Goal: Transaction & Acquisition: Purchase product/service

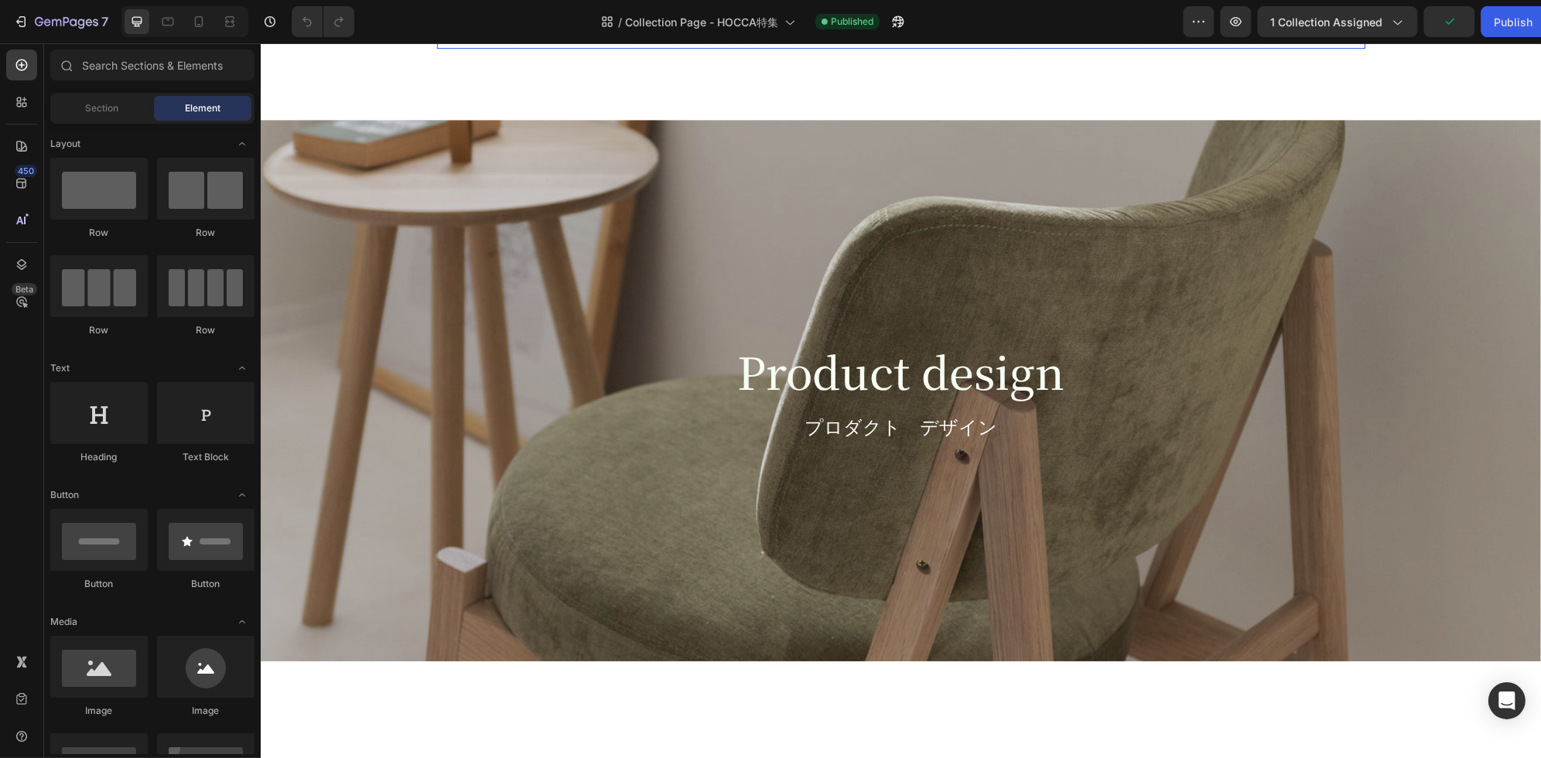
scroll to position [2039, 0]
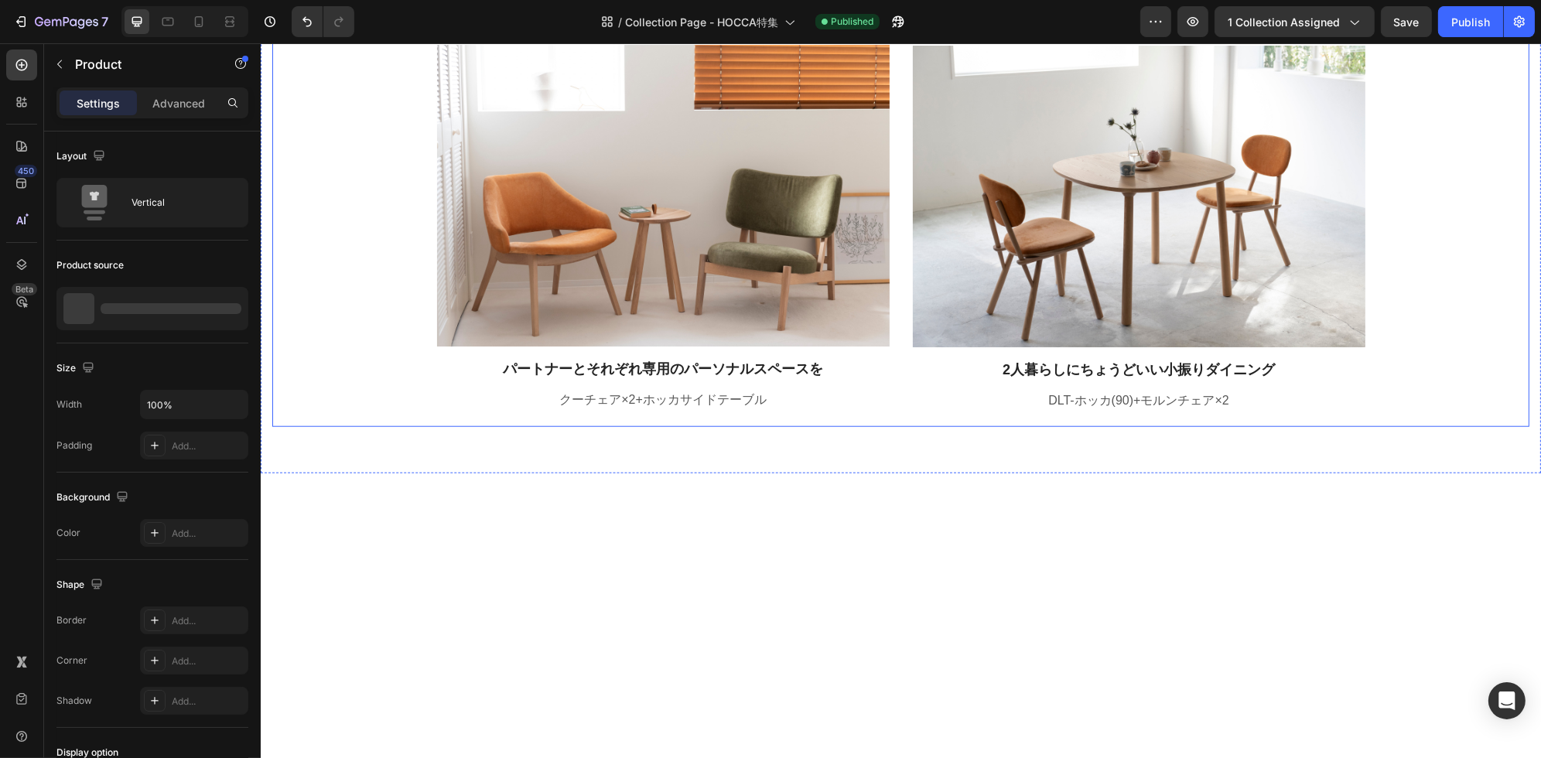
click at [1413, 141] on div "Image あたたかみのある丸みをおびたデザインで お部屋全体をトータルコーディネート！ Text block DLT-ホッカ(135)+ホッカチェア×2+ホ…" at bounding box center [899, 177] width 1257 height 499
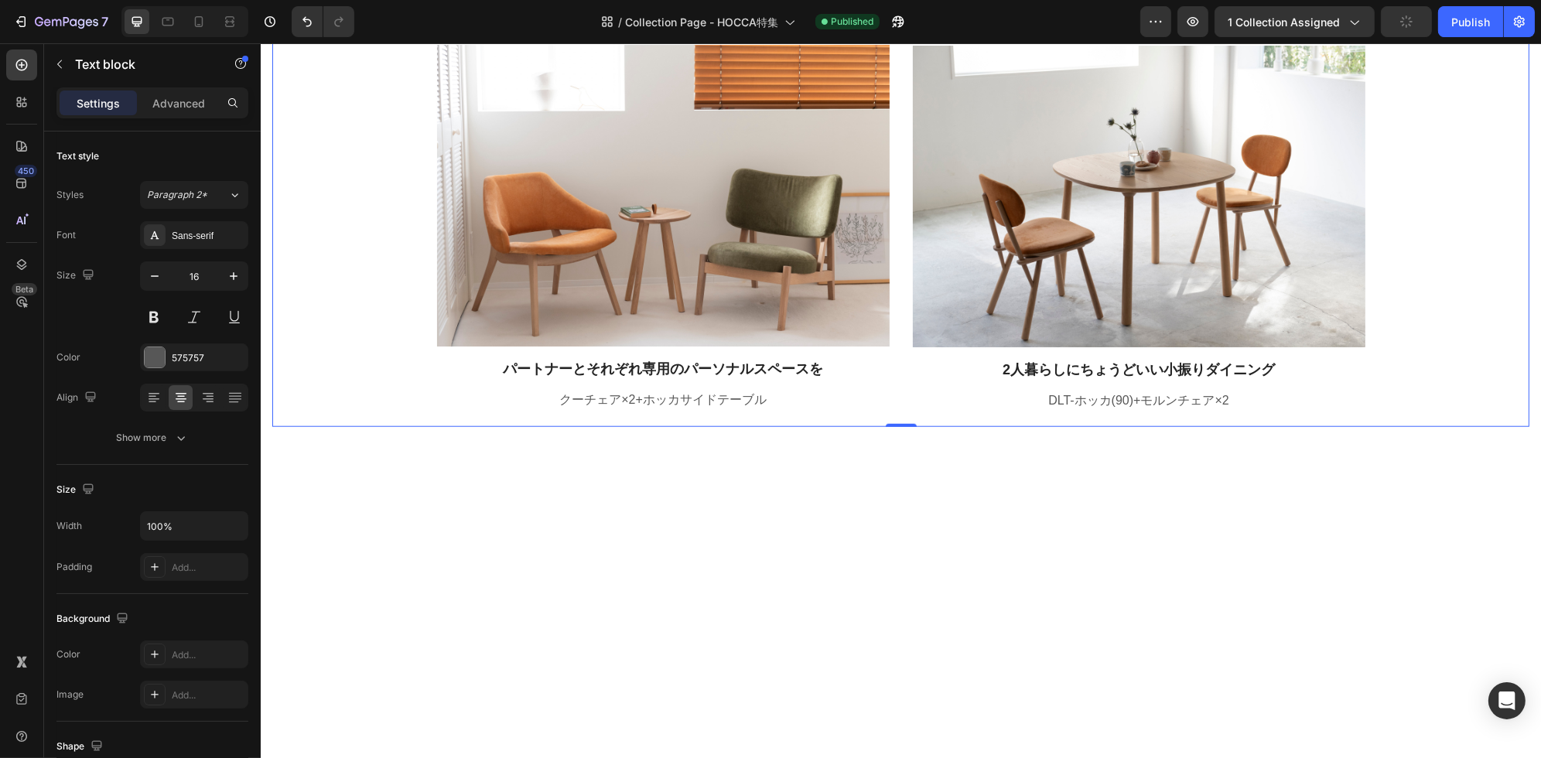
click at [1312, 29] on p "Rich Text Editor. Editing area: main" at bounding box center [1137, 19] width 449 height 19
click at [1467, 185] on div "Image あたたかみのある丸みをおびたデザインで お部屋全体をトータルコーディネート！ Text block DLT-ホッカ(135)+ホッカチェア×2+ホ…" at bounding box center [899, 177] width 1257 height 499
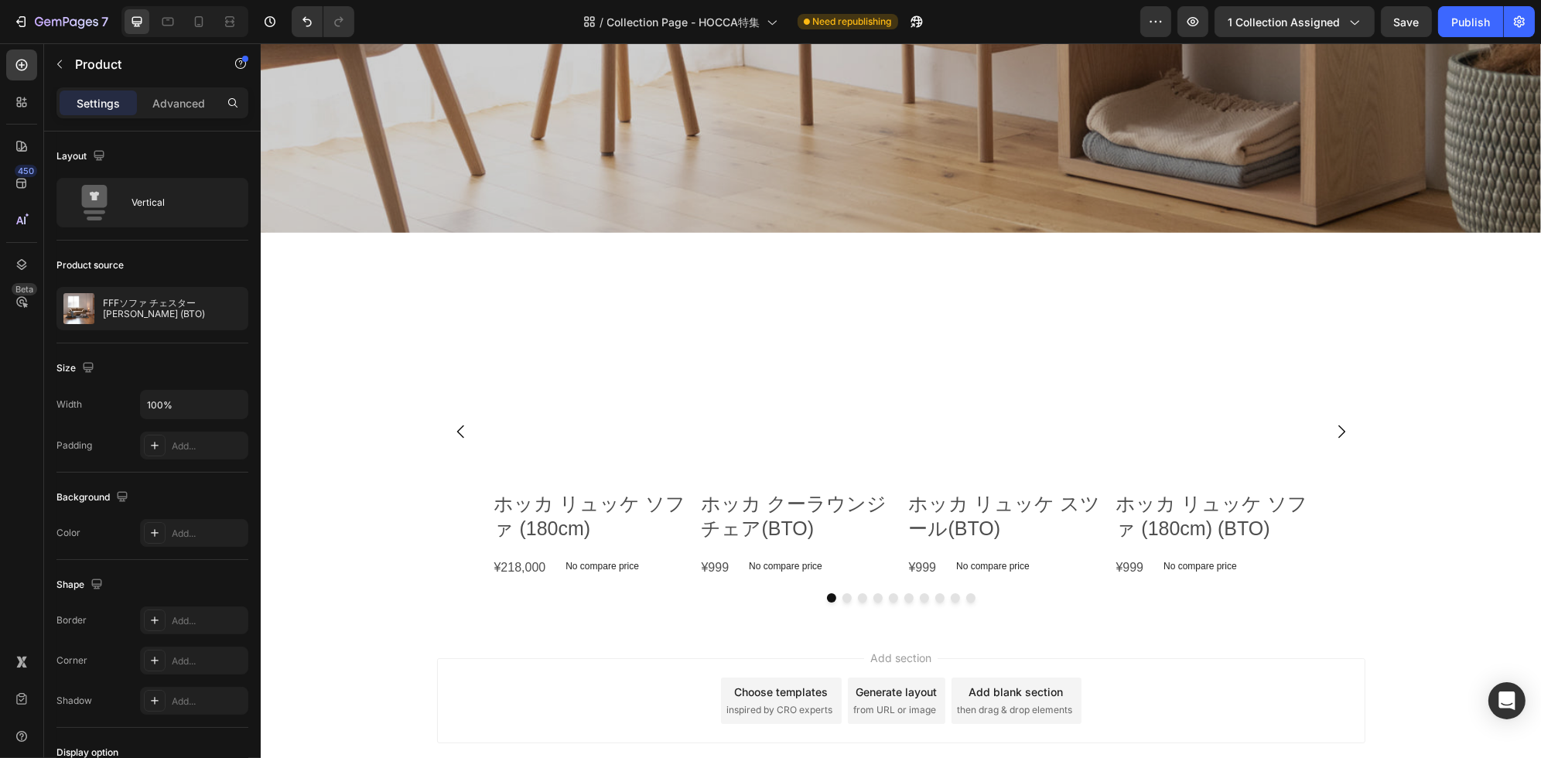
scroll to position [5891, 0]
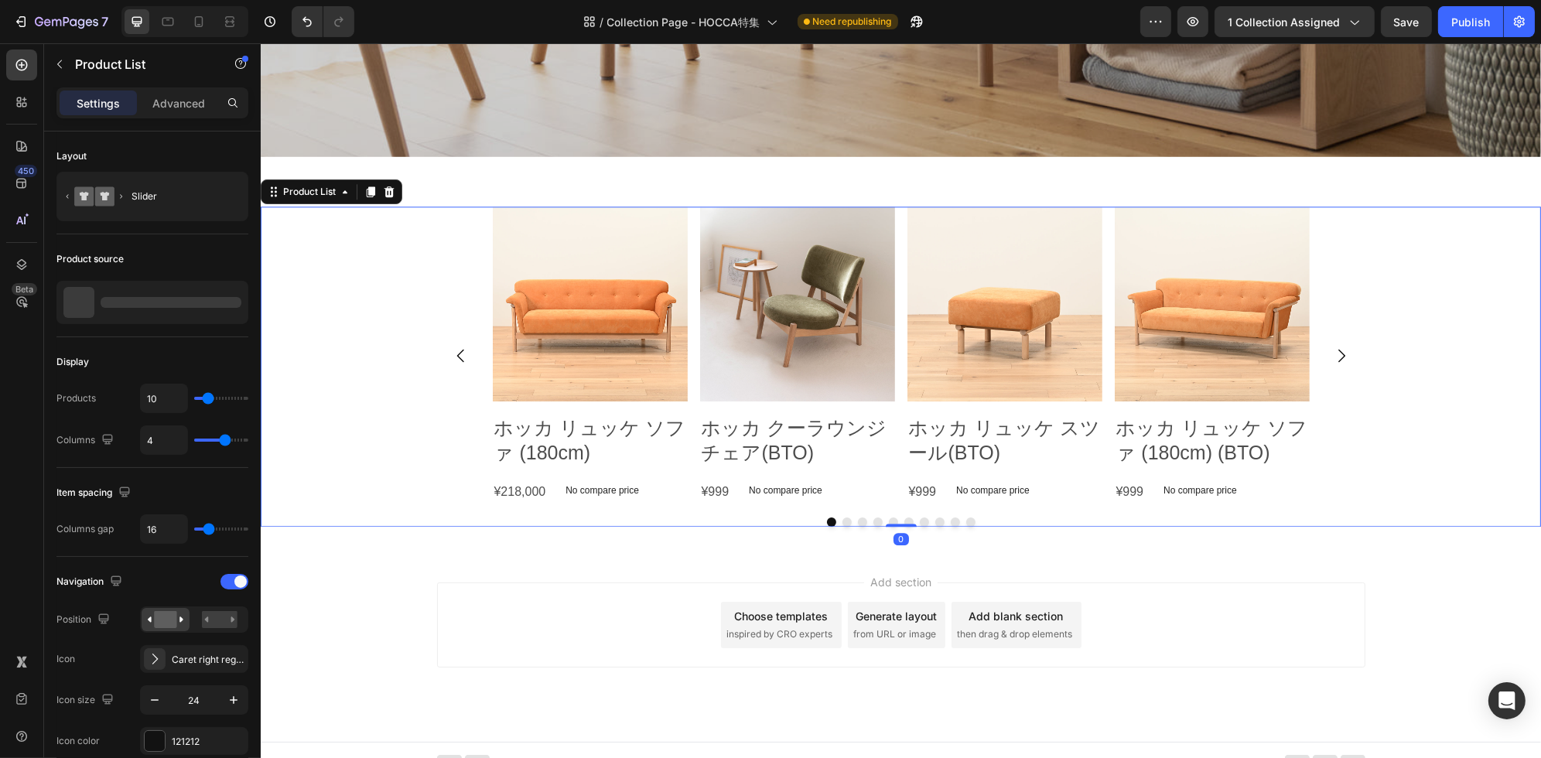
click at [1333, 369] on button "Carousel Next Arrow" at bounding box center [1340, 355] width 43 height 43
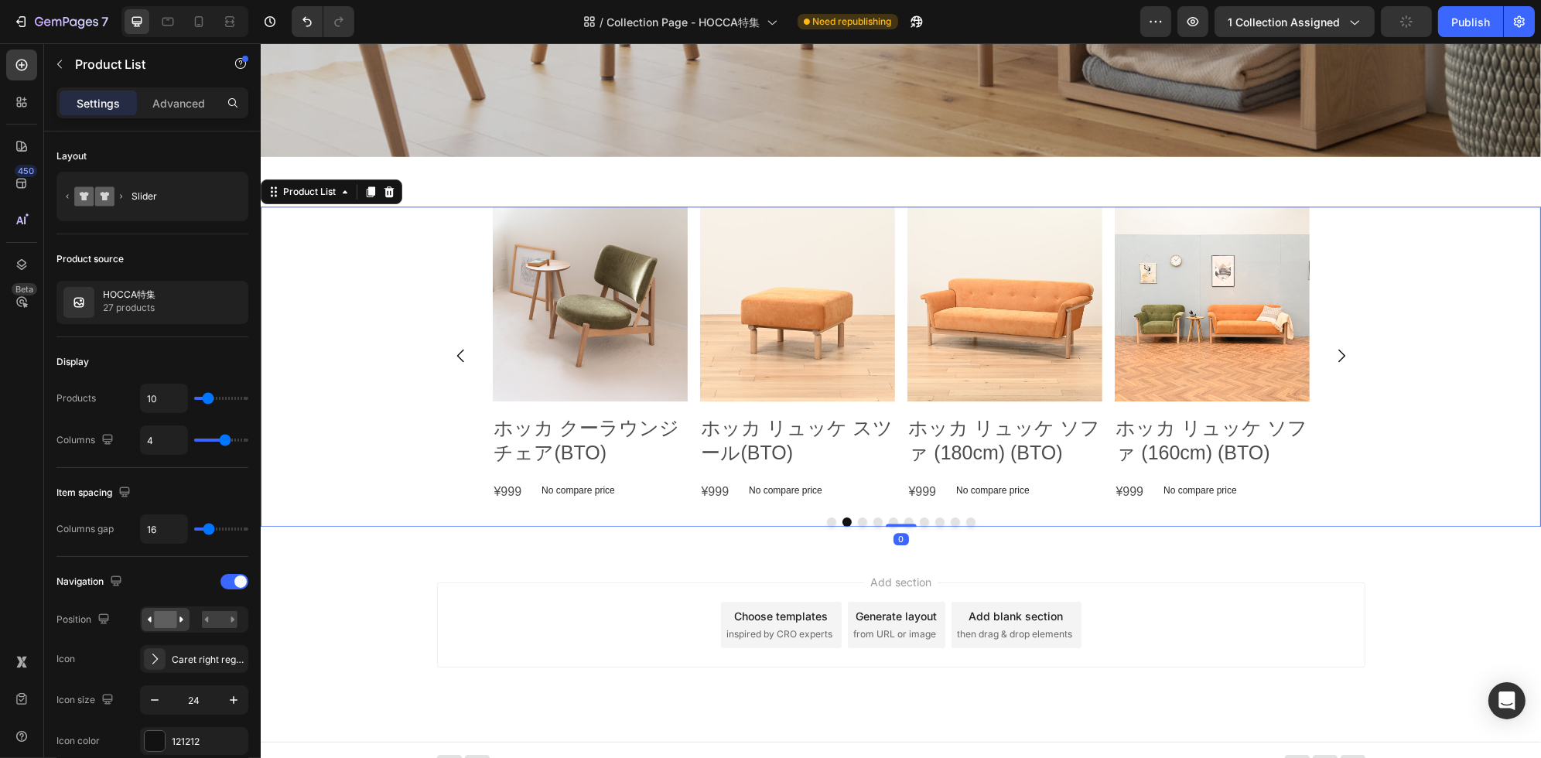
click at [1333, 369] on button "Carousel Next Arrow" at bounding box center [1340, 355] width 43 height 43
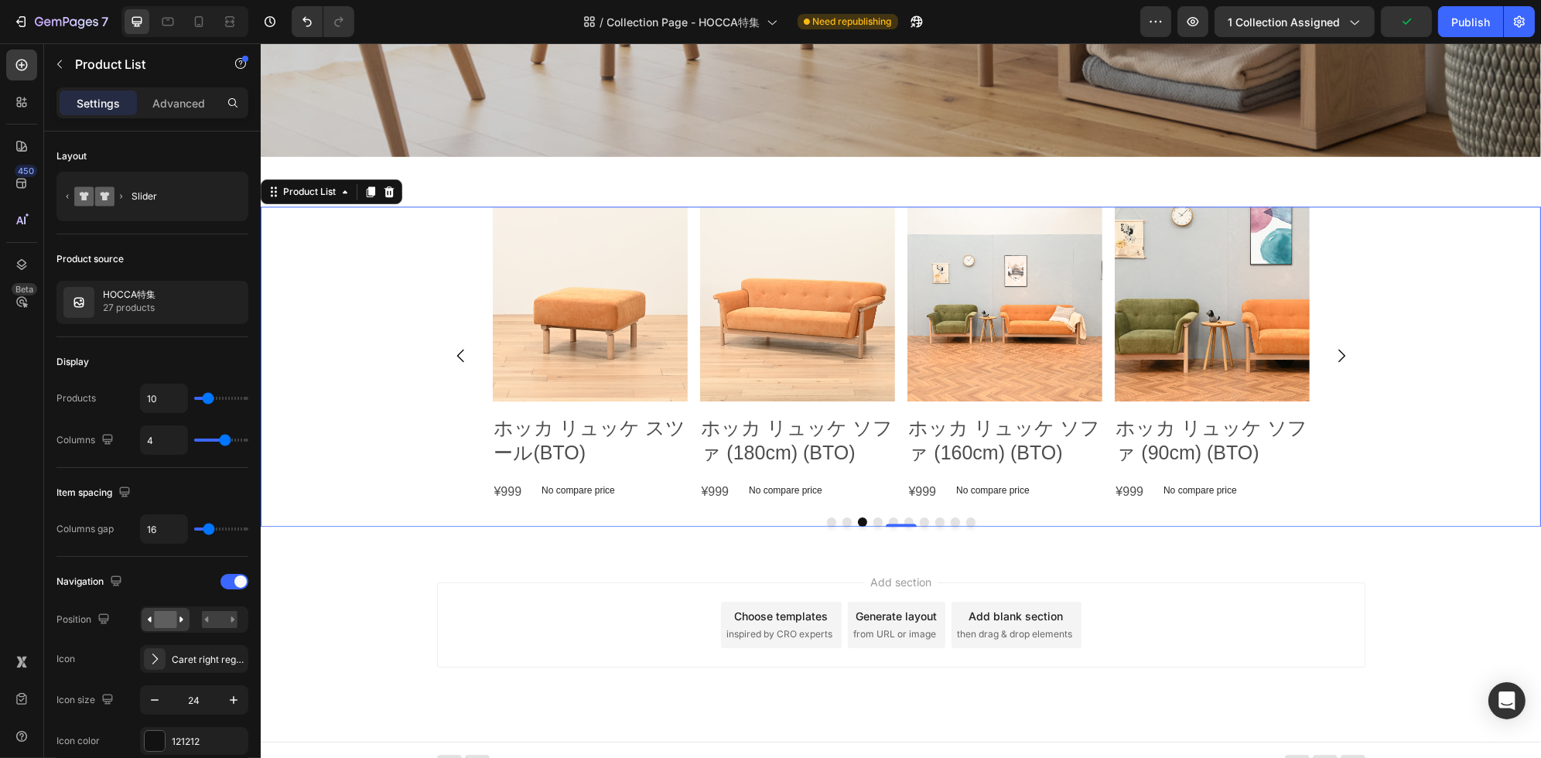
click at [1331, 369] on button "Carousel Next Arrow" at bounding box center [1340, 355] width 43 height 43
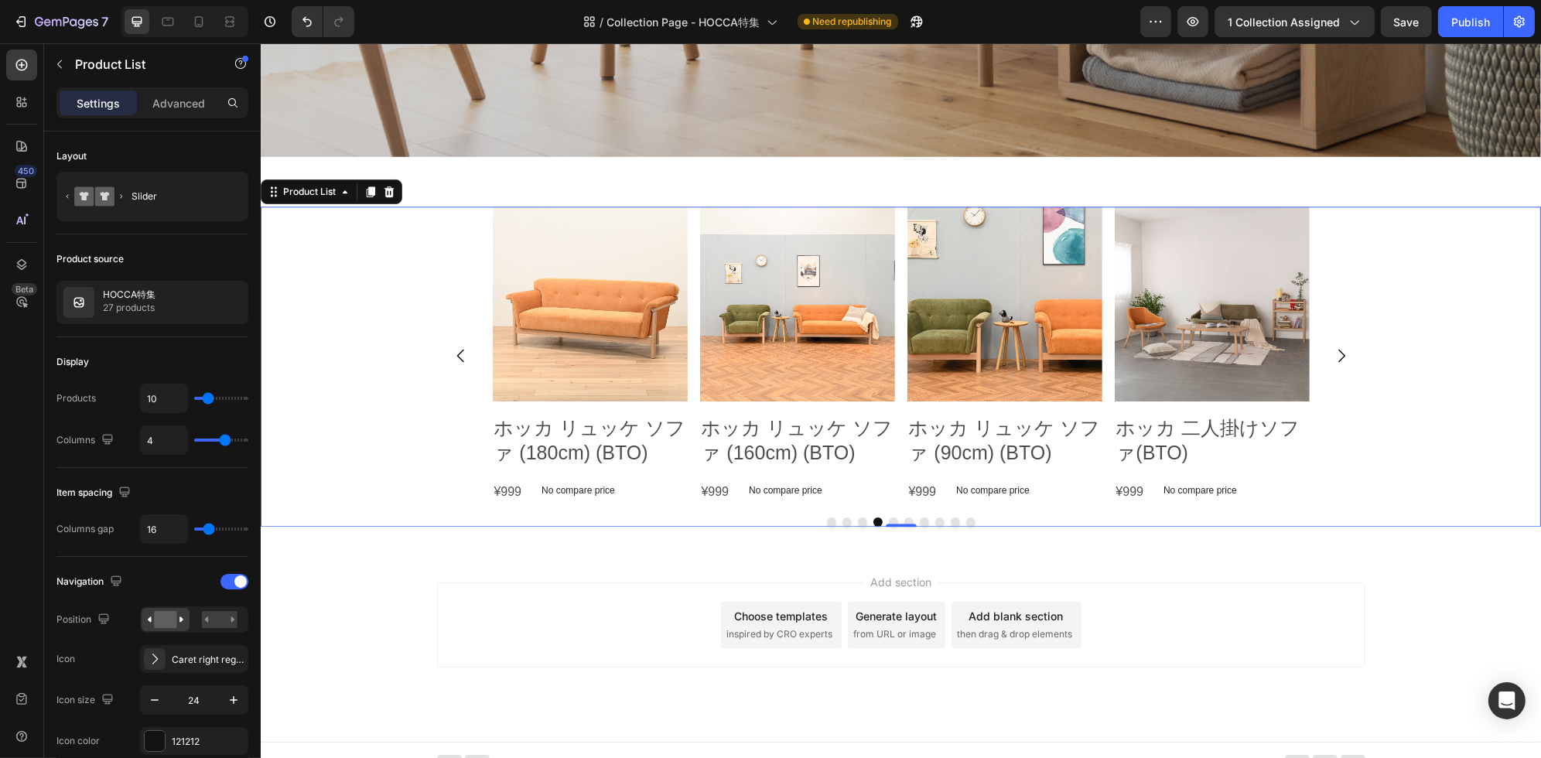
click at [1327, 369] on button "Carousel Next Arrow" at bounding box center [1340, 355] width 43 height 43
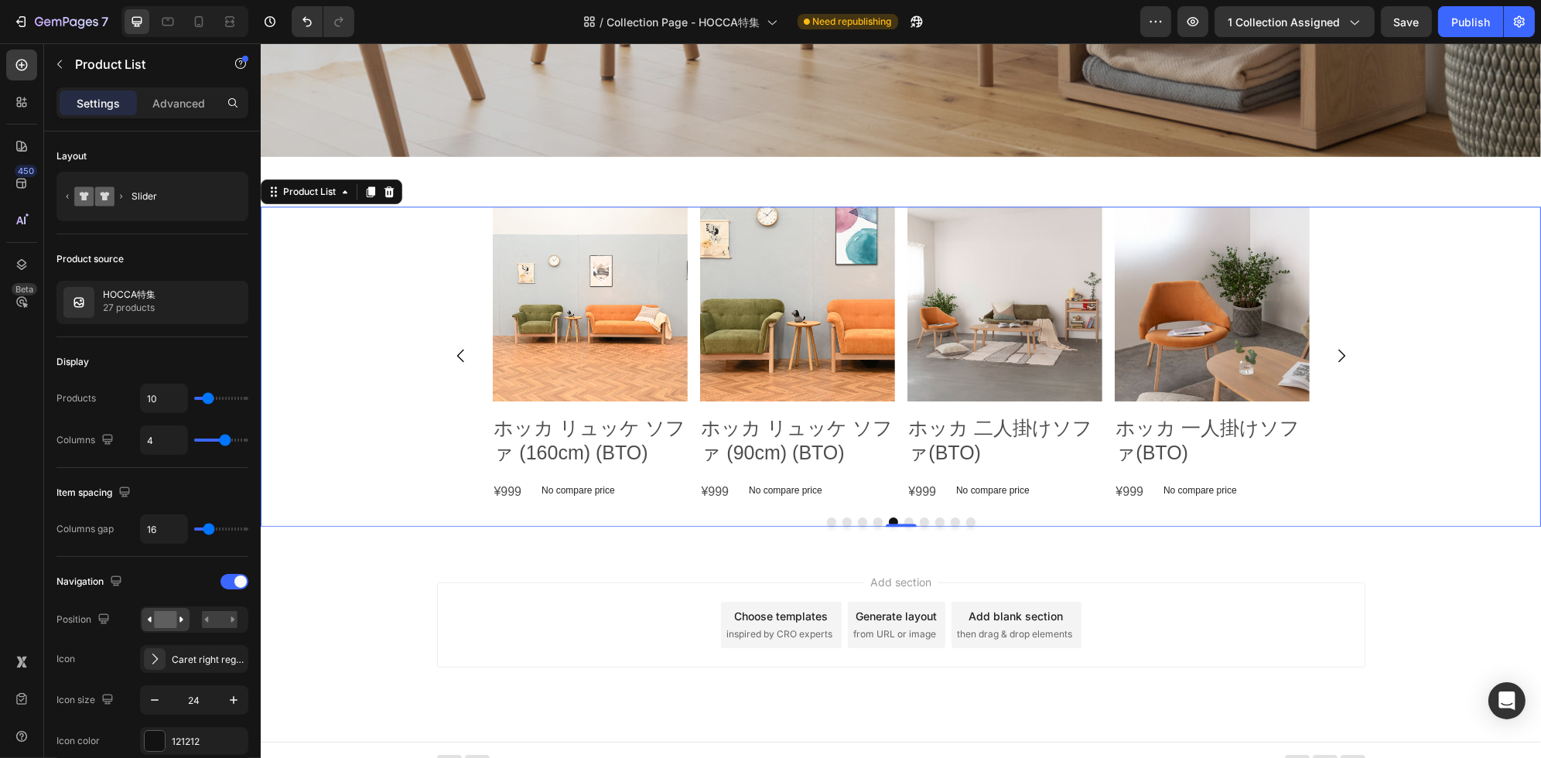
click at [1327, 369] on button "Carousel Next Arrow" at bounding box center [1340, 355] width 43 height 43
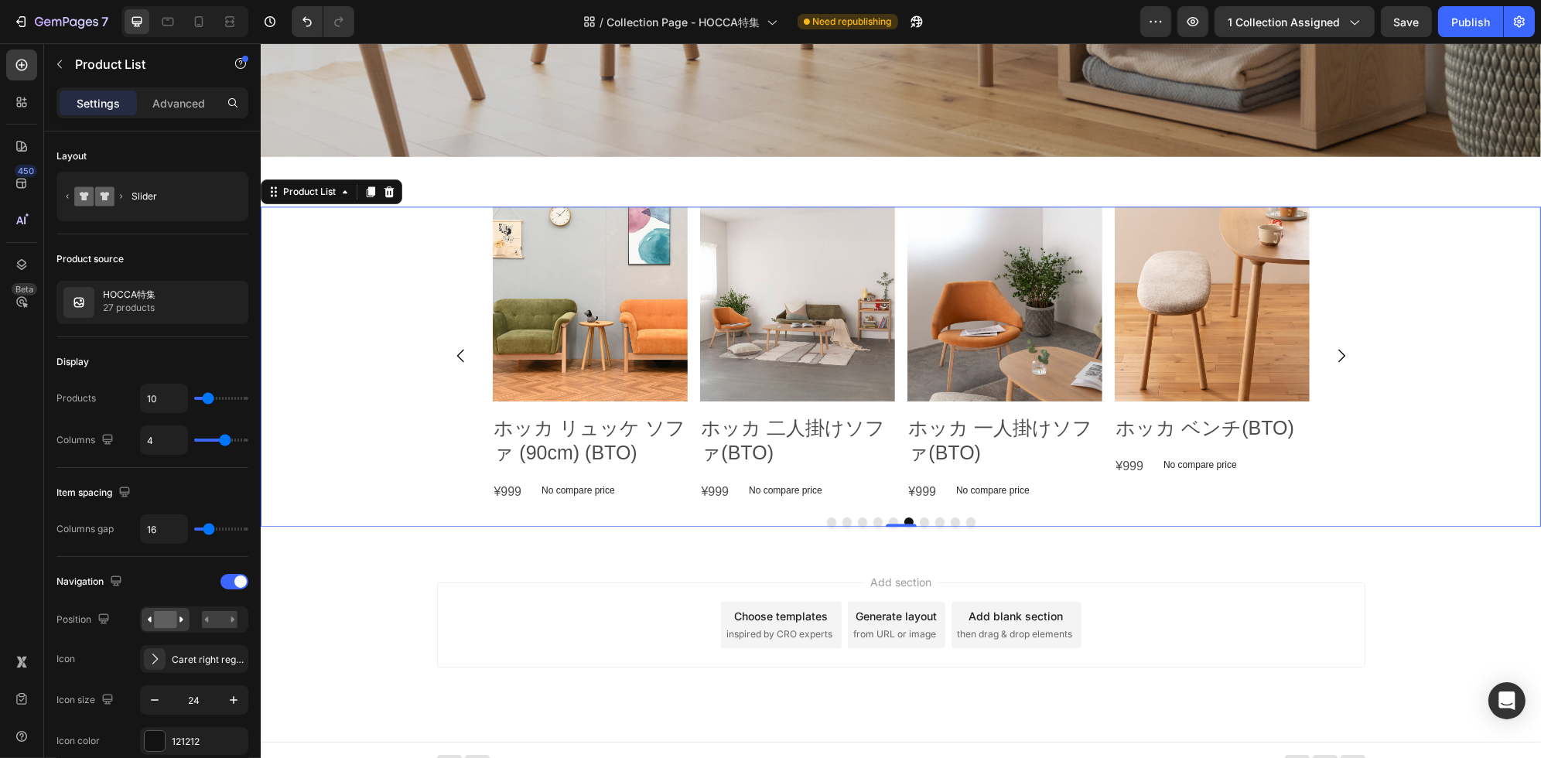
click at [406, 328] on div "Product Images ホッカ リュッケ ソファ (180cm) Product Title ¥218,000 Product Price Produc…" at bounding box center [900, 366] width 1280 height 320
click at [452, 349] on icon "Carousel Back Arrow" at bounding box center [460, 355] width 19 height 19
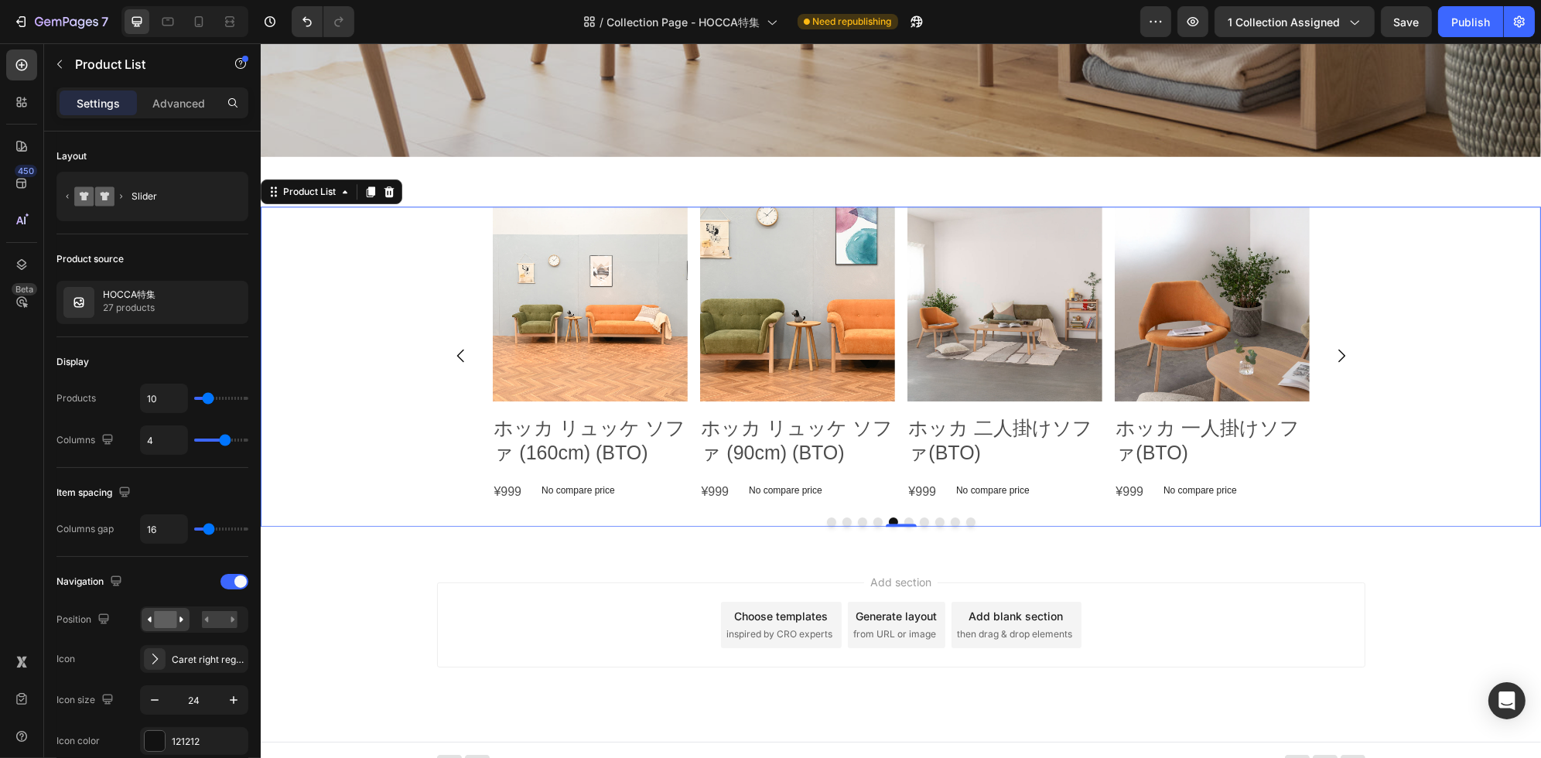
click at [454, 350] on icon "Carousel Back Arrow" at bounding box center [460, 355] width 19 height 19
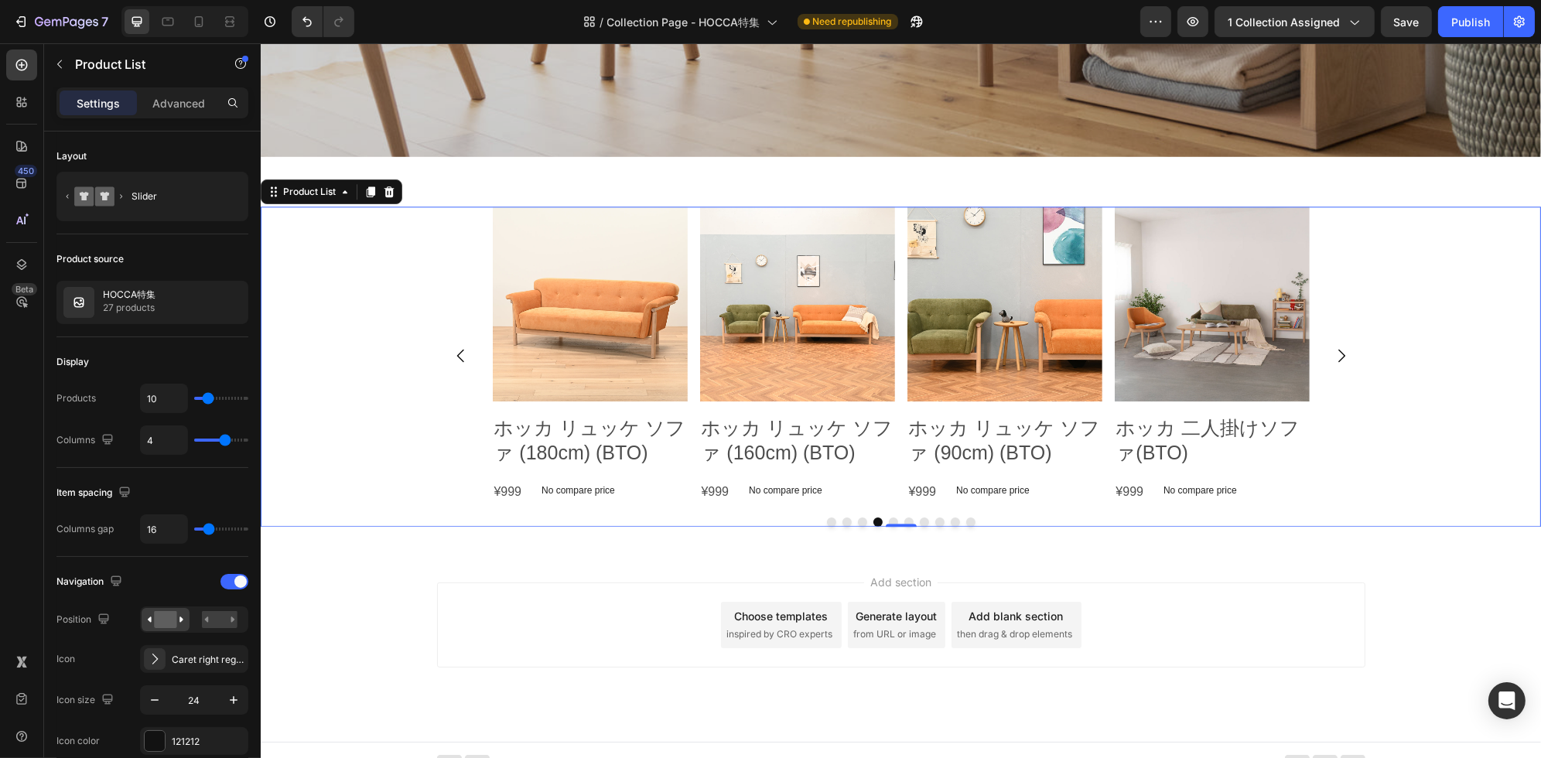
click at [454, 350] on icon "Carousel Back Arrow" at bounding box center [460, 355] width 19 height 19
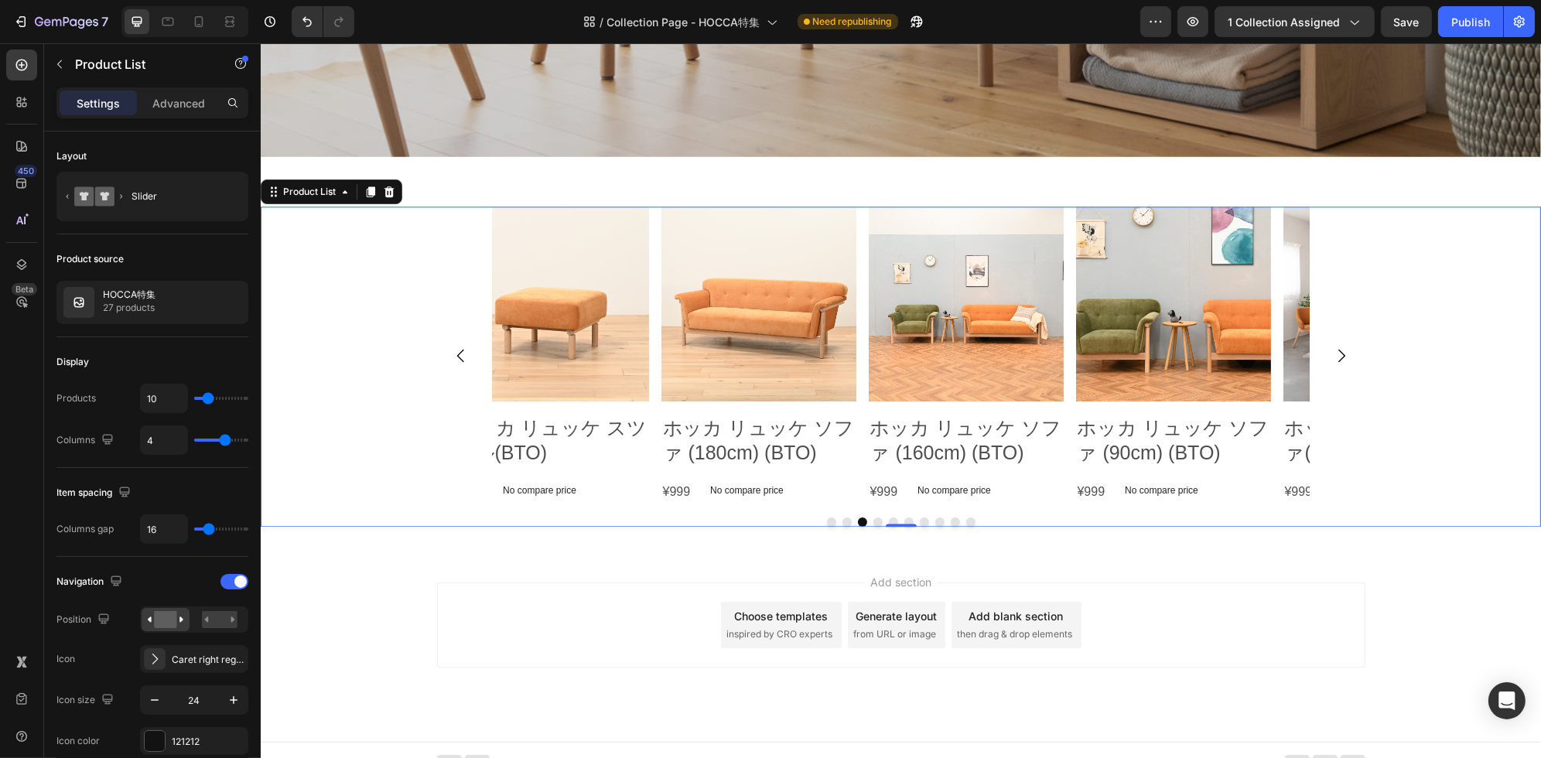
click at [454, 348] on icon "Carousel Back Arrow" at bounding box center [460, 355] width 19 height 19
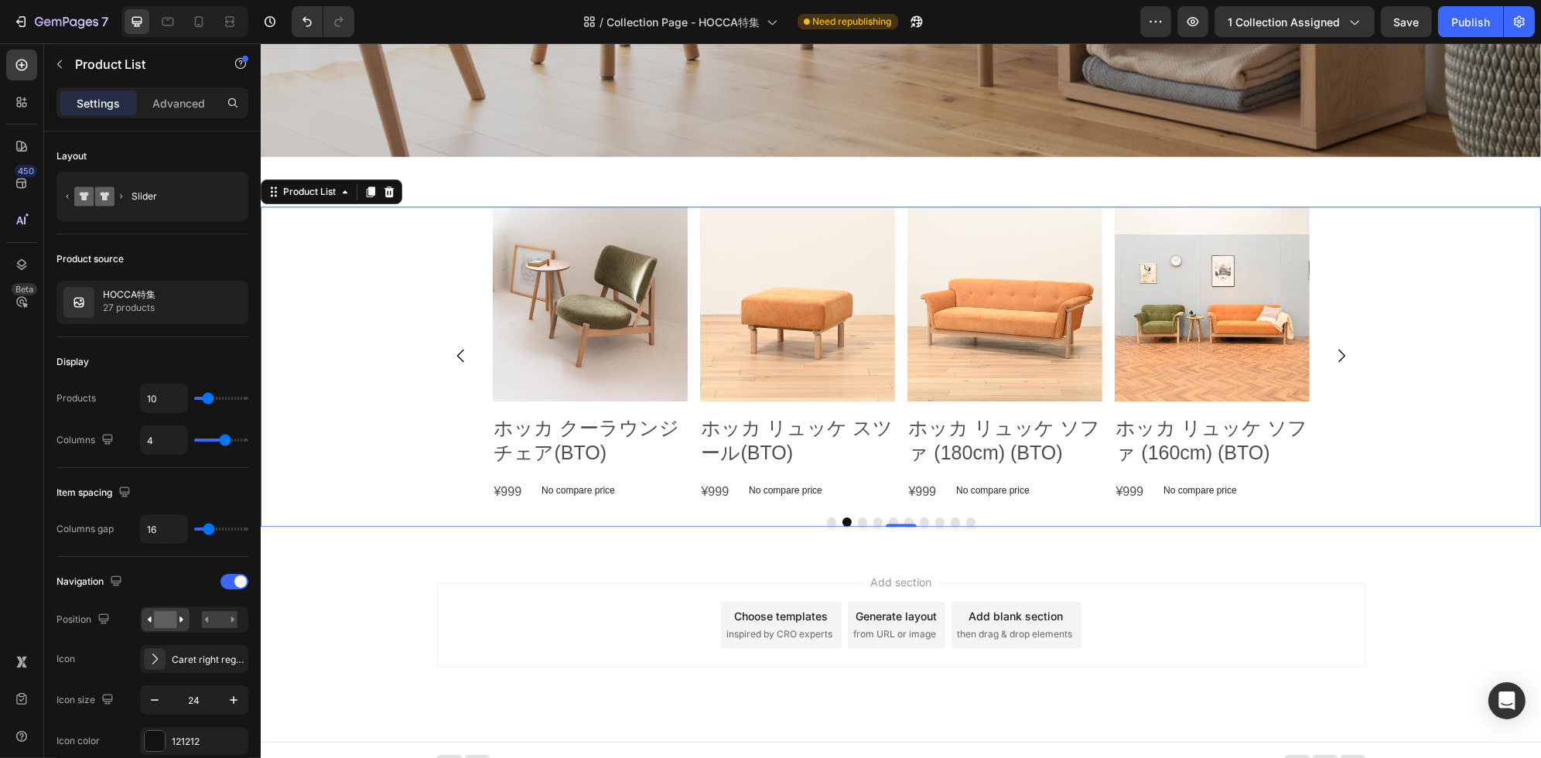
click at [454, 348] on icon "Carousel Back Arrow" at bounding box center [460, 355] width 19 height 19
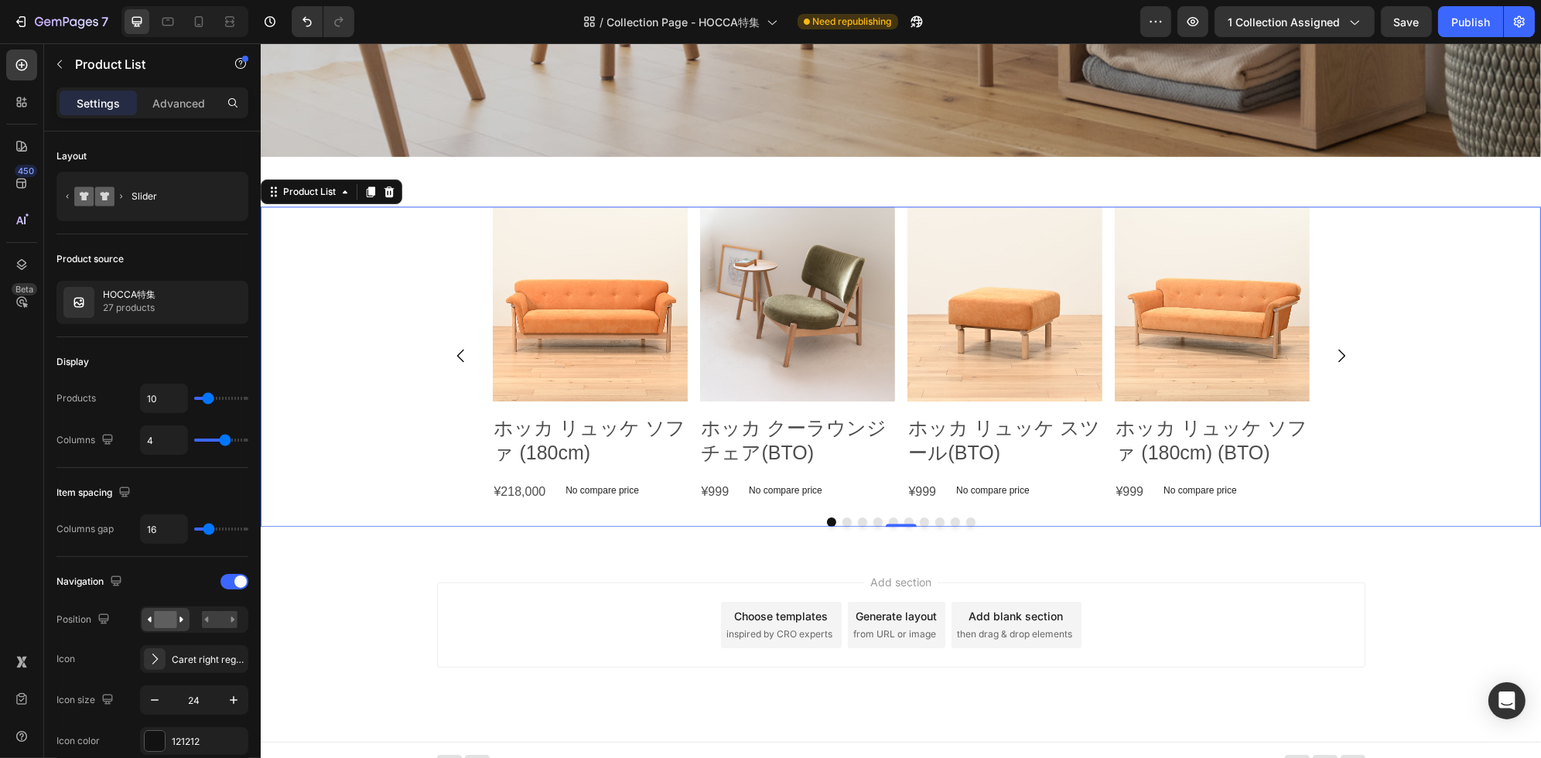
click at [1339, 359] on icon "Carousel Next Arrow" at bounding box center [1340, 355] width 19 height 19
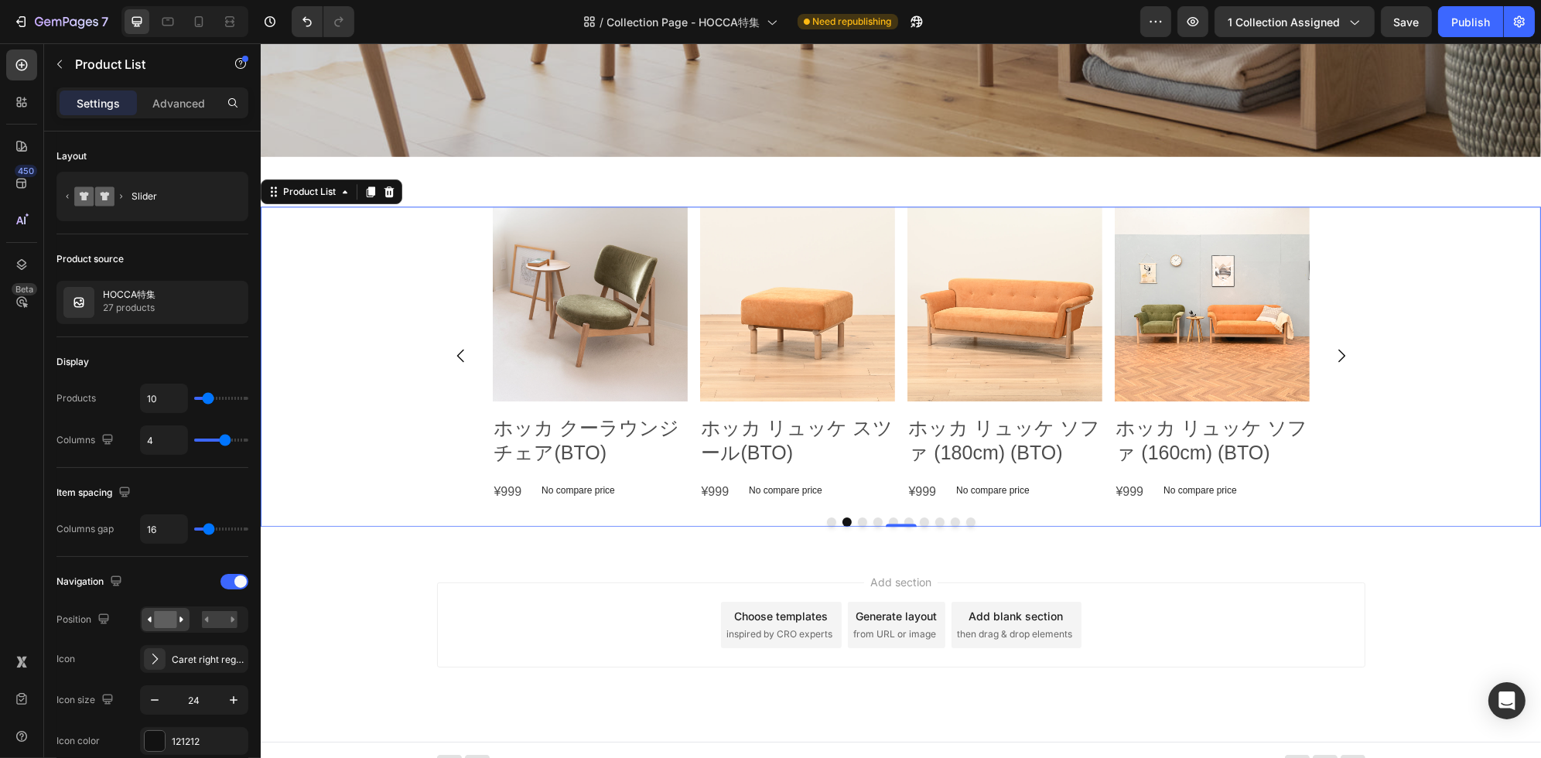
click at [451, 364] on icon "Carousel Back Arrow" at bounding box center [460, 355] width 19 height 19
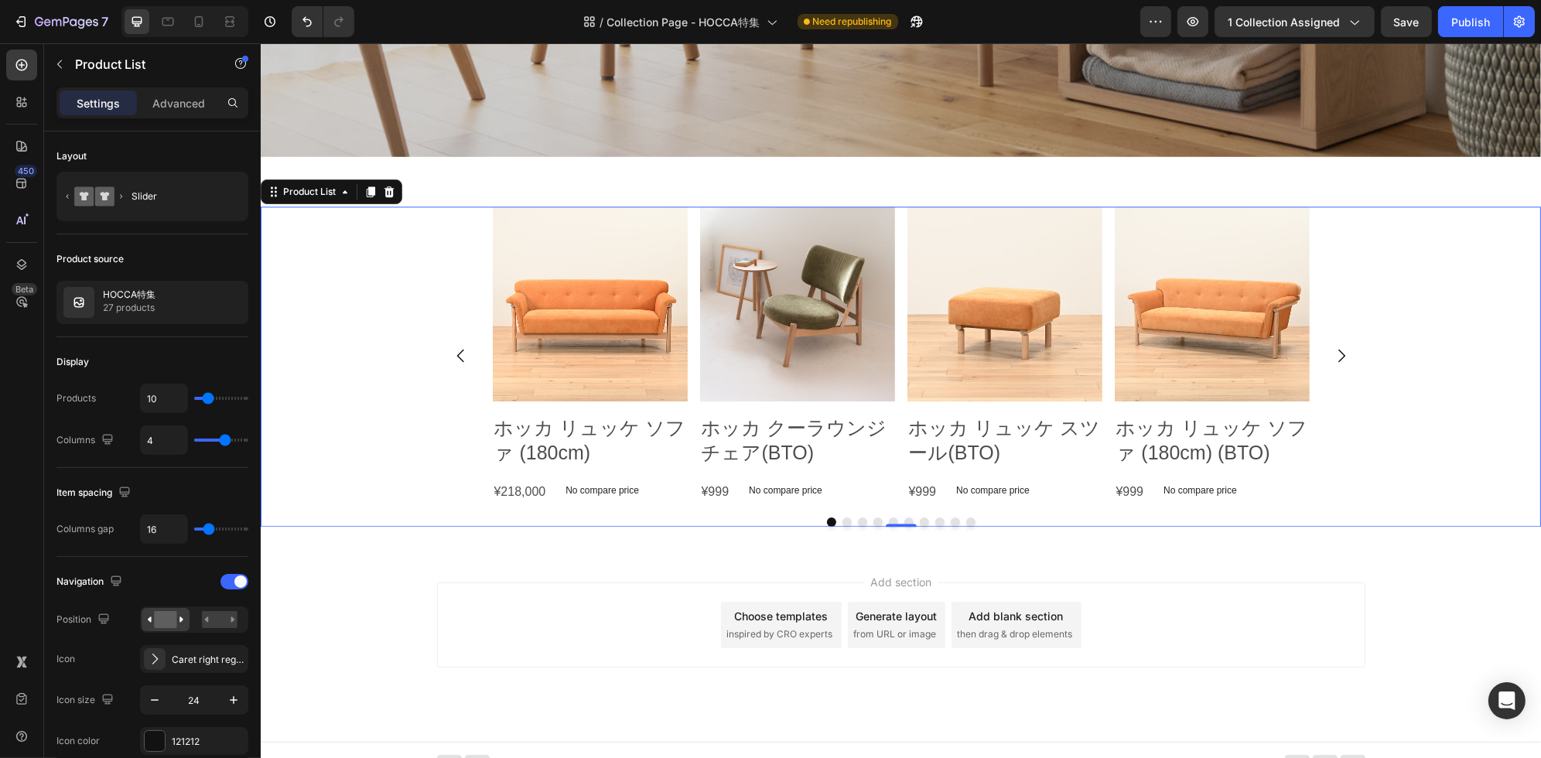
click at [1346, 348] on button "Carousel Next Arrow" at bounding box center [1340, 355] width 43 height 43
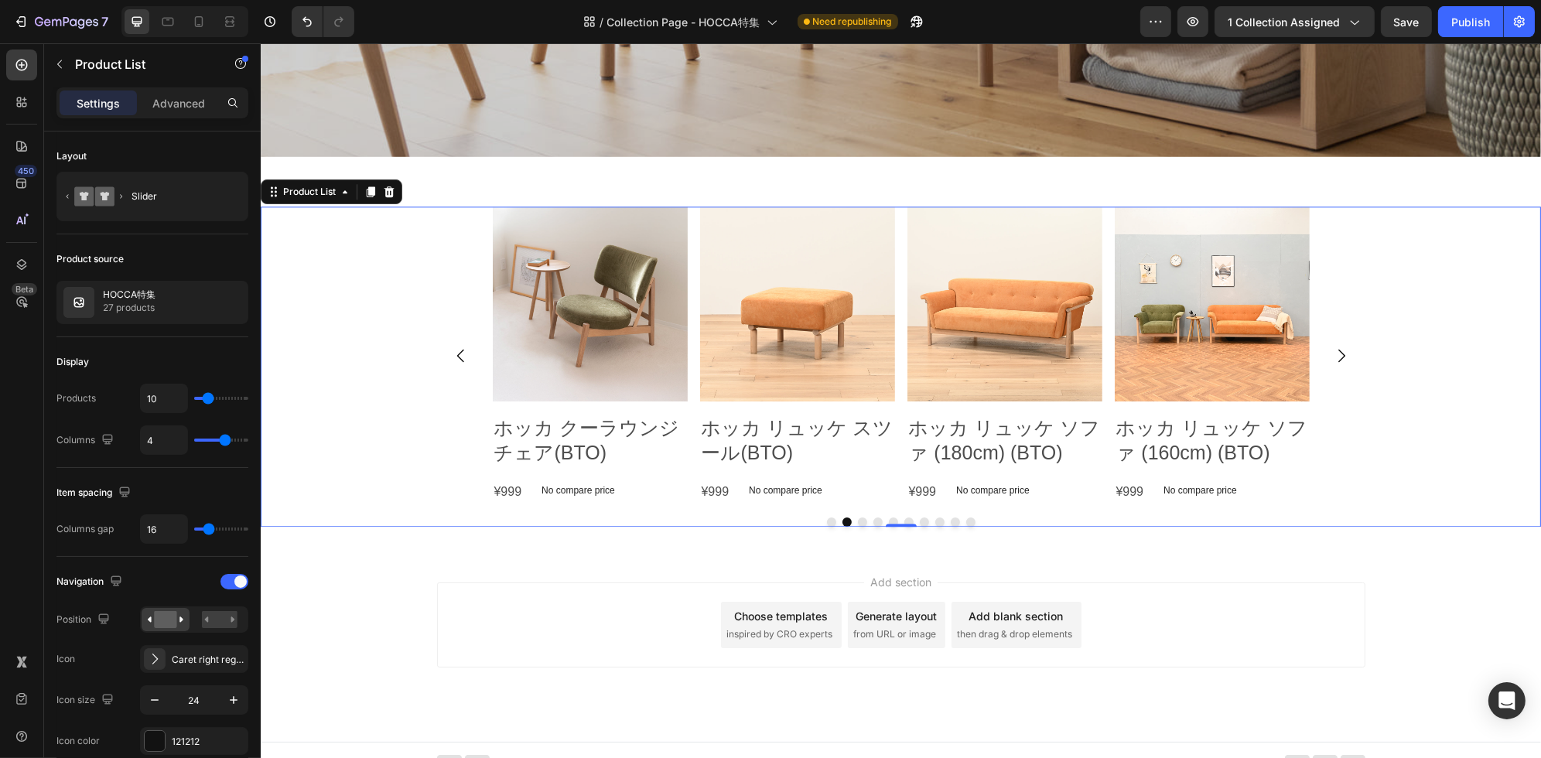
click at [1349, 348] on button "Carousel Next Arrow" at bounding box center [1340, 355] width 43 height 43
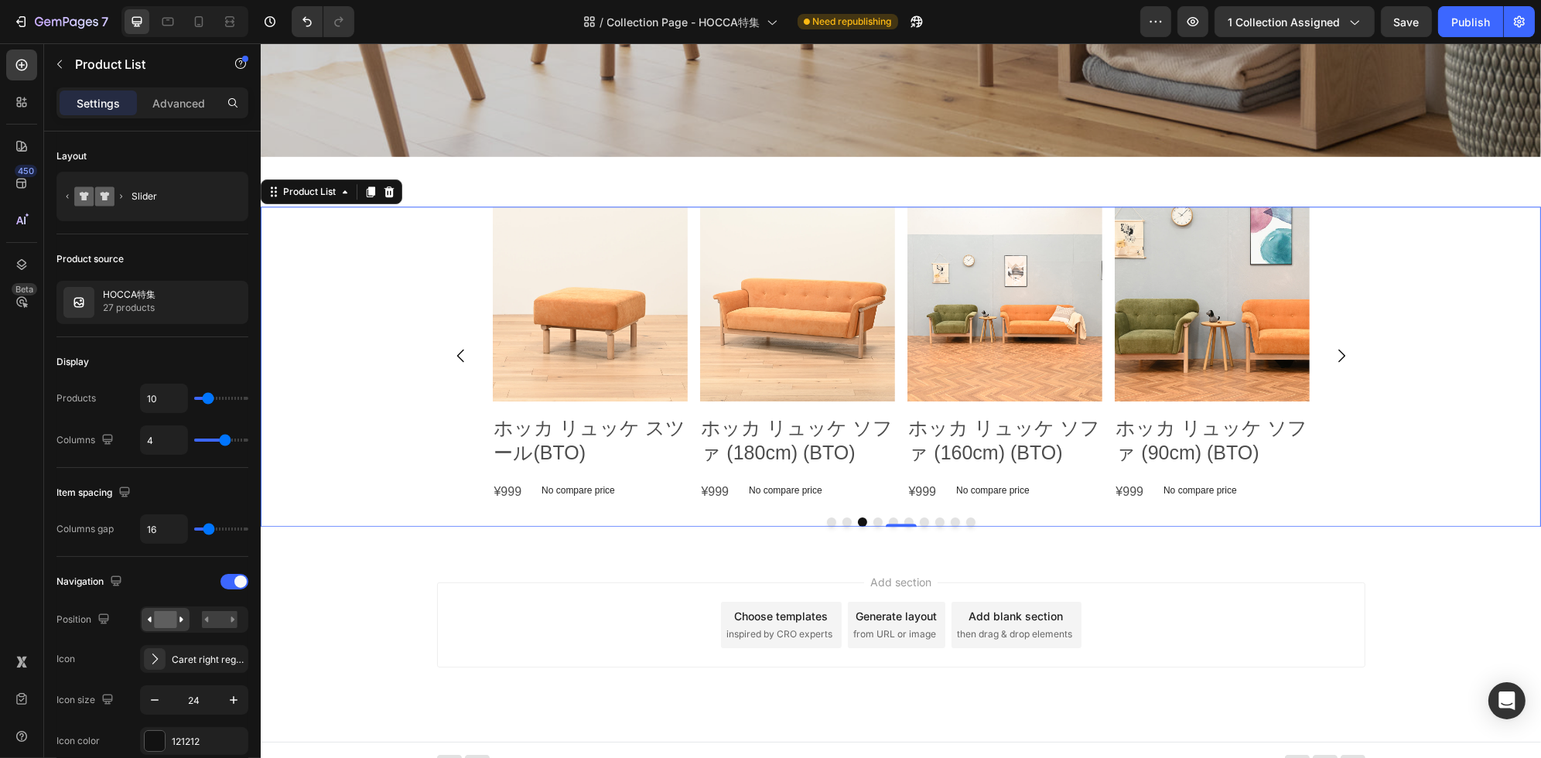
click at [1337, 358] on icon "Carousel Next Arrow" at bounding box center [1340, 355] width 19 height 19
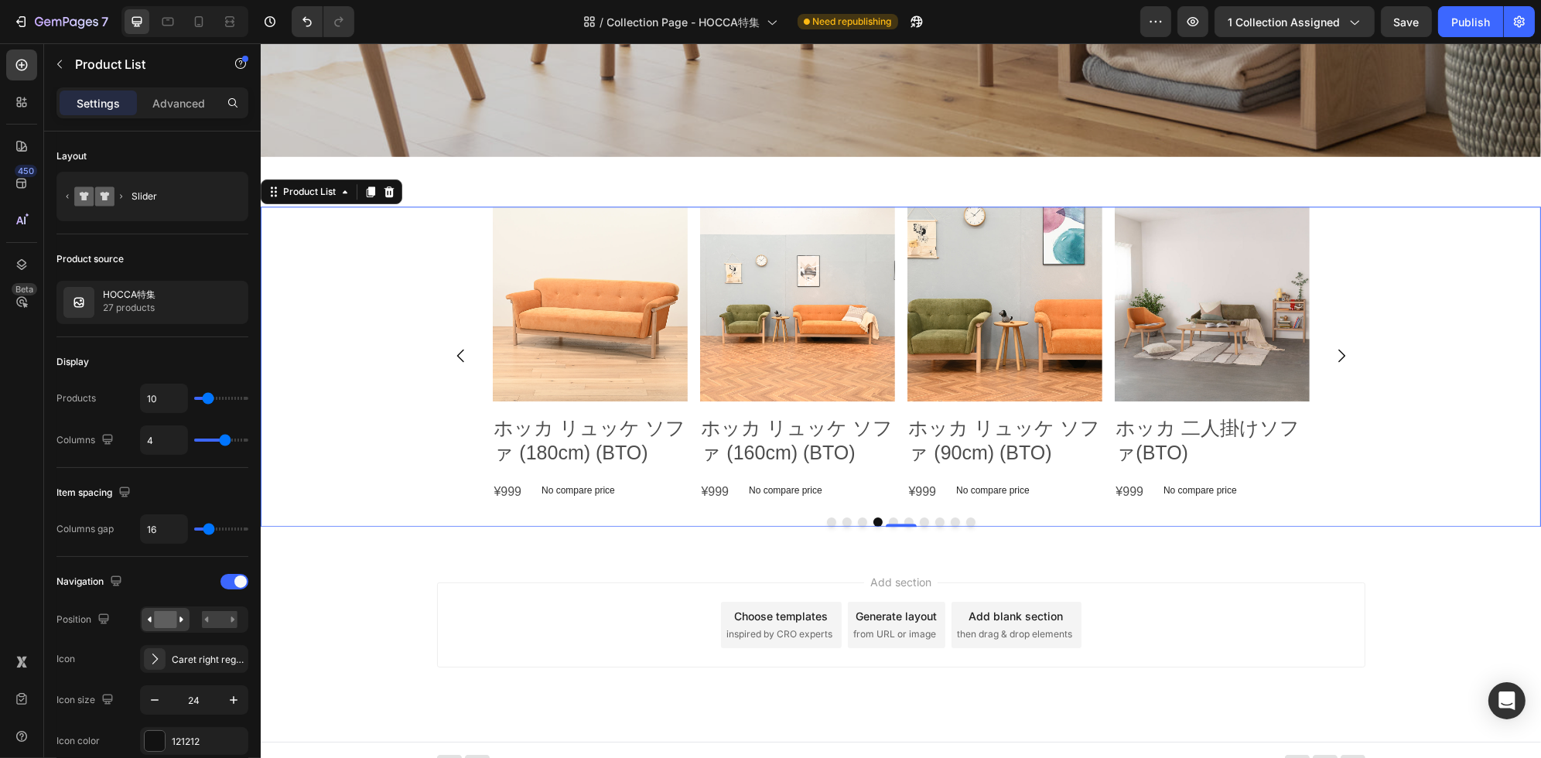
click at [1337, 358] on icon "Carousel Next Arrow" at bounding box center [1340, 355] width 19 height 19
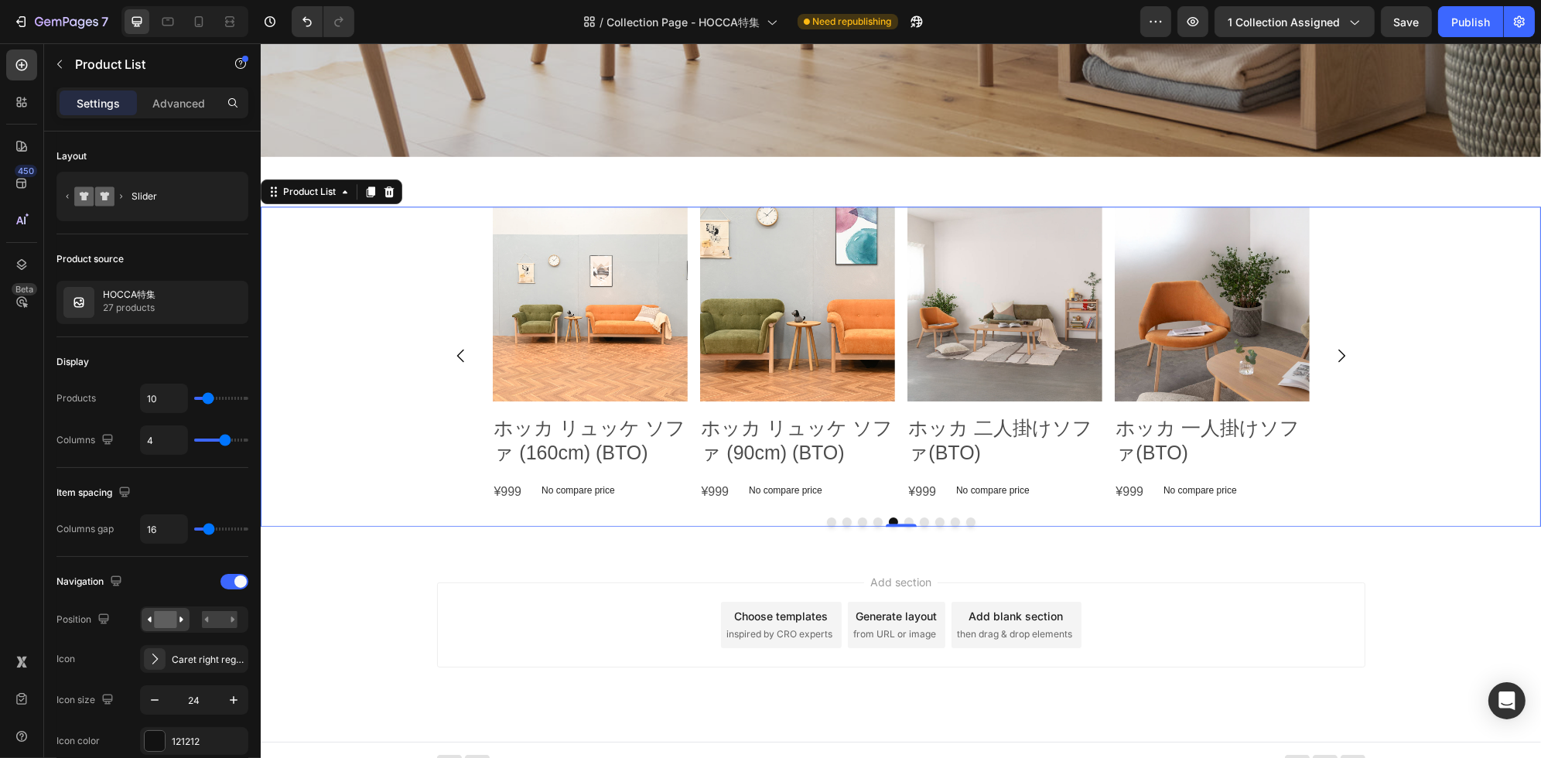
click at [1333, 381] on div "Product Images ホッカ リュッケ ソファ (180cm) Product Title ¥218,000 Product Price Produc…" at bounding box center [900, 355] width 928 height 299
click at [1337, 367] on button "Carousel Next Arrow" at bounding box center [1340, 355] width 43 height 43
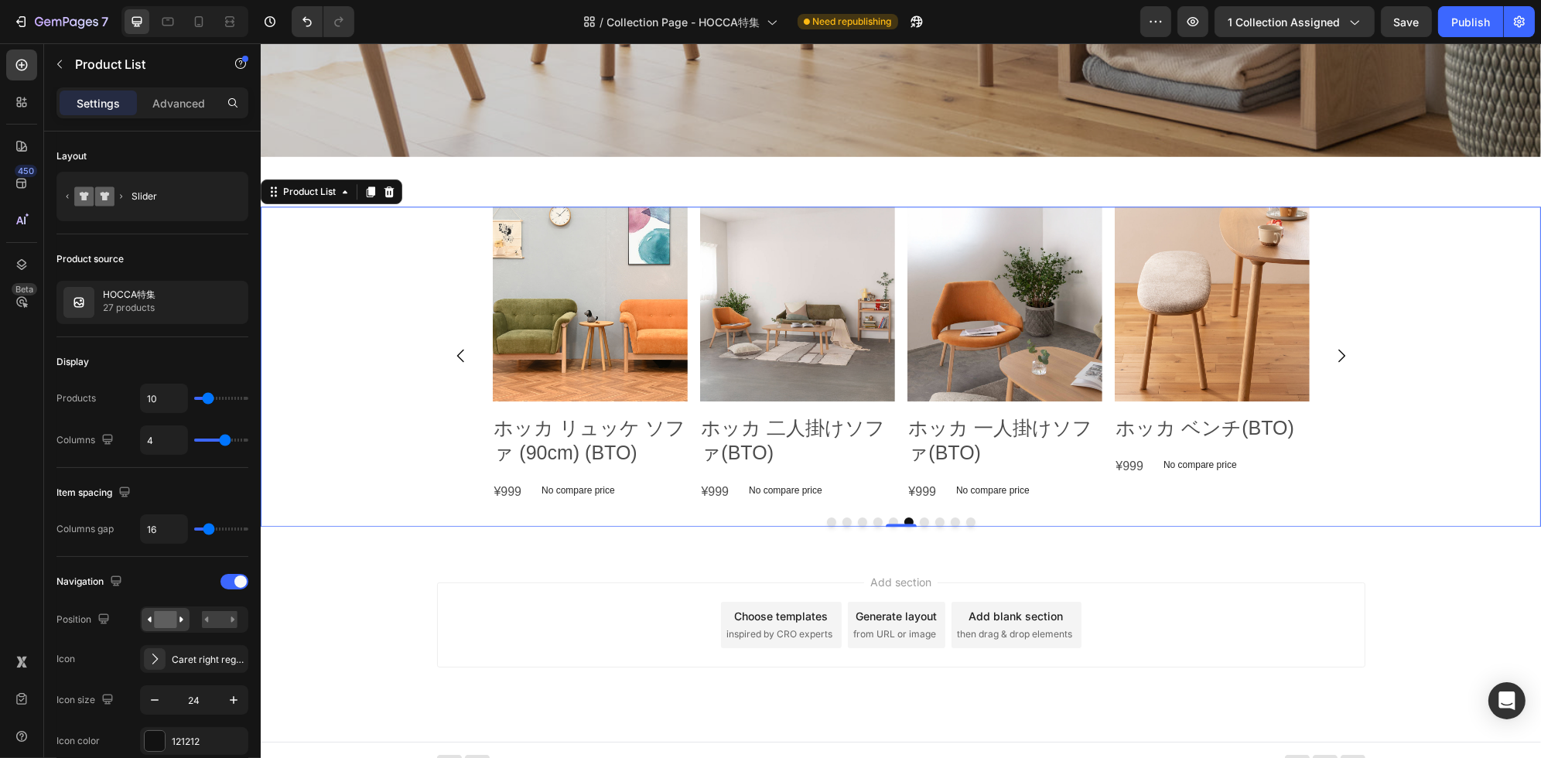
click at [1336, 362] on icon "Carousel Next Arrow" at bounding box center [1340, 355] width 19 height 19
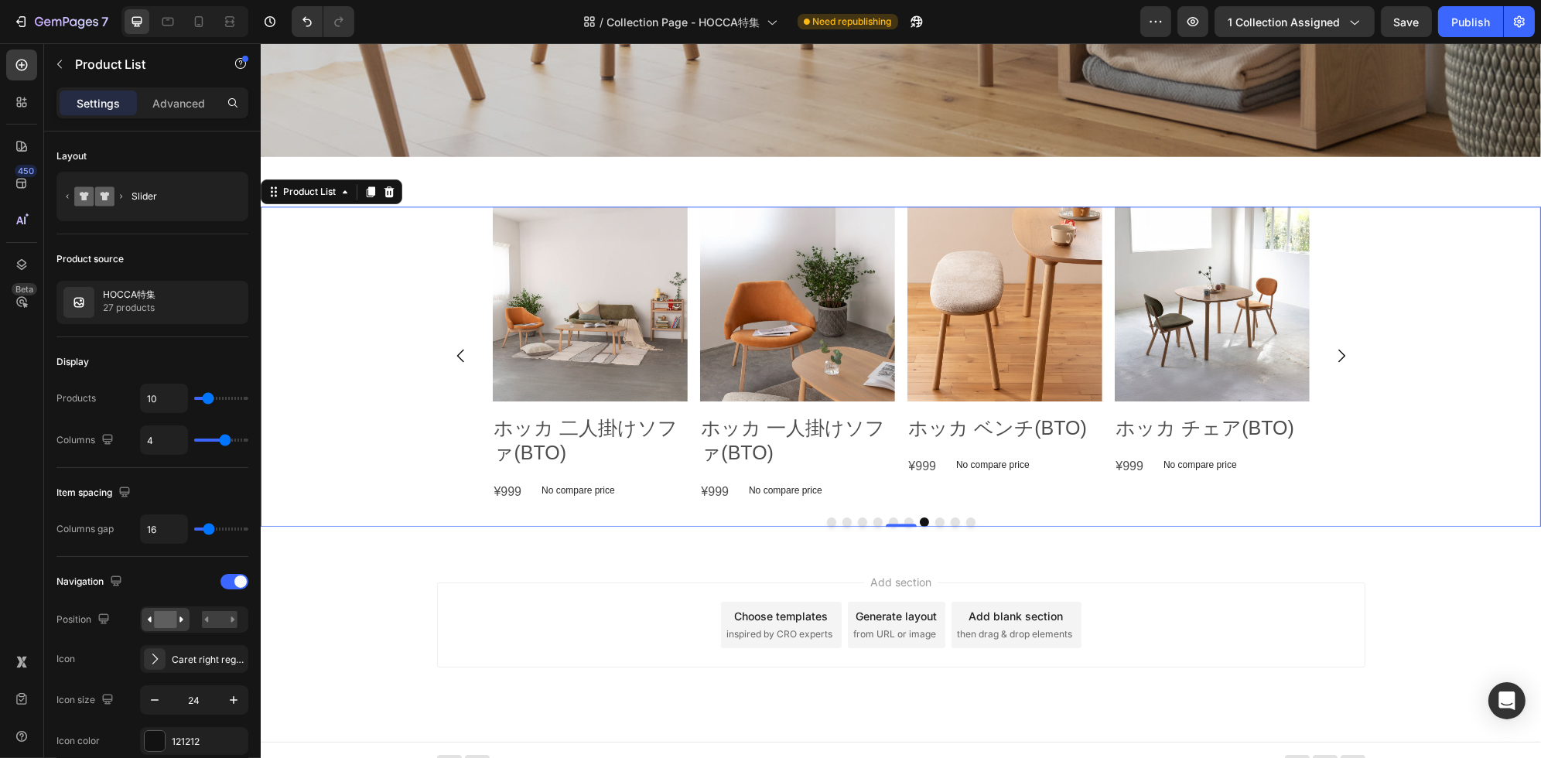
click at [1336, 362] on icon "Carousel Next Arrow" at bounding box center [1340, 355] width 19 height 19
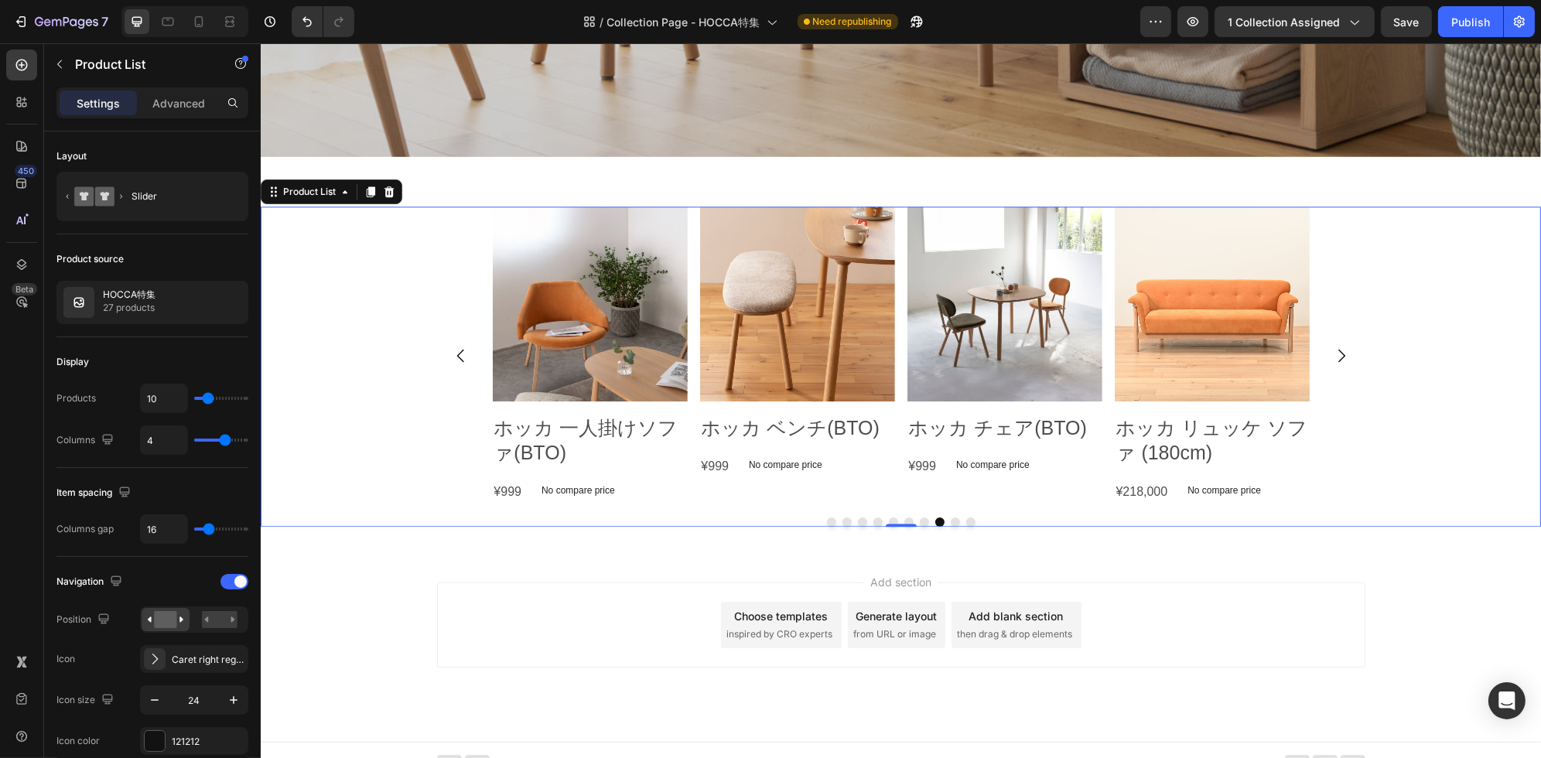
click at [1336, 362] on icon "Carousel Next Arrow" at bounding box center [1340, 355] width 19 height 19
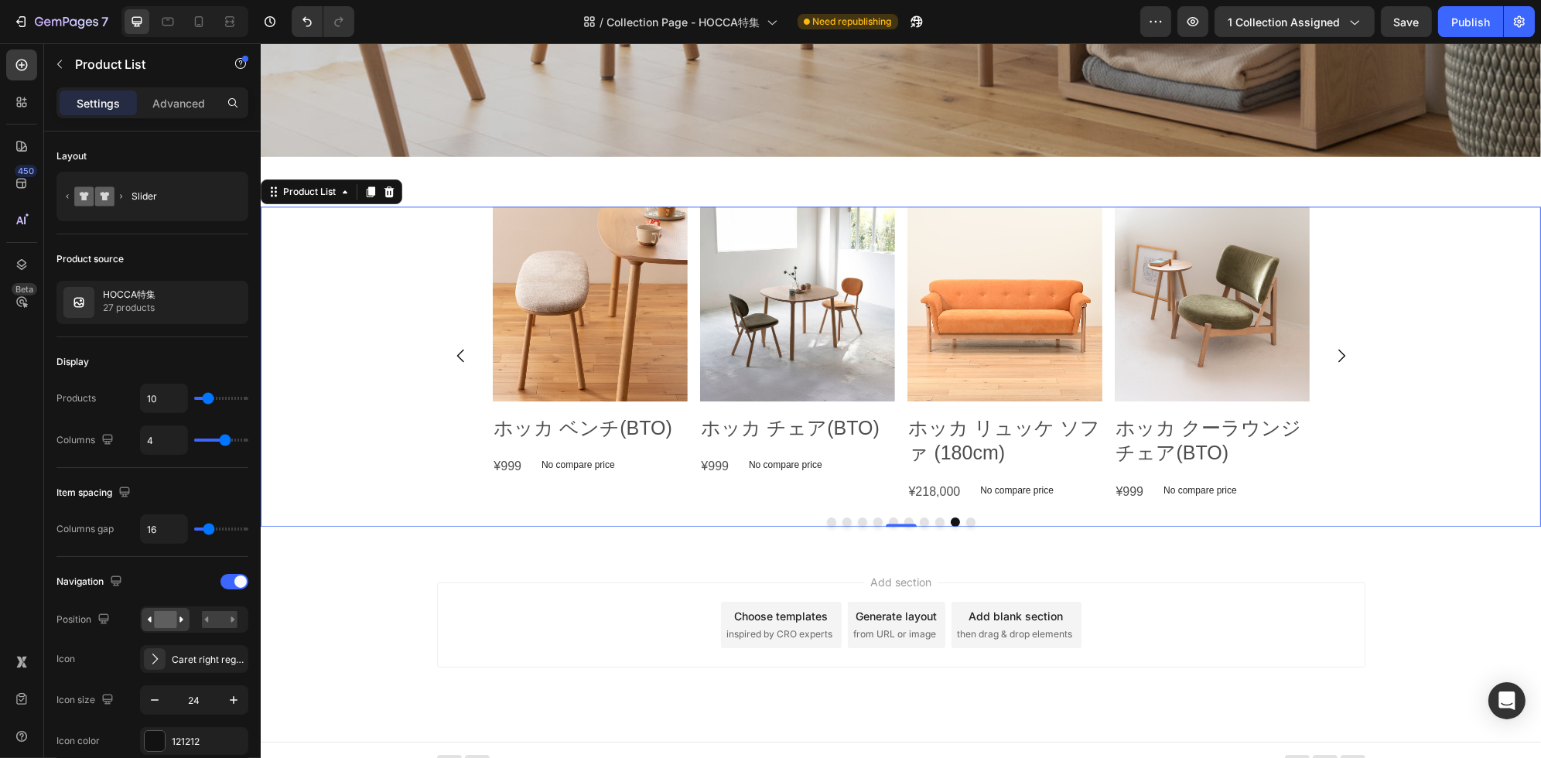
click at [1336, 362] on icon "Carousel Next Arrow" at bounding box center [1340, 355] width 19 height 19
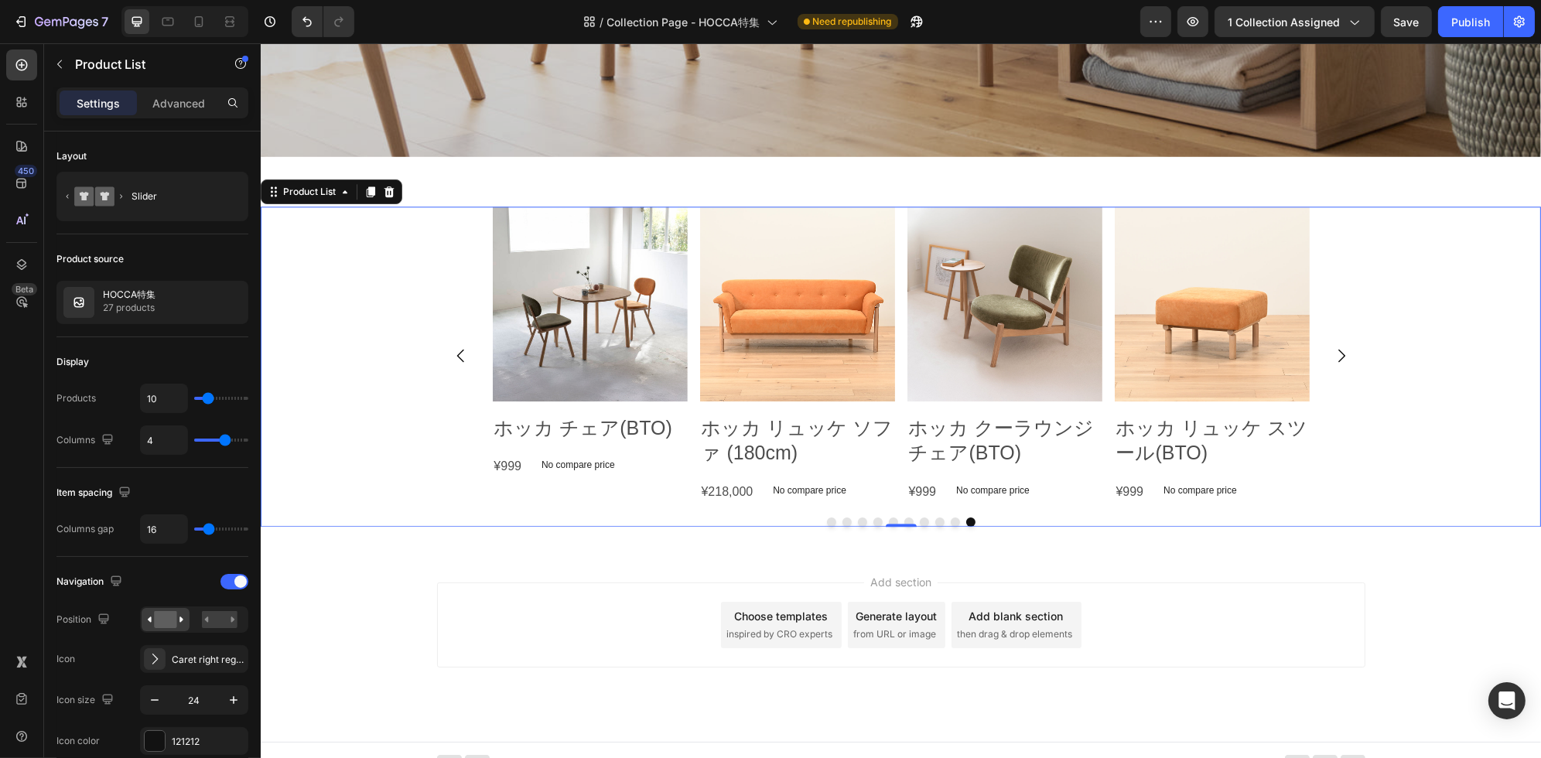
click at [1336, 362] on icon "Carousel Next Arrow" at bounding box center [1340, 355] width 19 height 19
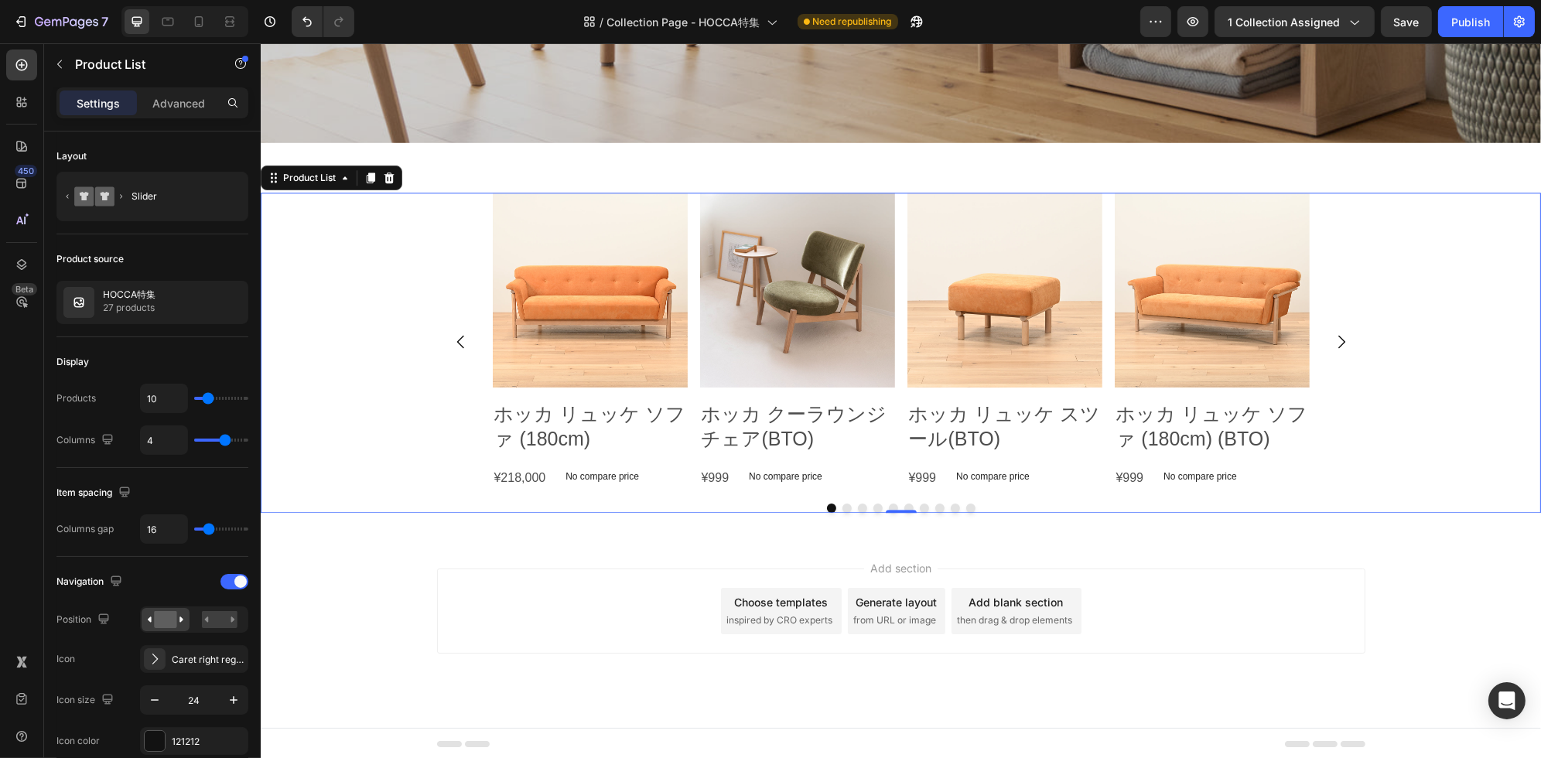
scroll to position [5754, 0]
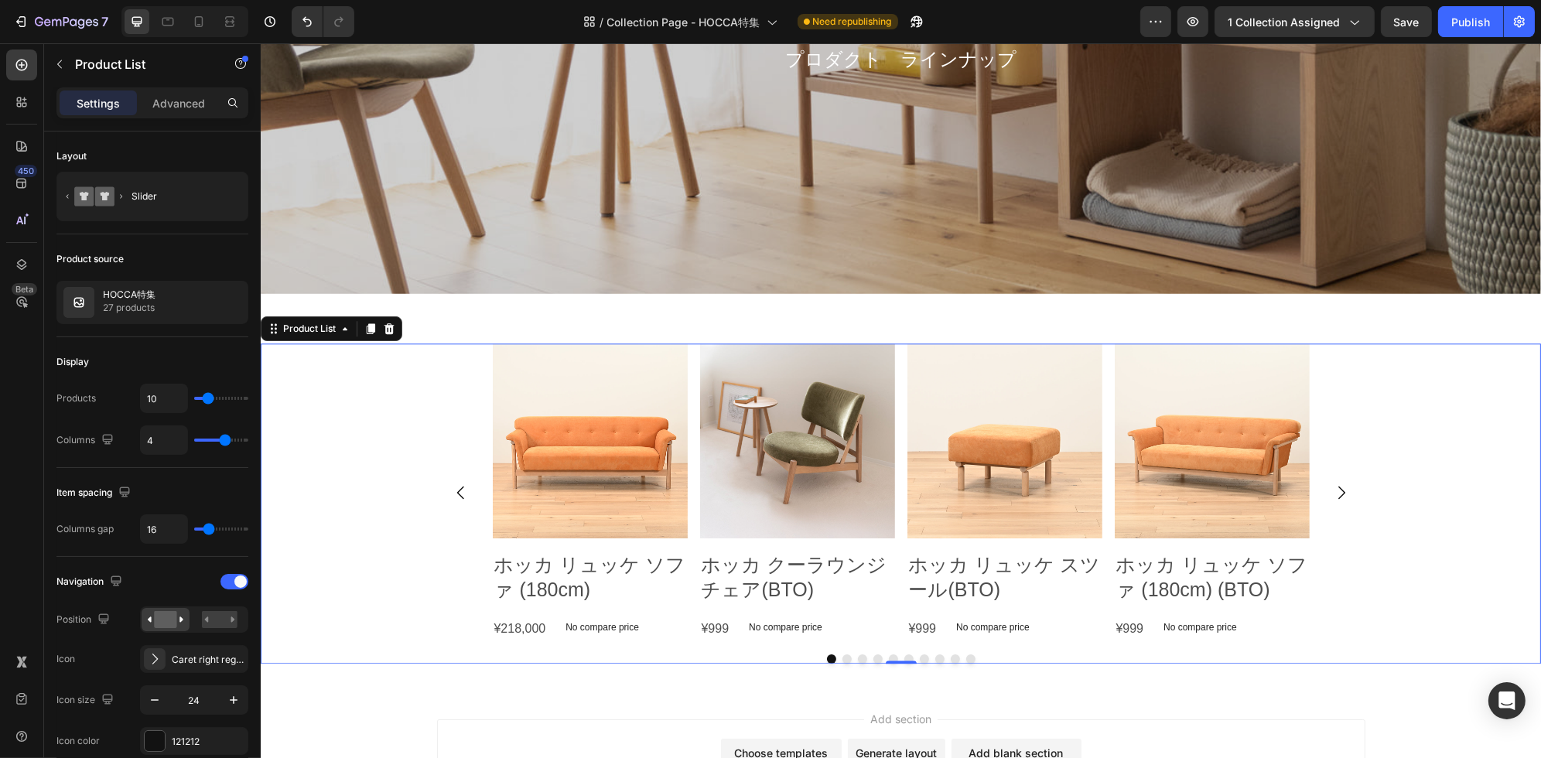
click at [360, 533] on div "Product Images ホッカ リュッケ ソファ (180cm) Product Title ¥218,000 Product Price Produc…" at bounding box center [900, 503] width 1280 height 320
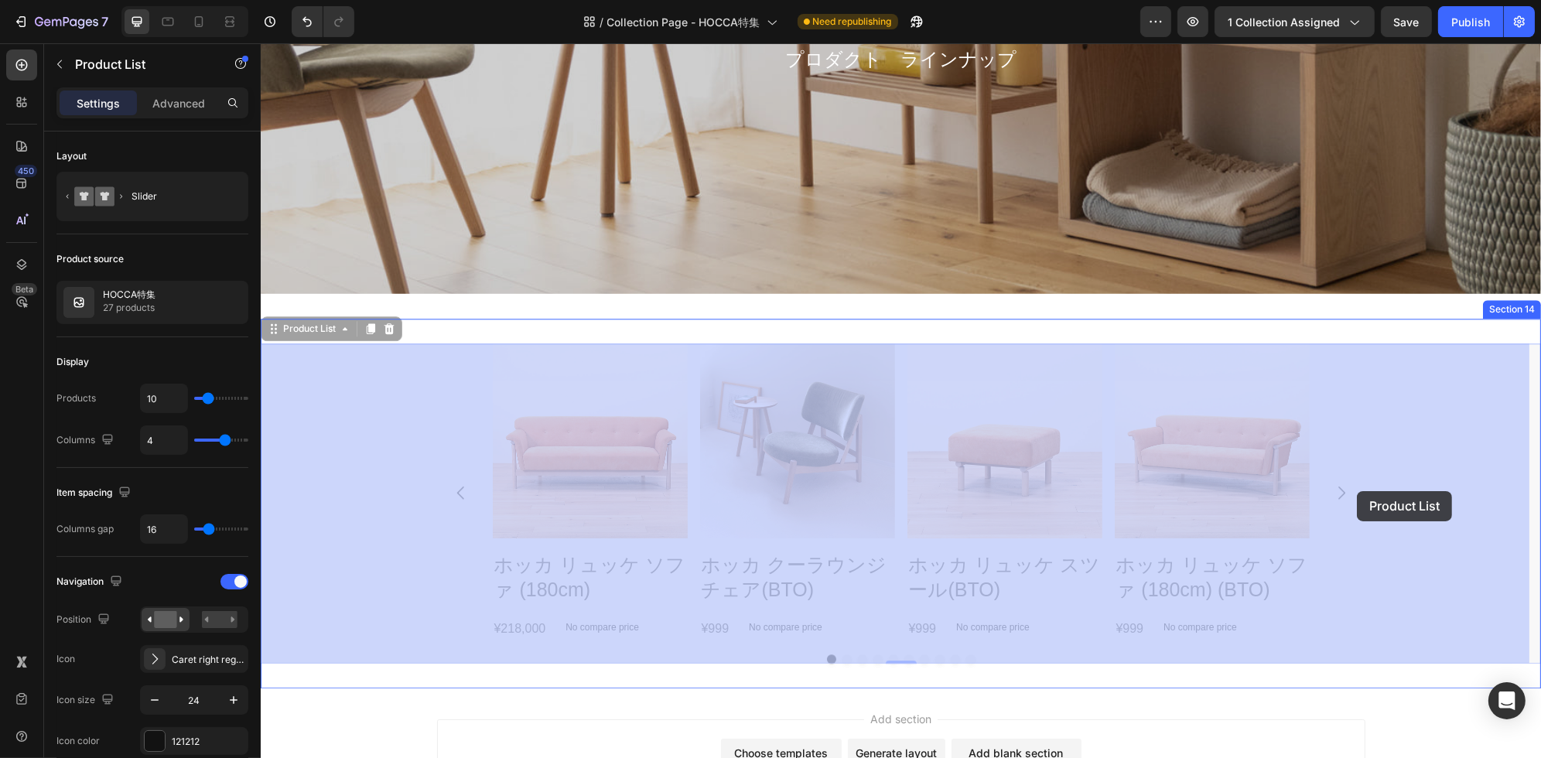
drag, startPoint x: 1364, startPoint y: 493, endPoint x: 1352, endPoint y: 490, distance: 12.0
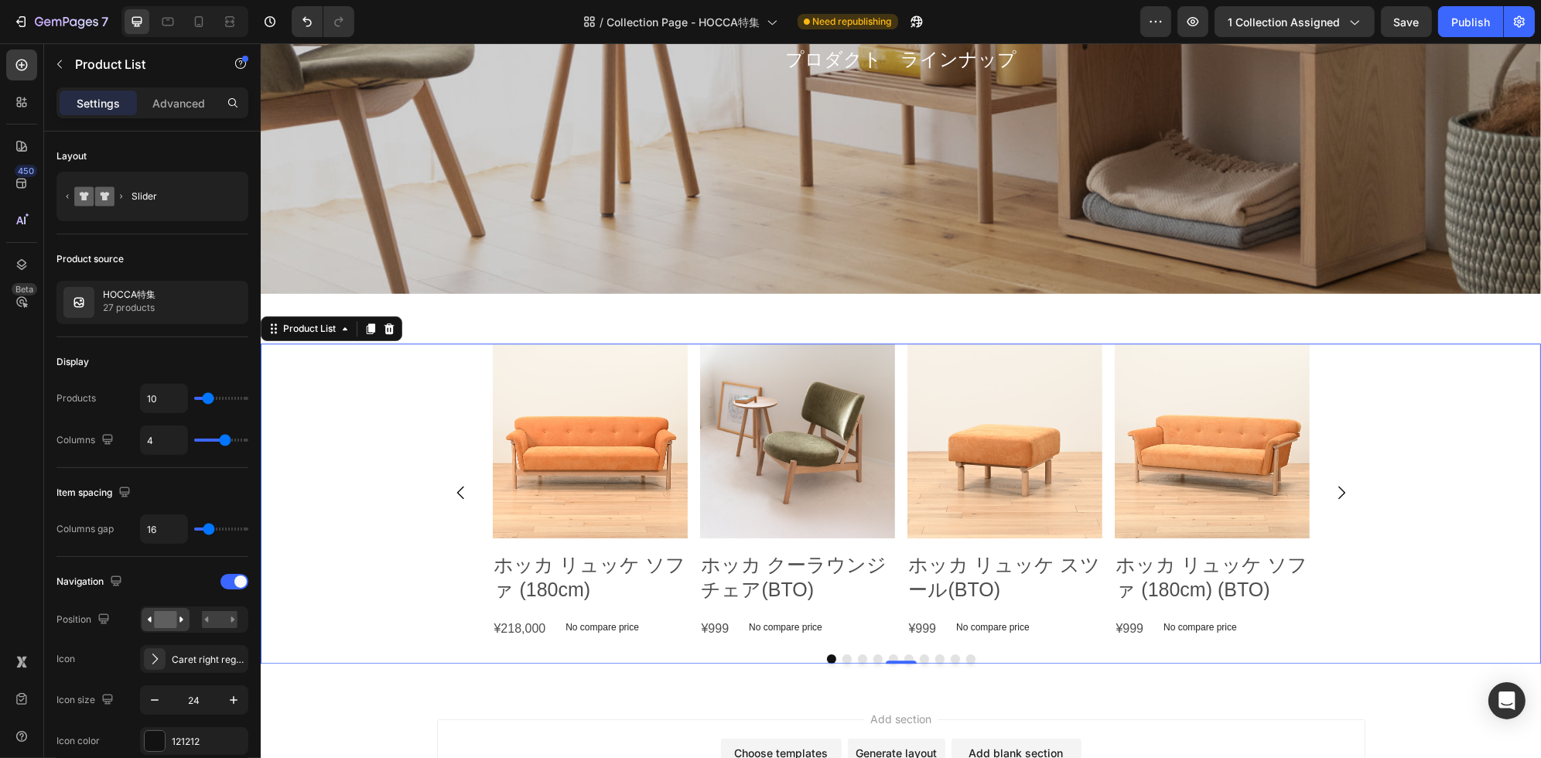
click at [1332, 492] on icon "Carousel Next Arrow" at bounding box center [1340, 492] width 19 height 19
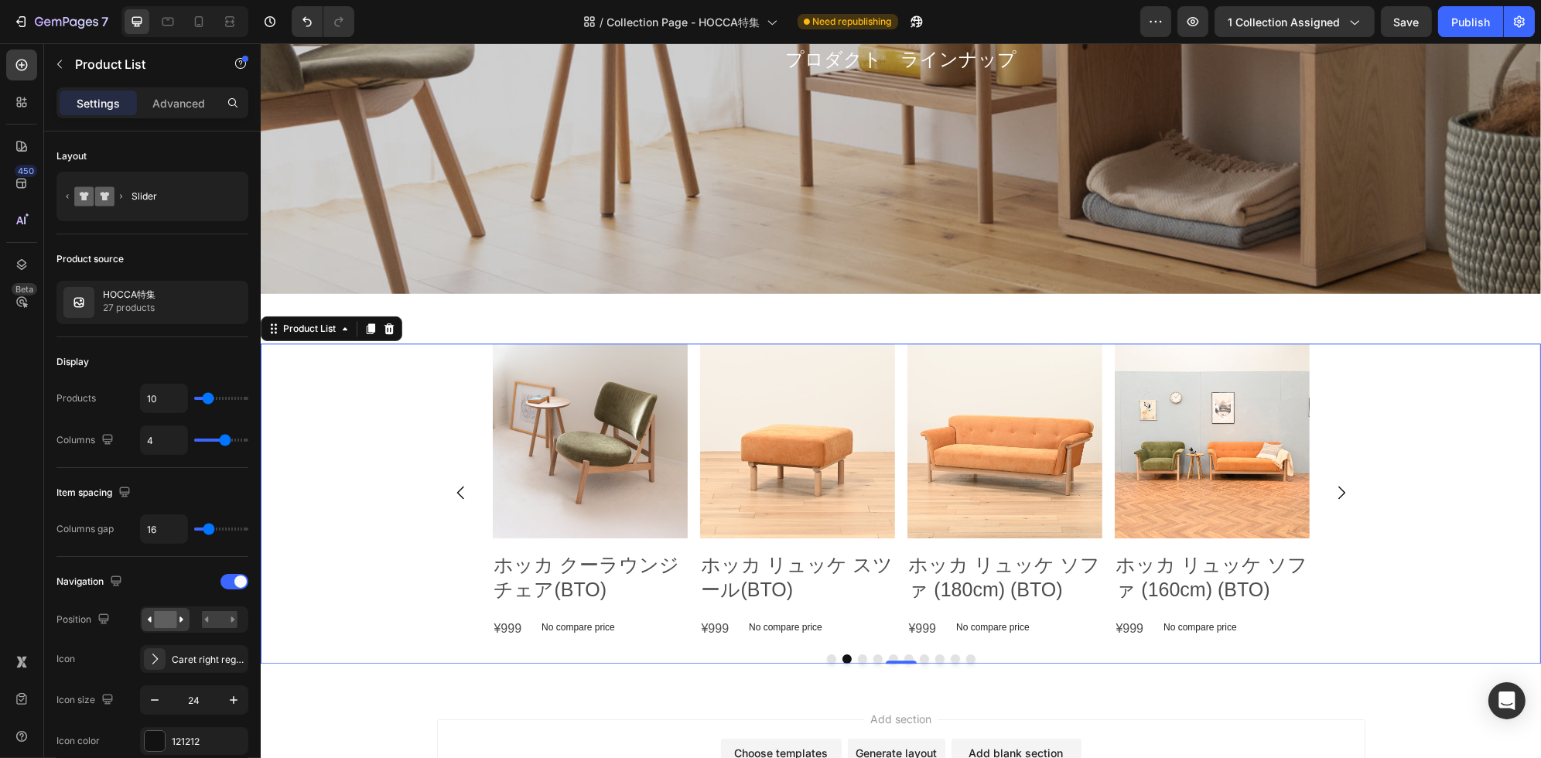
click at [1332, 492] on icon "Carousel Next Arrow" at bounding box center [1340, 492] width 19 height 19
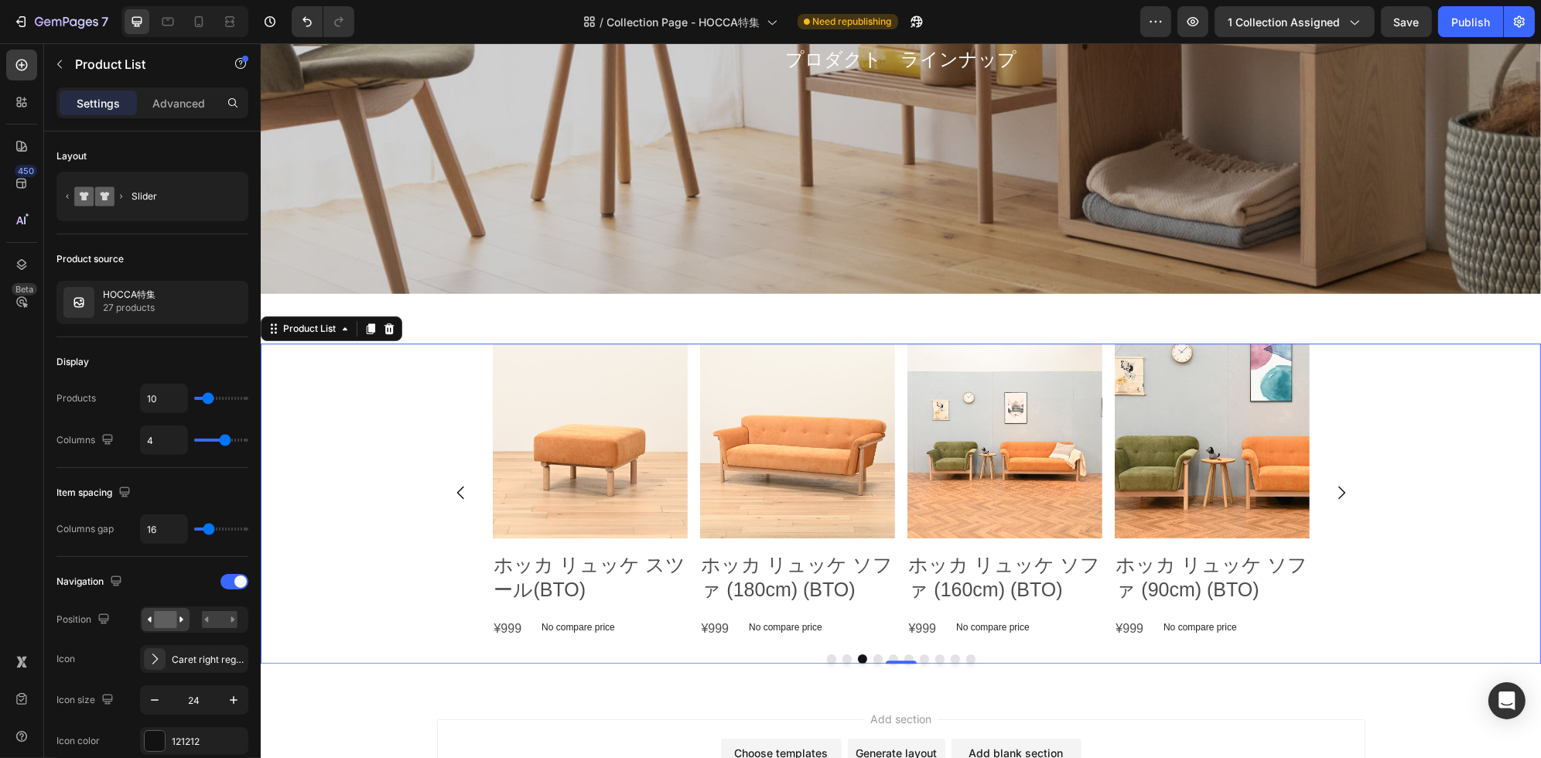
click at [1332, 492] on icon "Carousel Next Arrow" at bounding box center [1340, 492] width 19 height 19
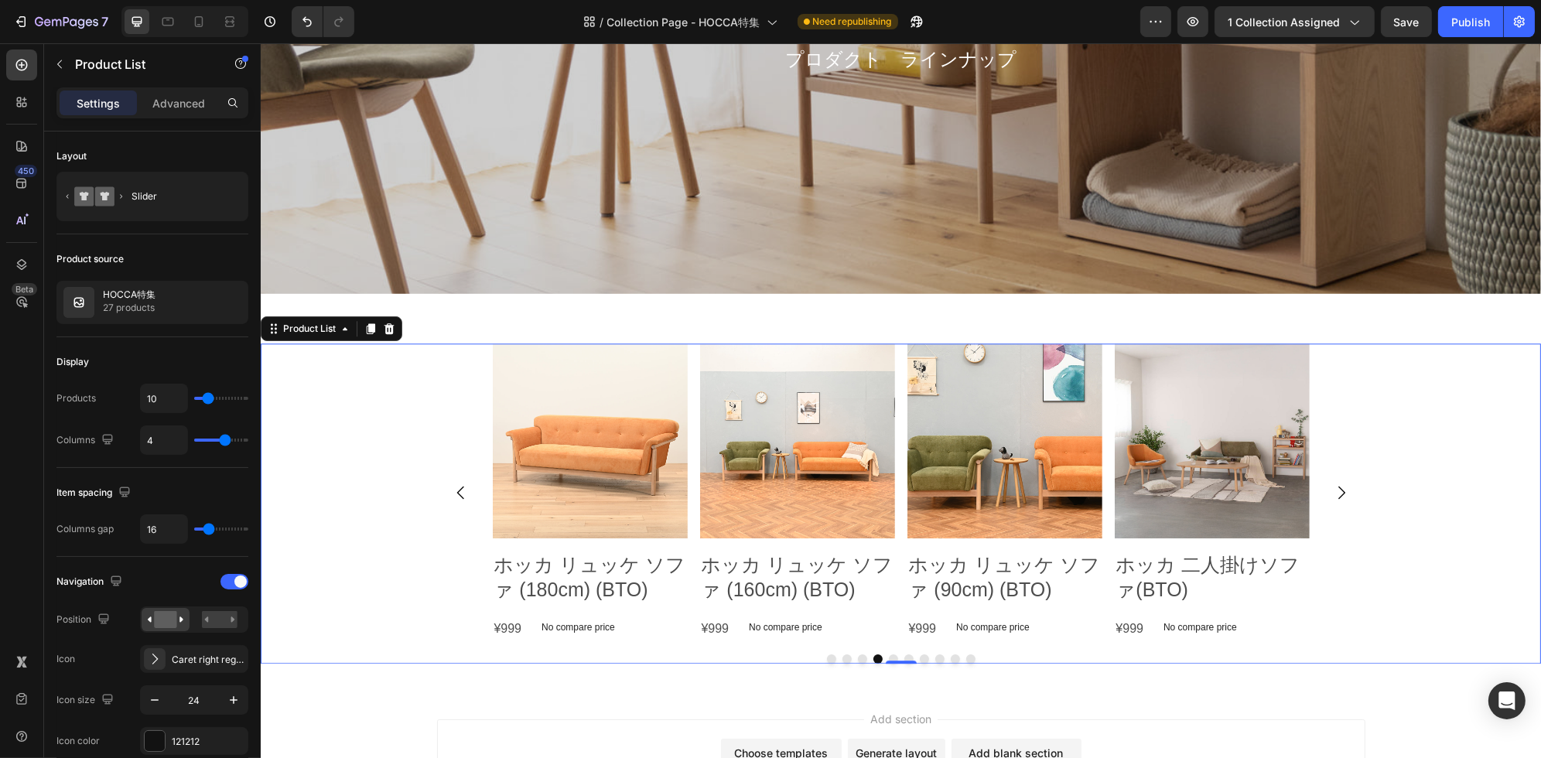
click at [1332, 492] on icon "Carousel Next Arrow" at bounding box center [1340, 492] width 19 height 19
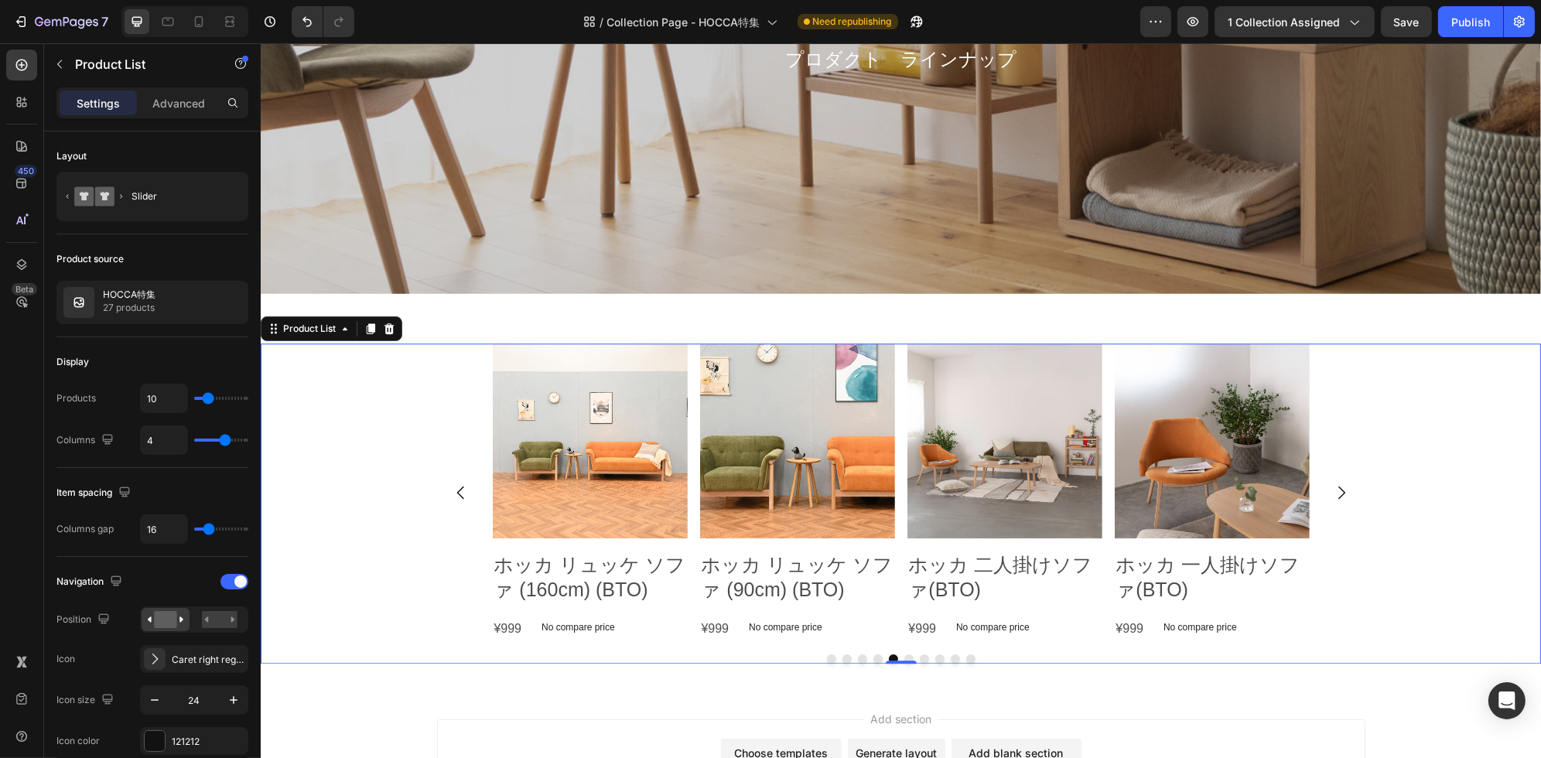
click at [1333, 493] on icon "Carousel Next Arrow" at bounding box center [1340, 492] width 19 height 19
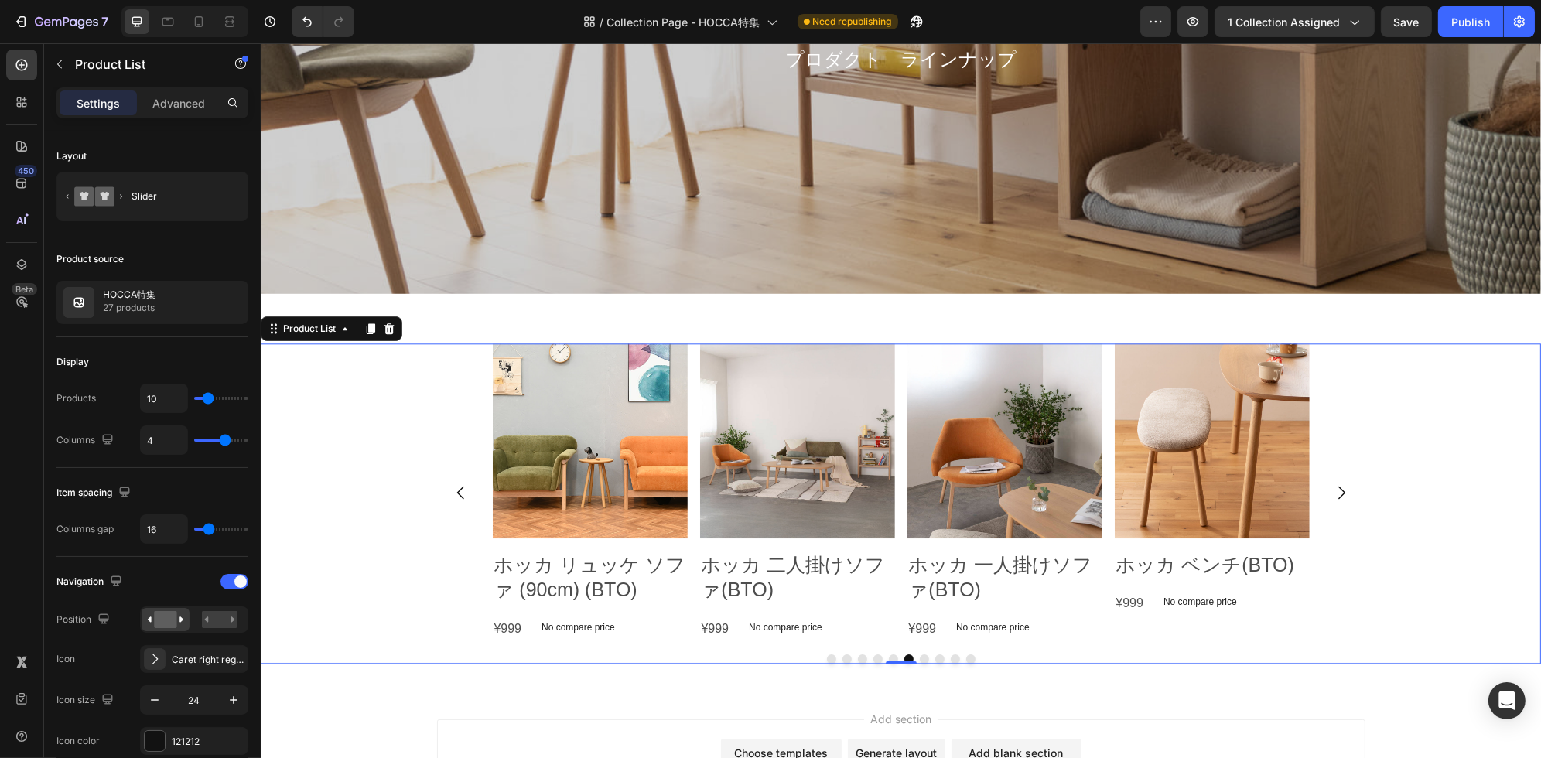
click at [1333, 493] on icon "Carousel Next Arrow" at bounding box center [1340, 492] width 19 height 19
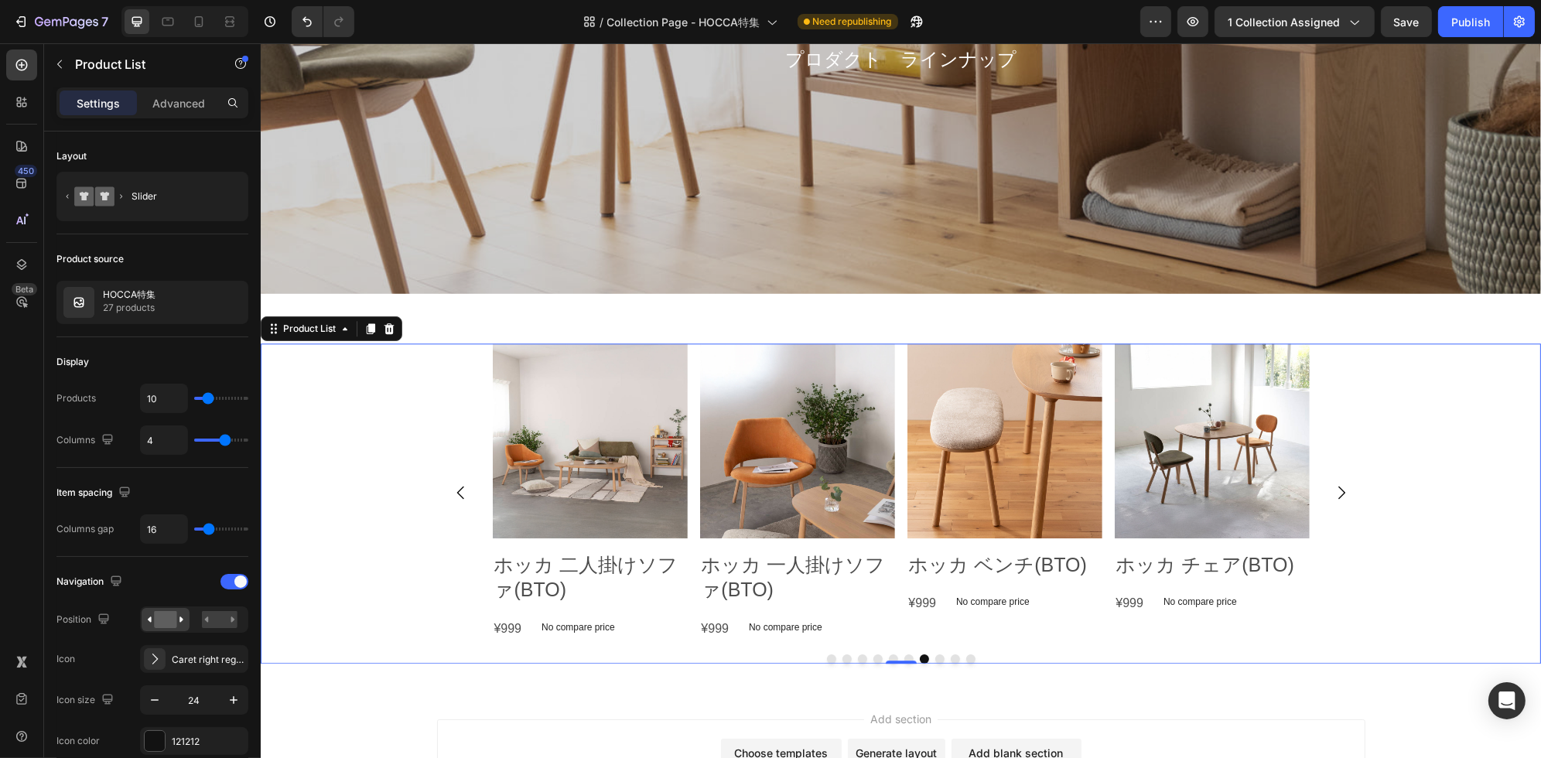
click at [1333, 493] on icon "Carousel Next Arrow" at bounding box center [1340, 492] width 19 height 19
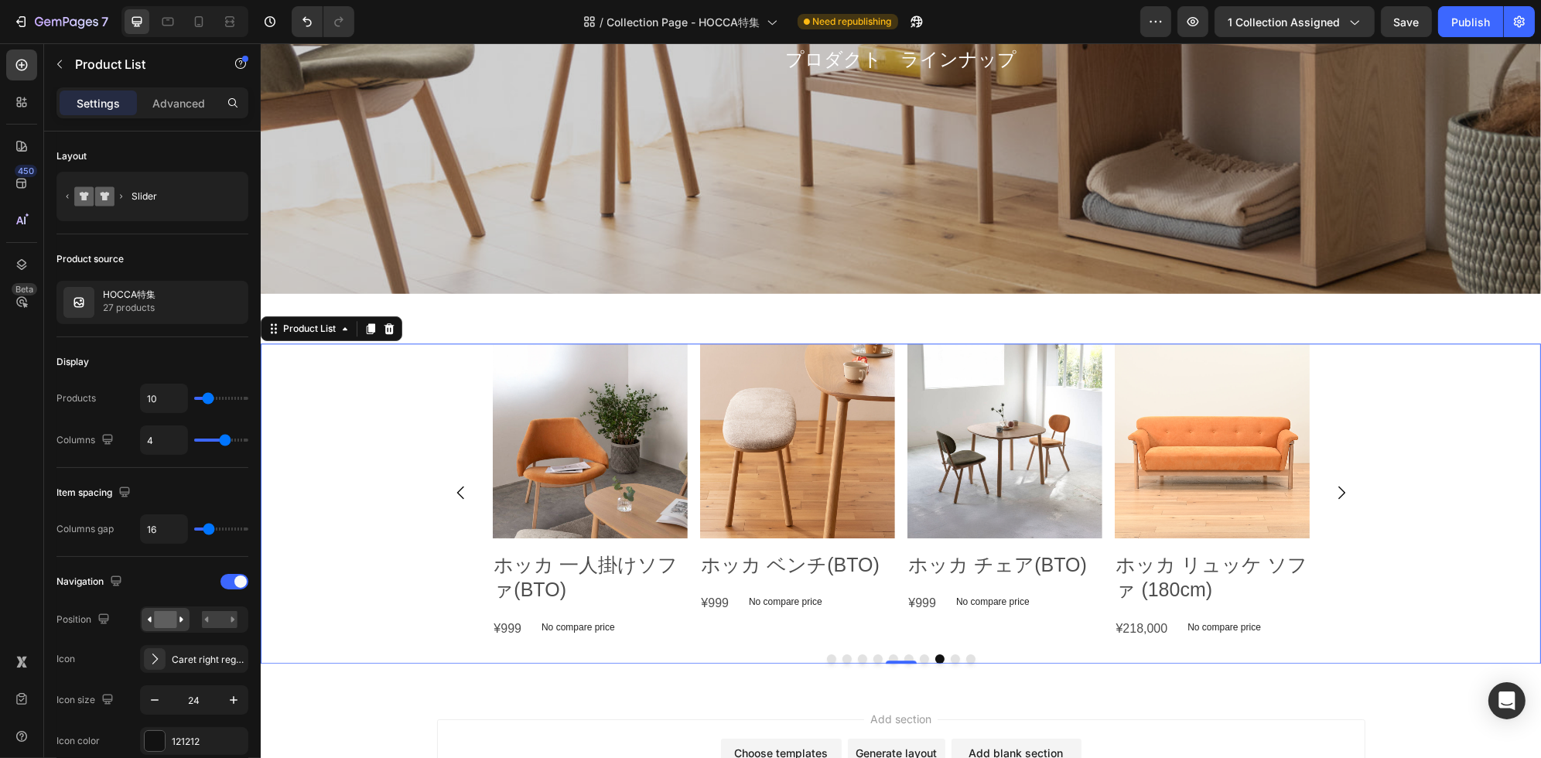
click at [1333, 493] on icon "Carousel Next Arrow" at bounding box center [1340, 492] width 19 height 19
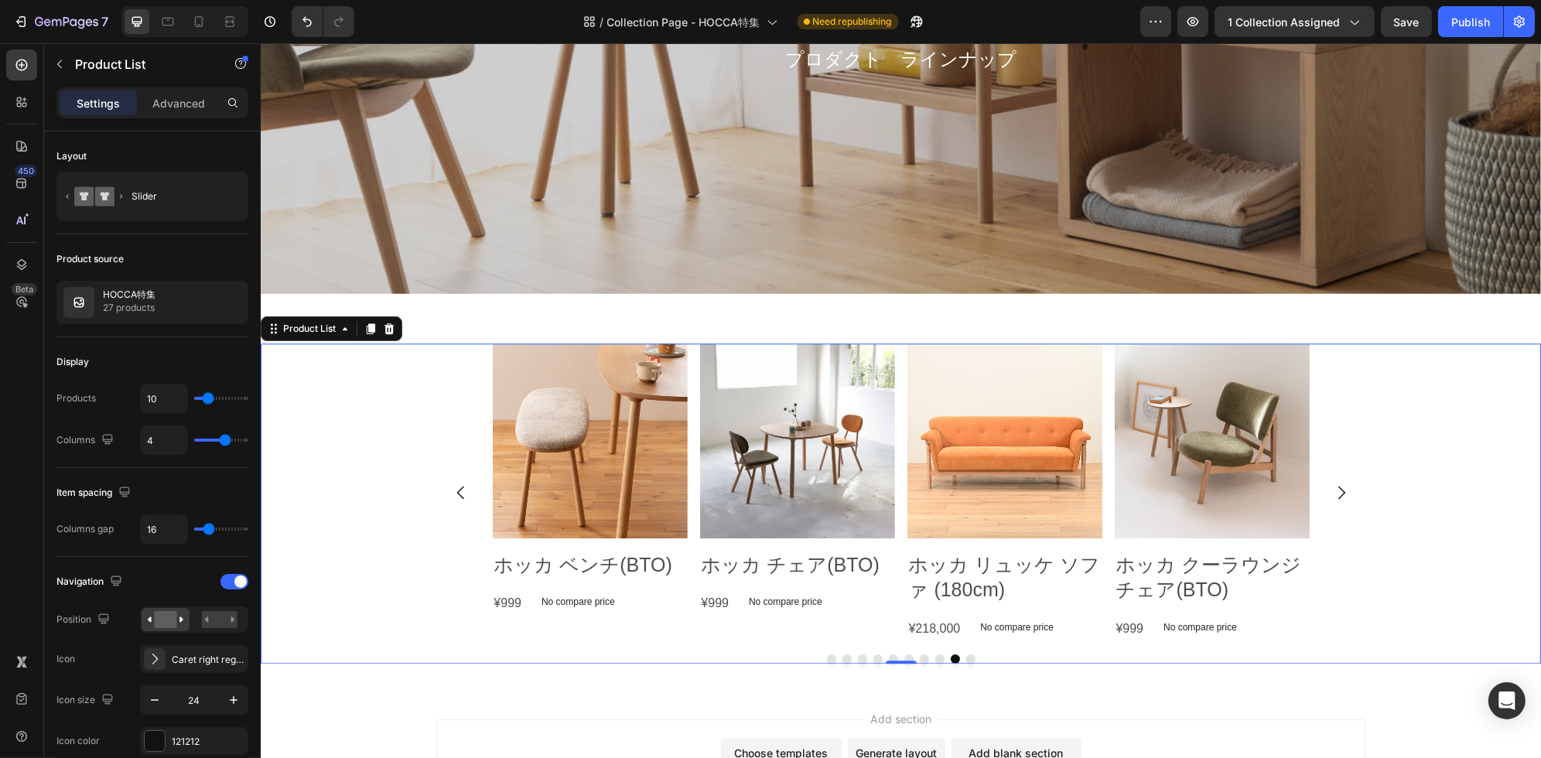
click at [1333, 493] on icon "Carousel Next Arrow" at bounding box center [1340, 492] width 19 height 19
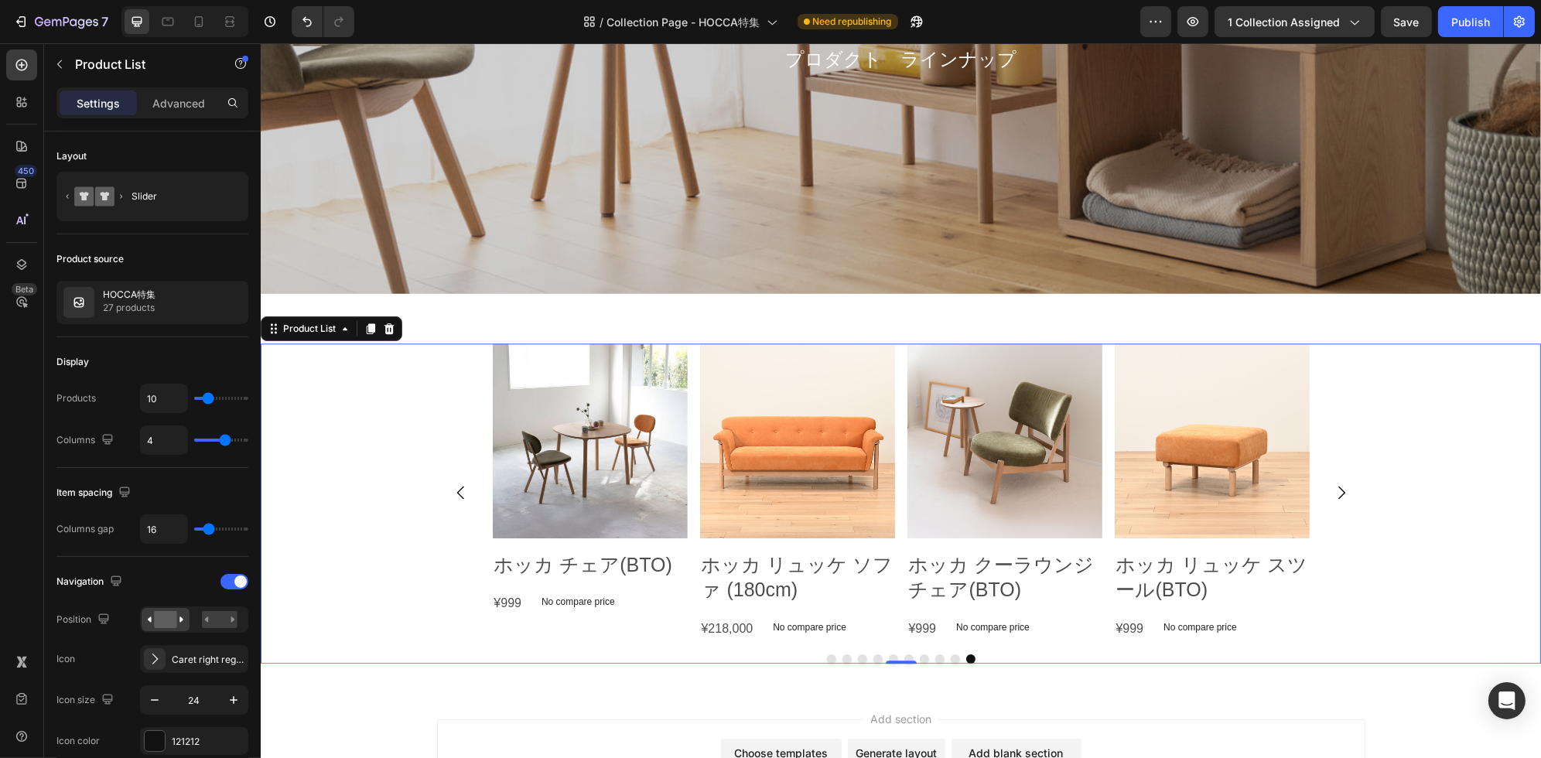
click at [1333, 493] on icon "Carousel Next Arrow" at bounding box center [1340, 492] width 19 height 19
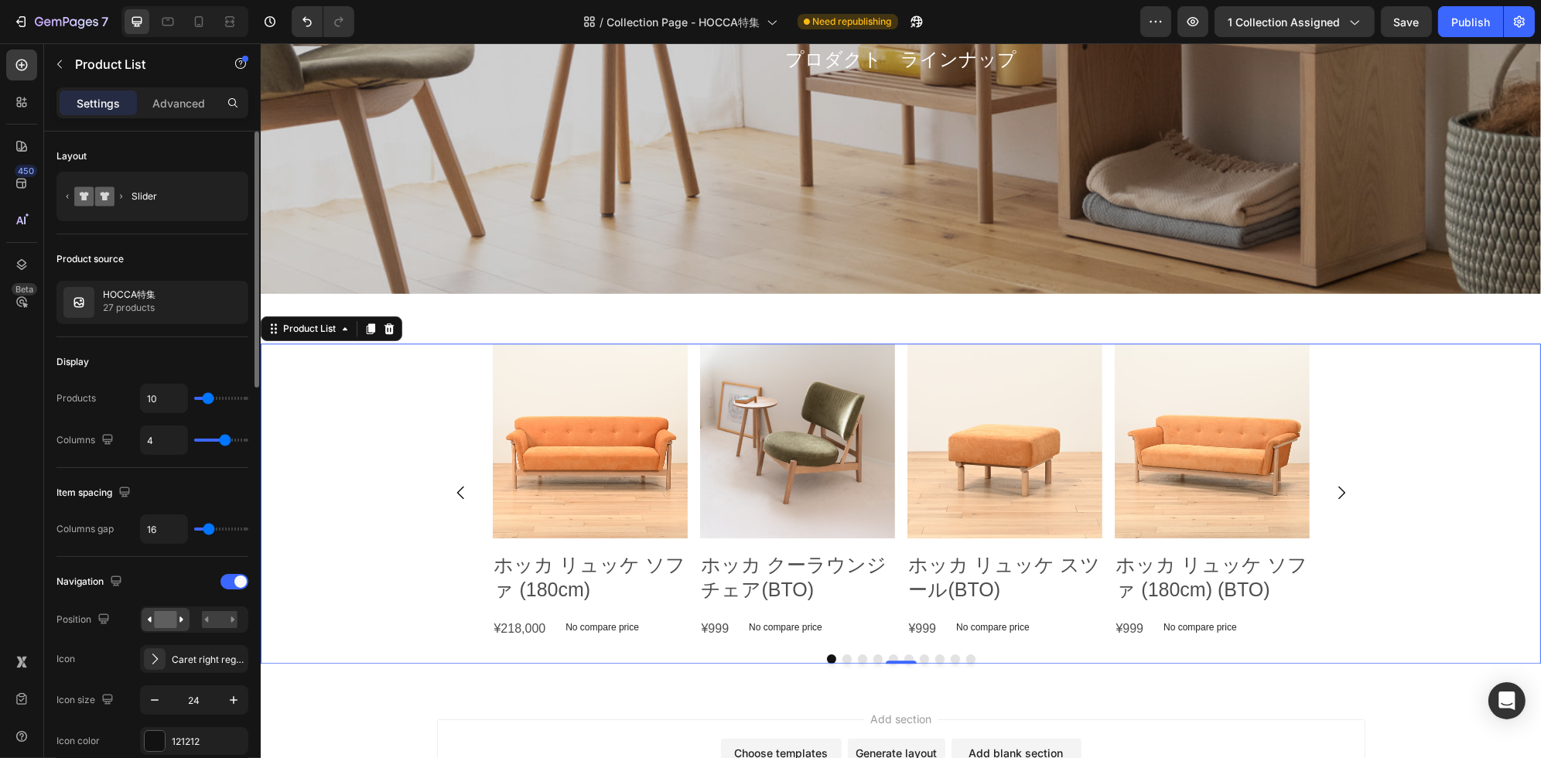
type input "13"
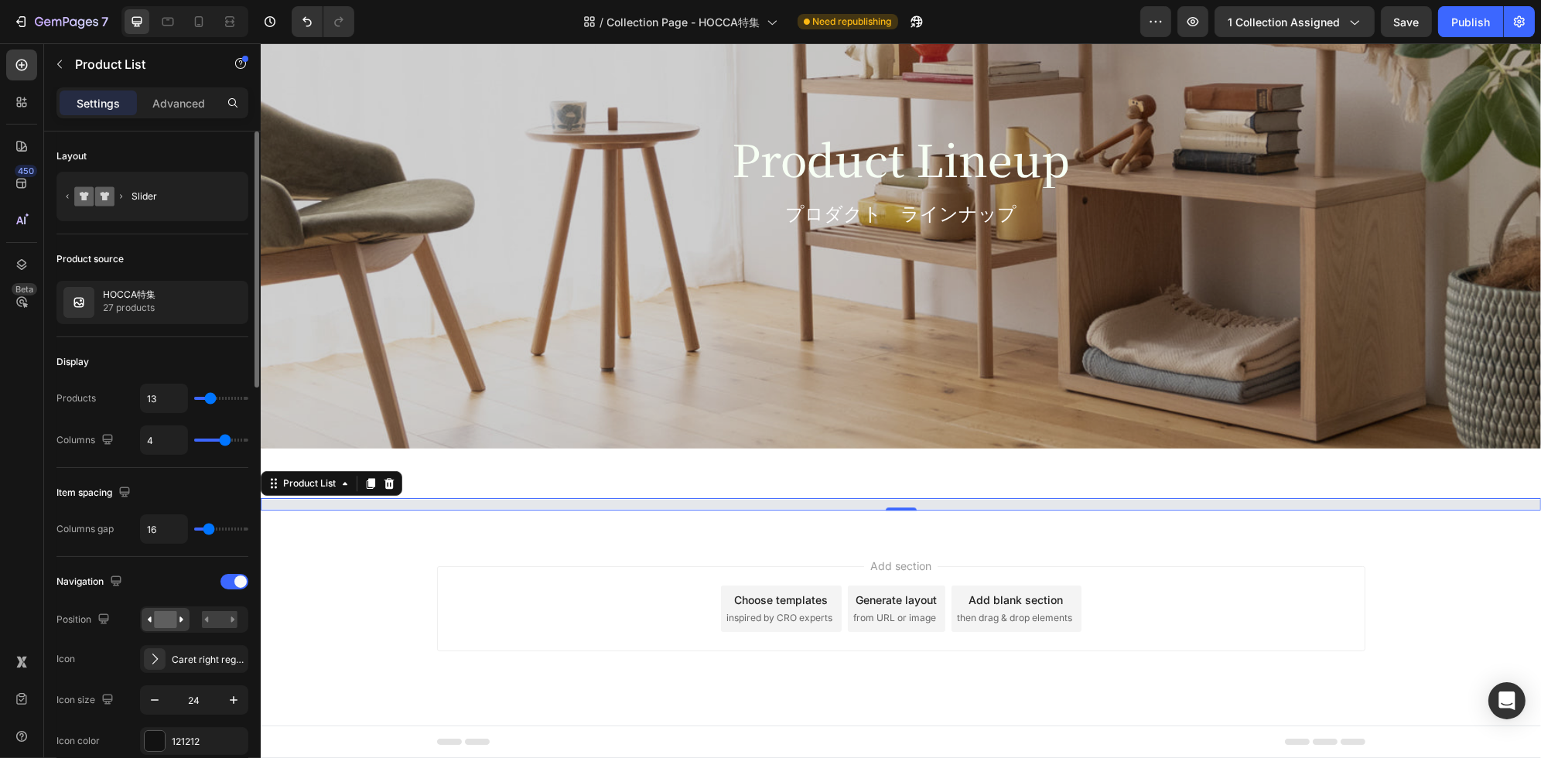
scroll to position [5598, 0]
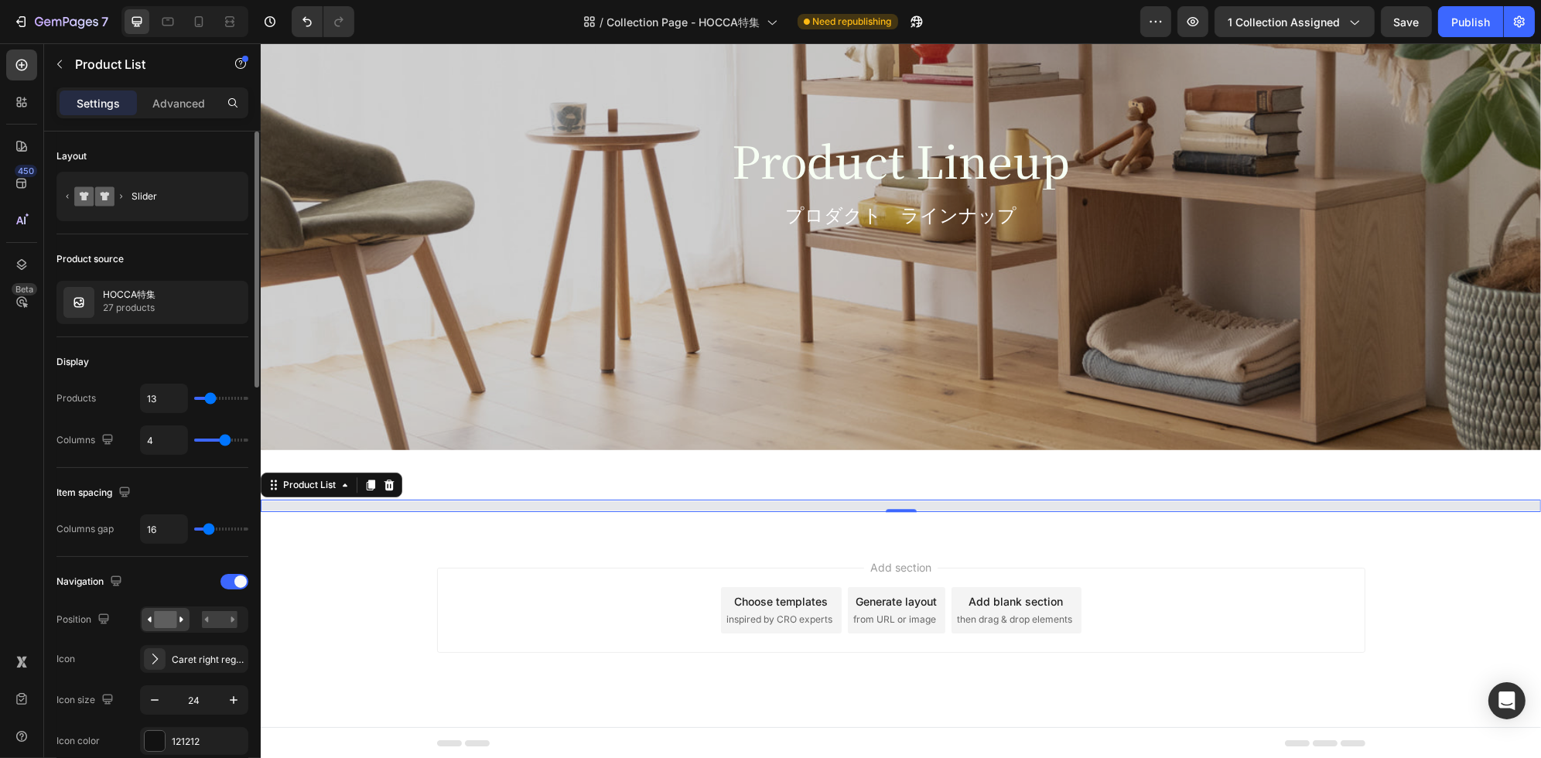
type input "14"
type input "16"
type input "17"
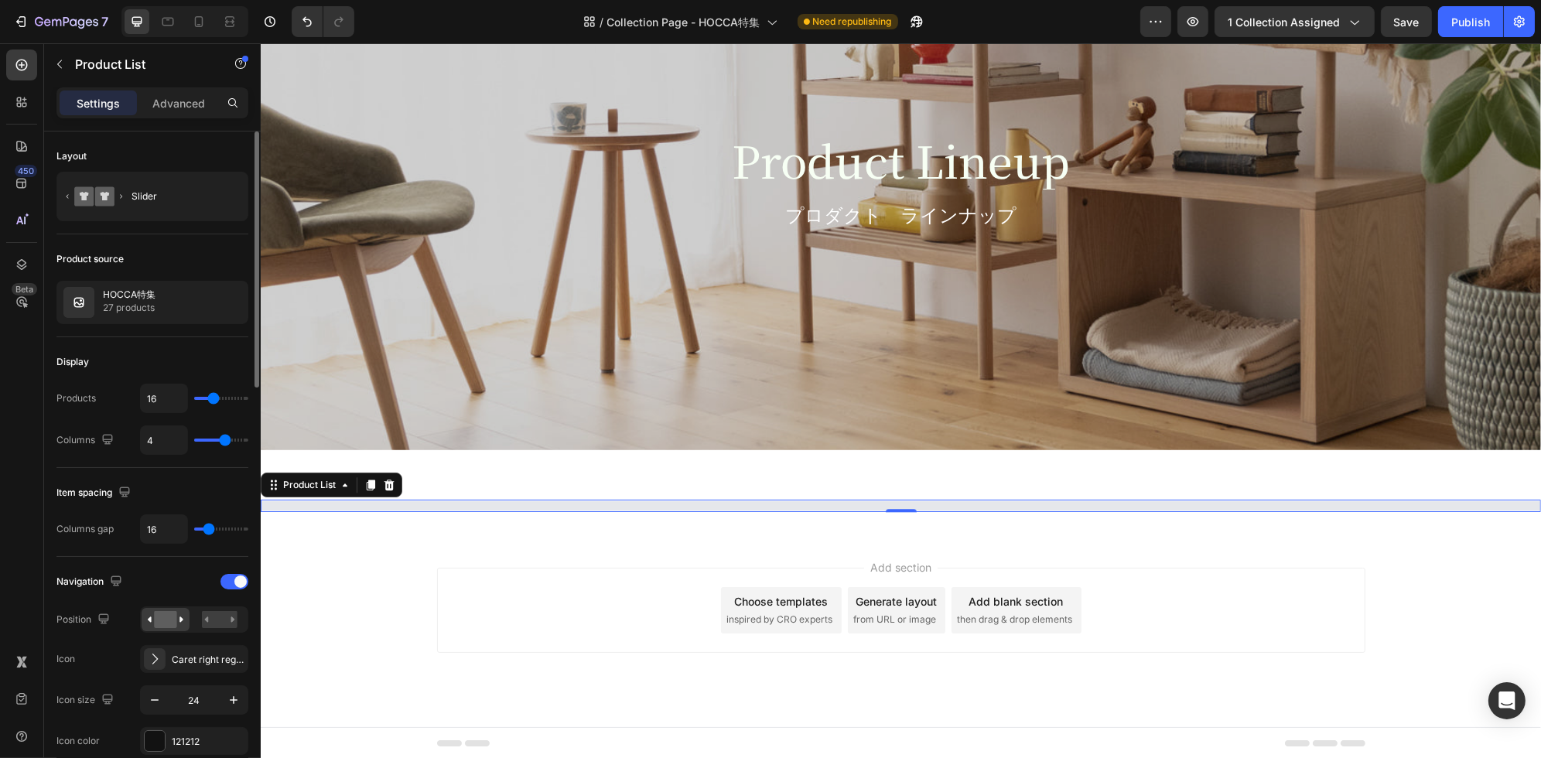
type input "17"
type input "20"
type input "22"
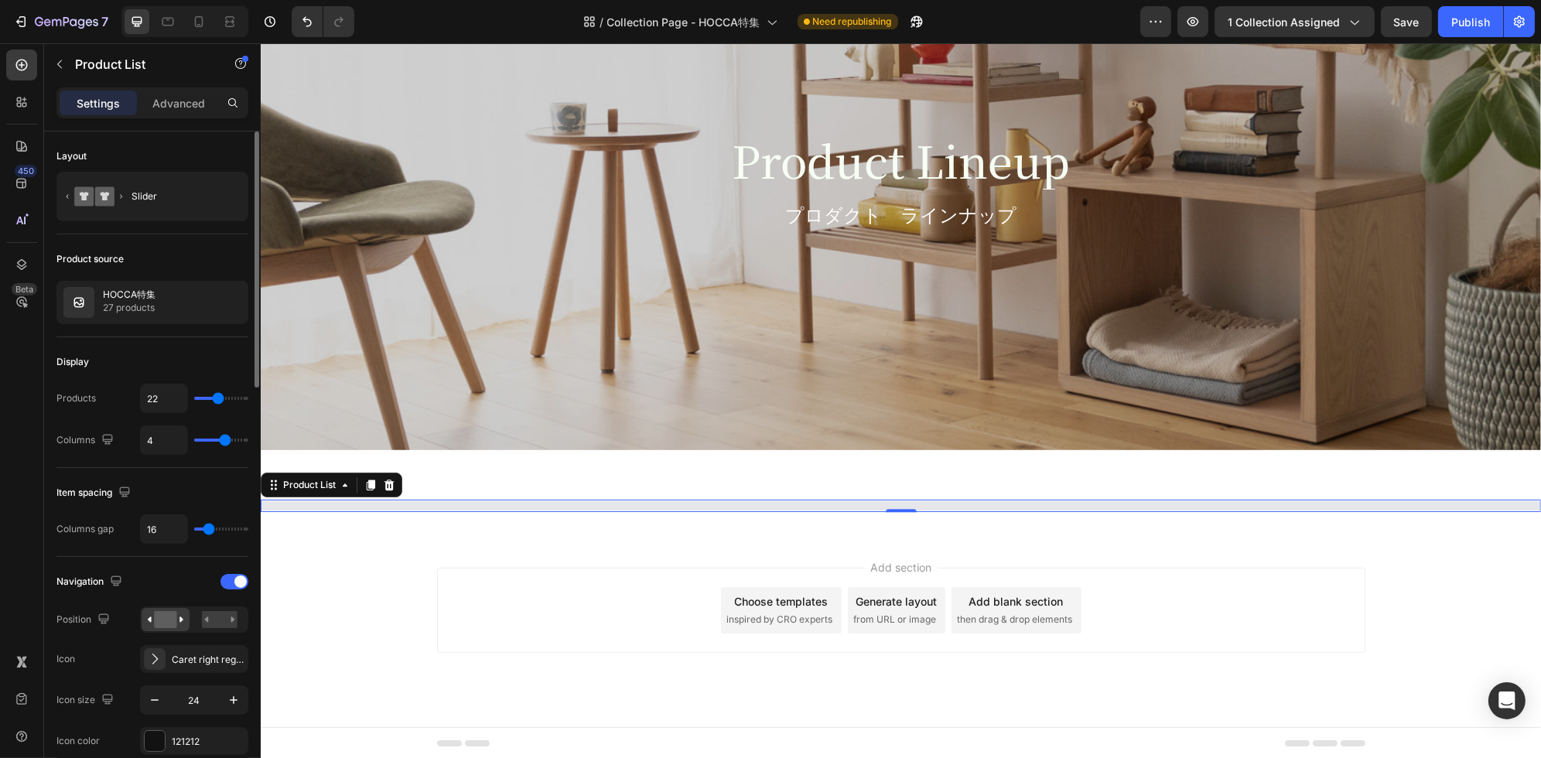
type input "23"
type input "25"
type input "26"
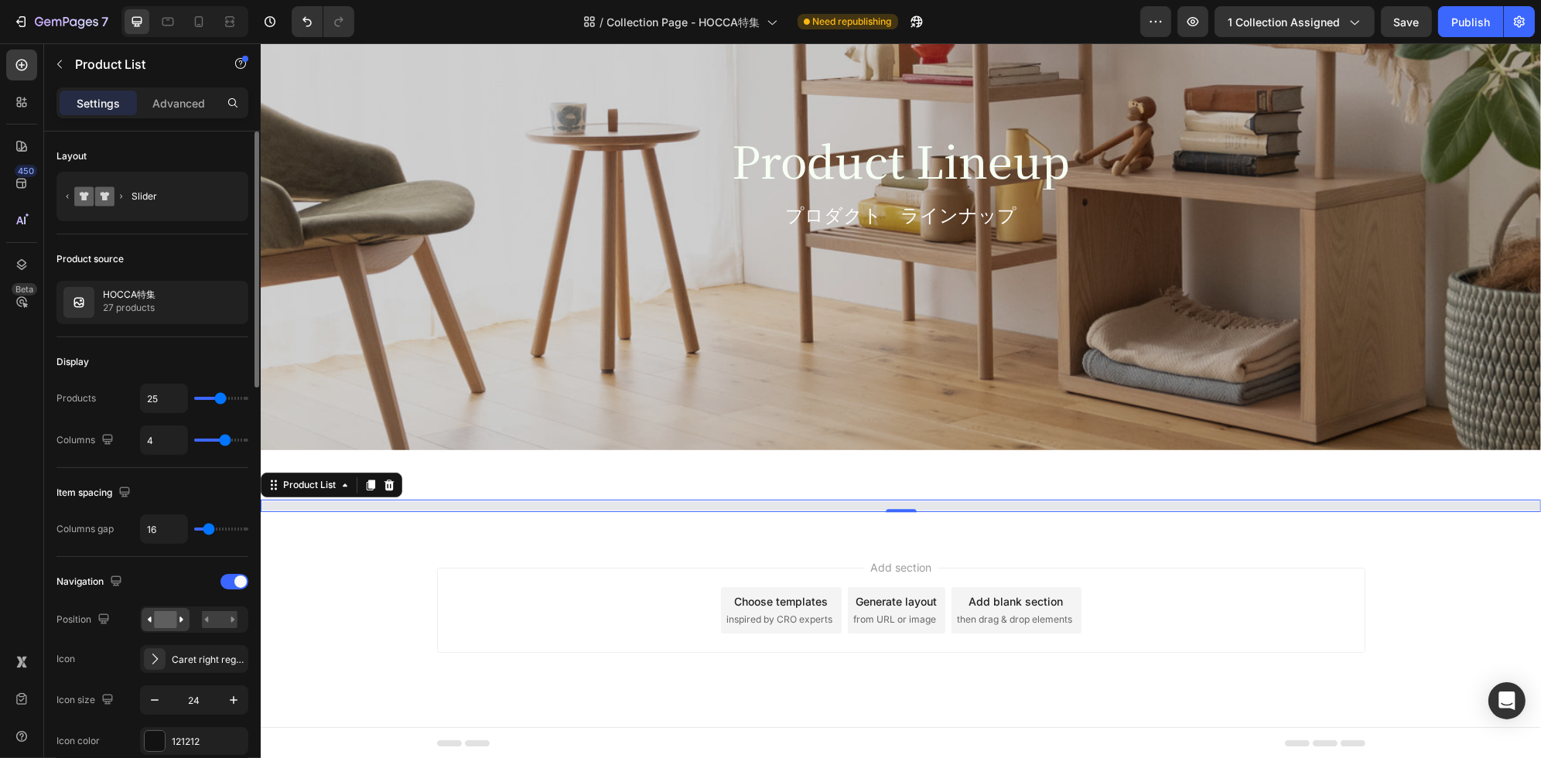
type input "26"
type input "29"
type input "30"
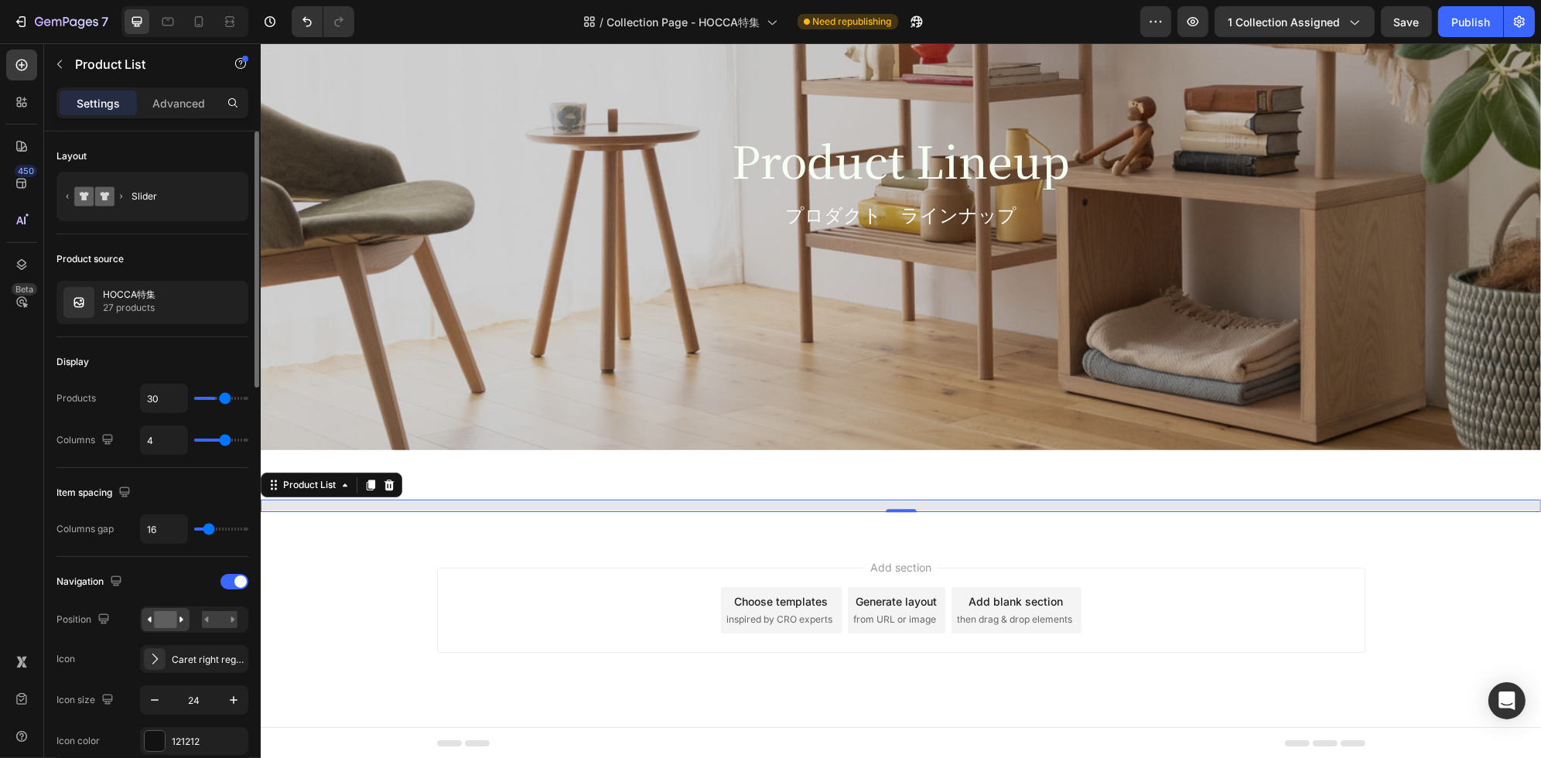
type input "32"
type input "33"
type input "35"
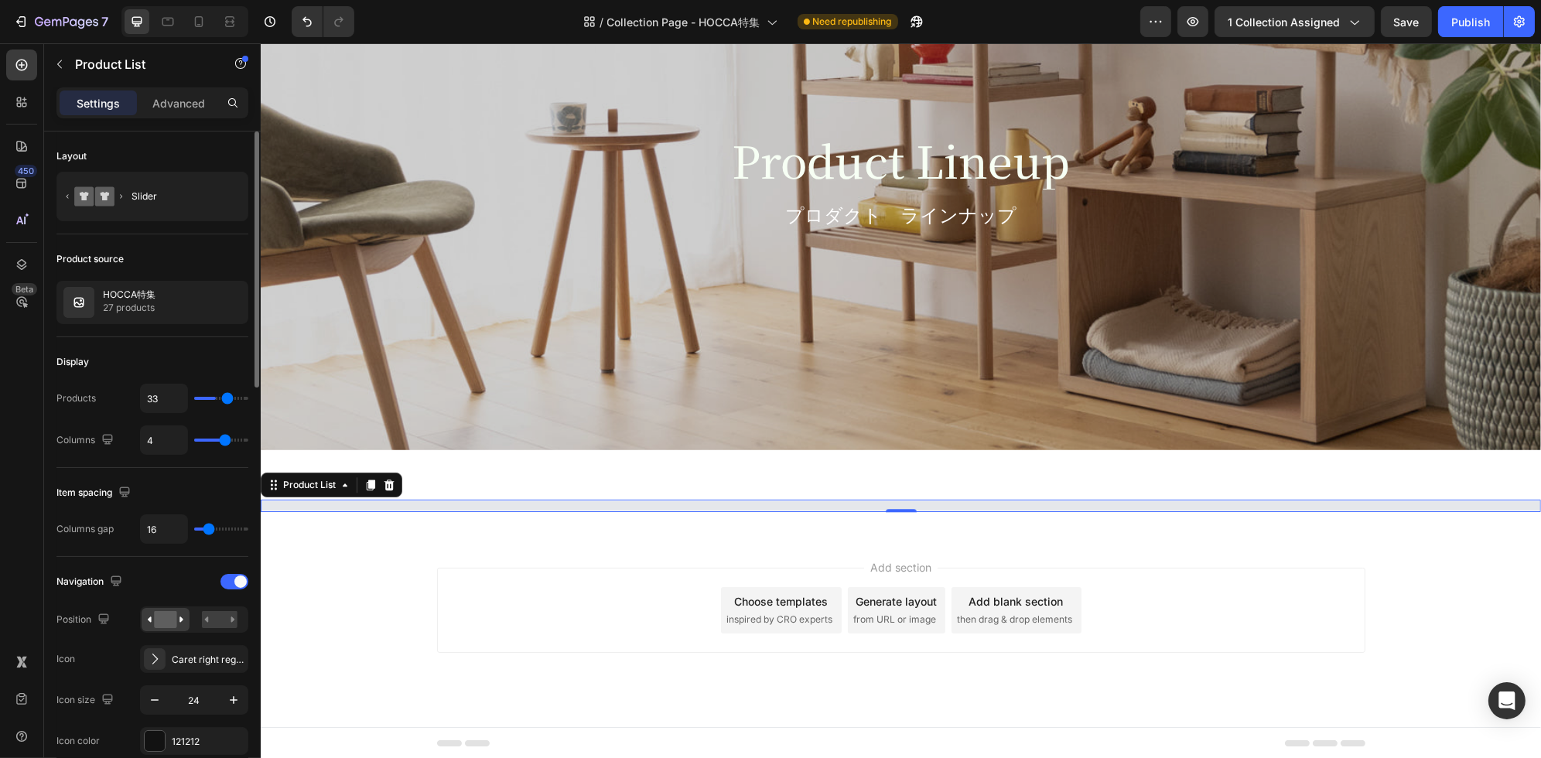
type input "35"
type input "36"
type input "37"
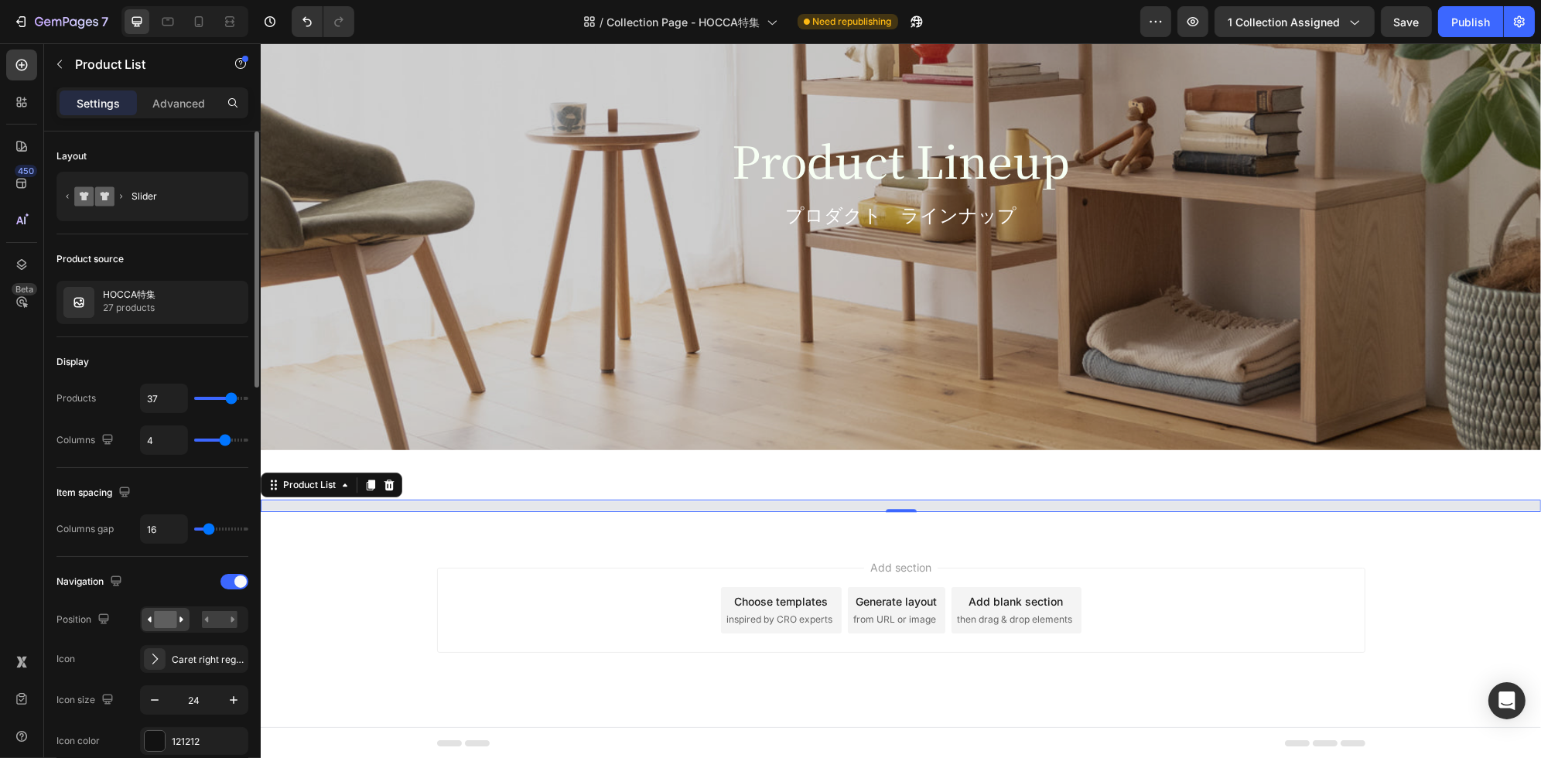
type input "38"
type input "39"
type input "40"
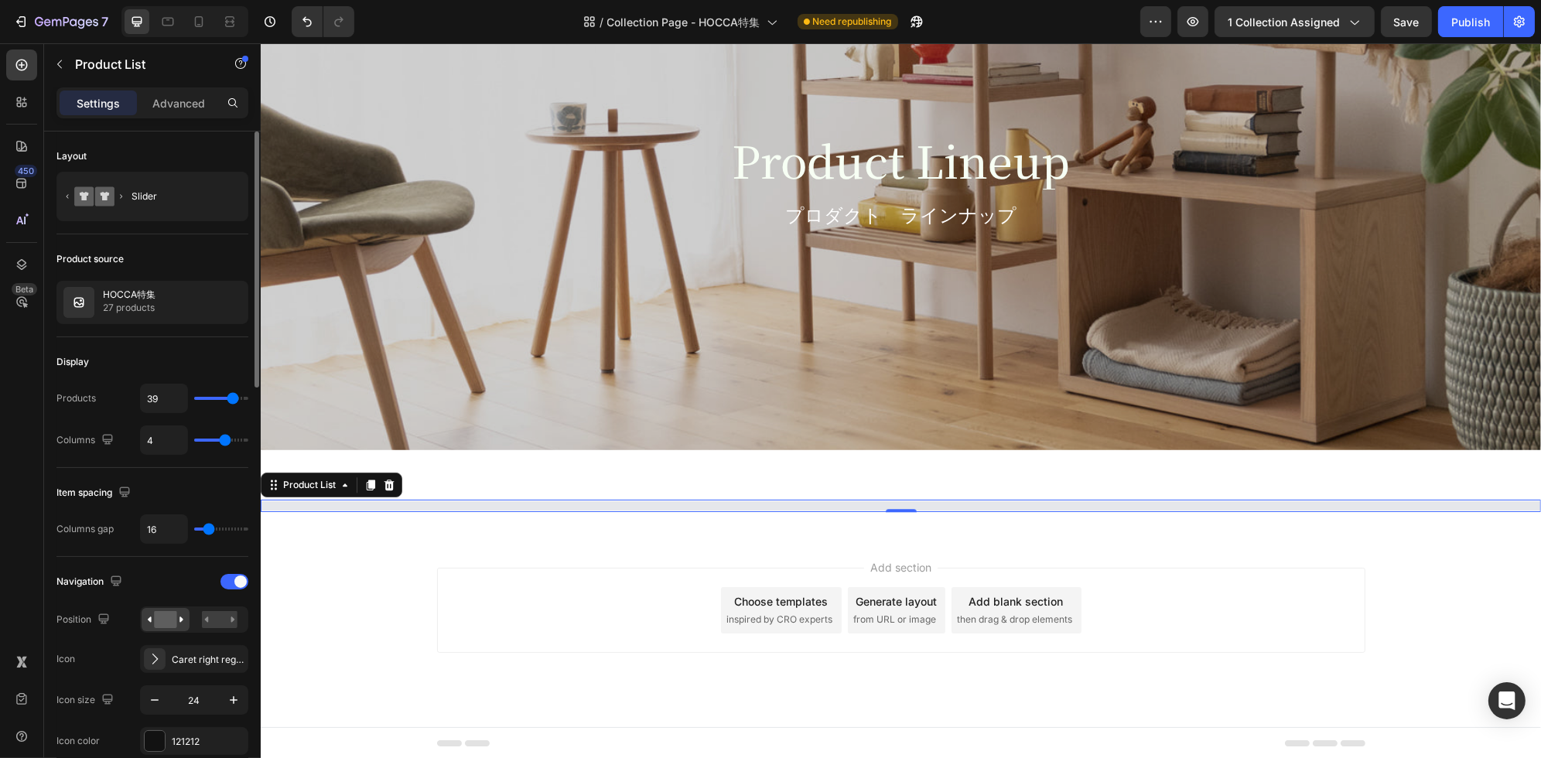
type input "40"
type input "41"
type input "42"
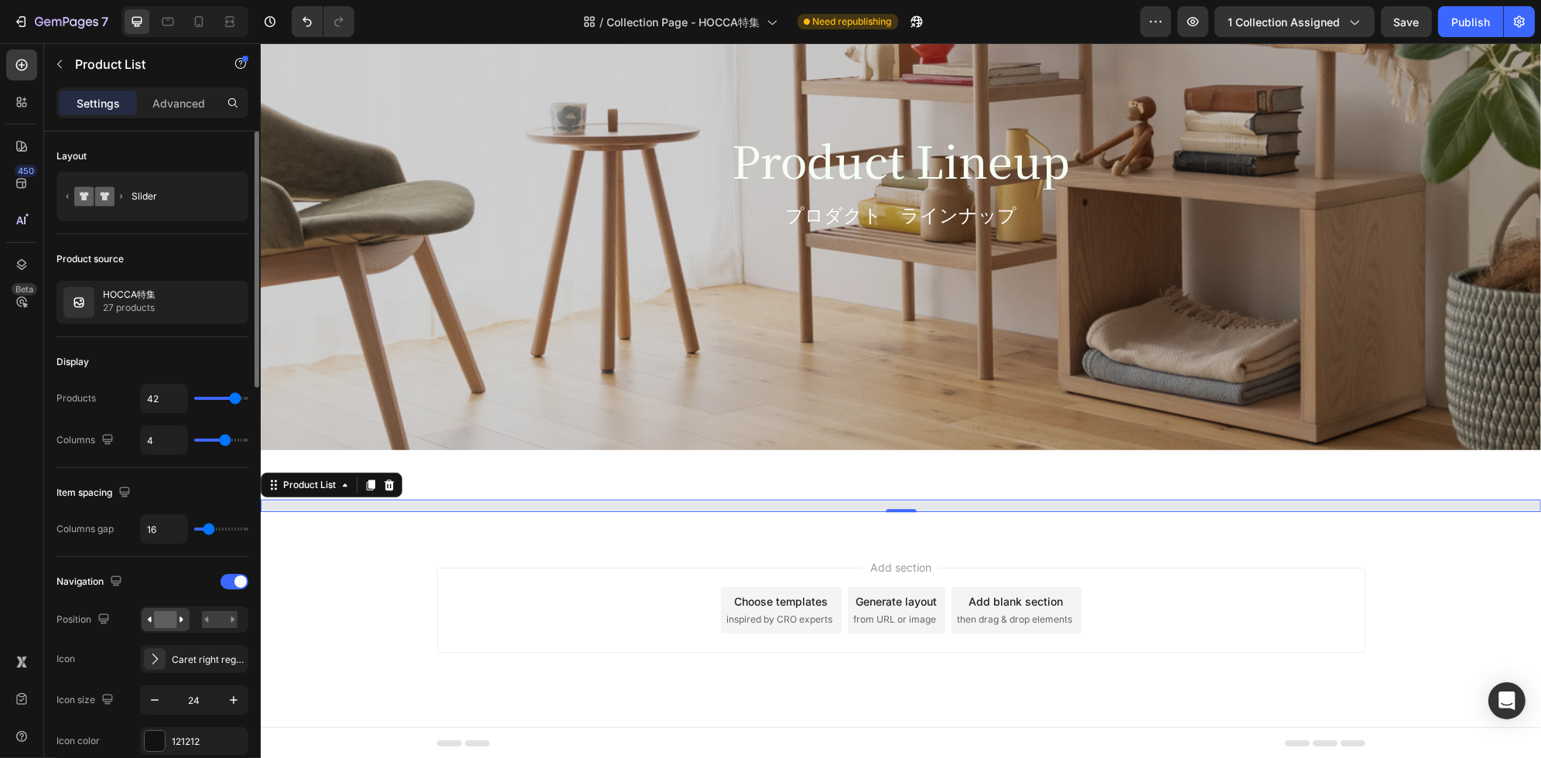
type input "44"
type input "43"
type input "42"
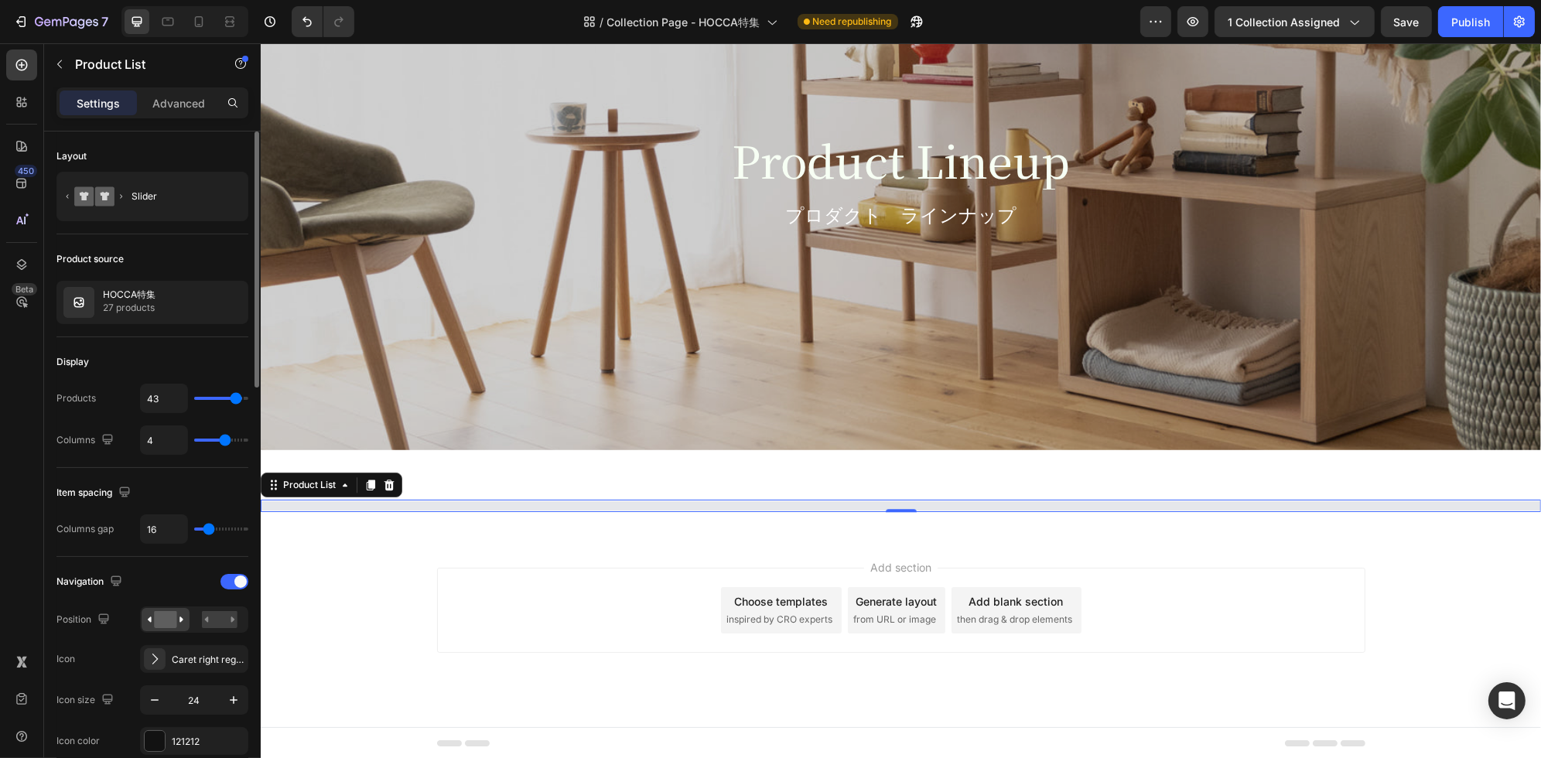
type input "42"
type input "40"
type input "39"
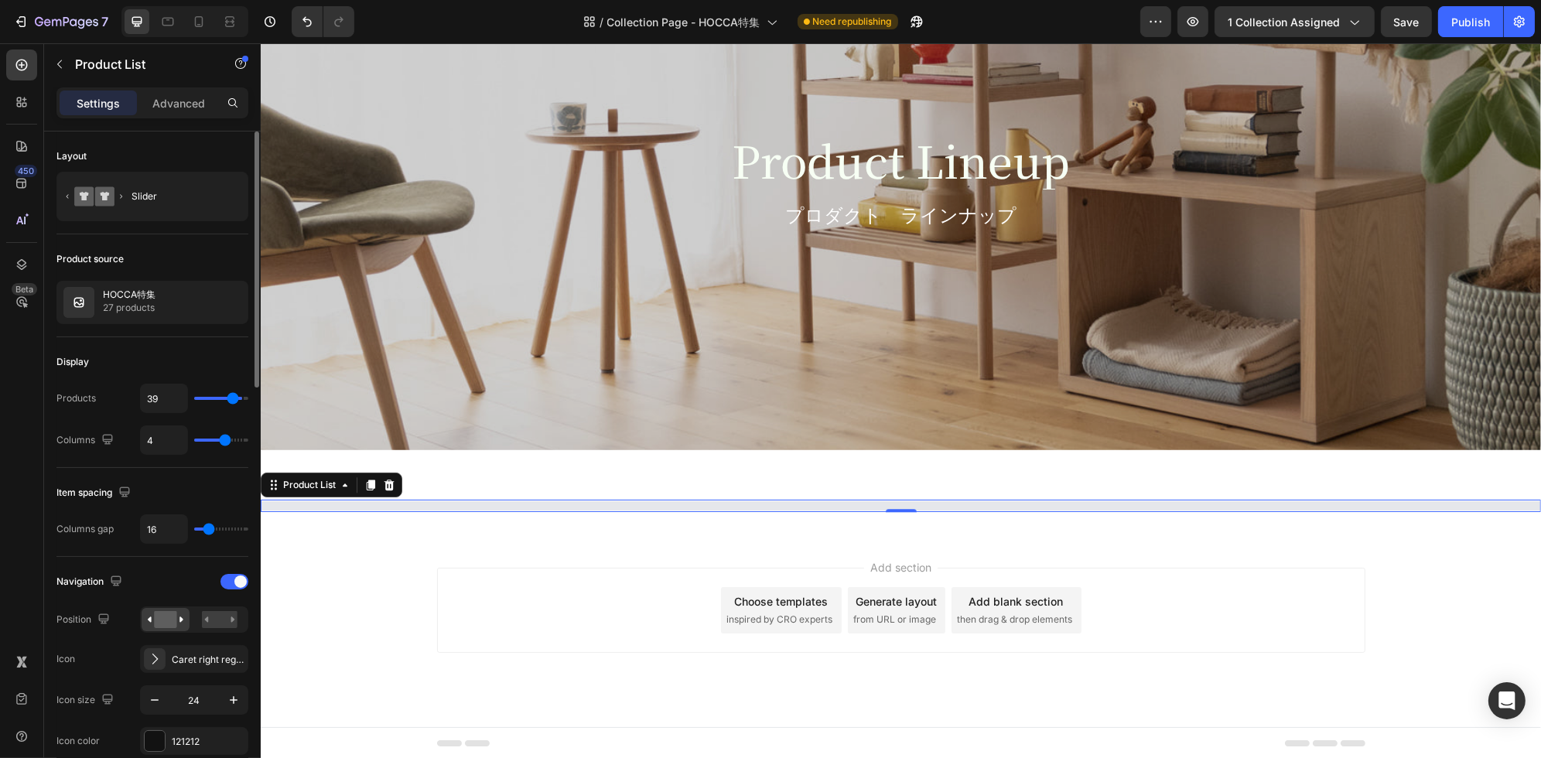
type input "38"
type input "37"
type input "36"
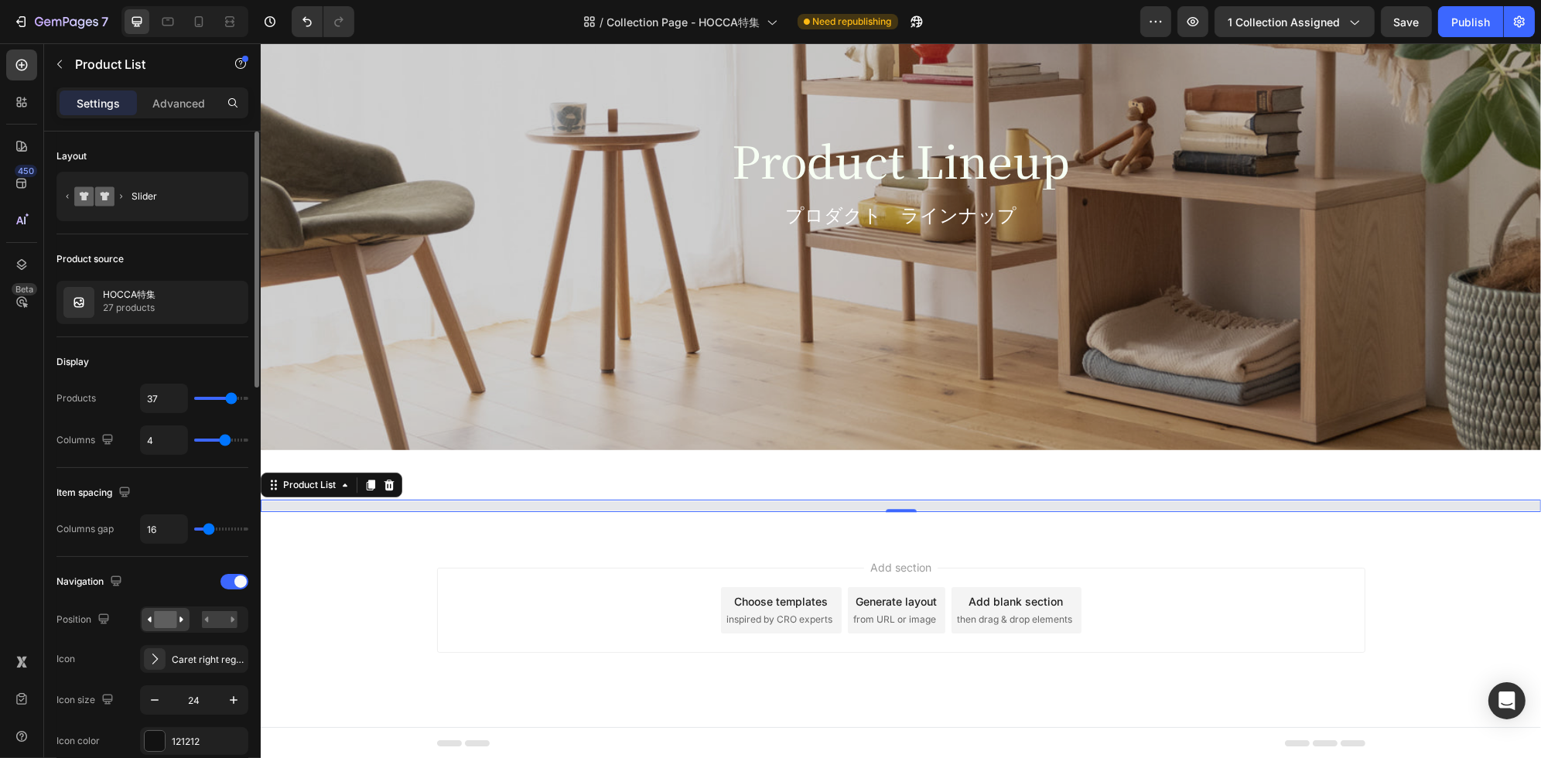
type input "36"
type input "35"
type input "34"
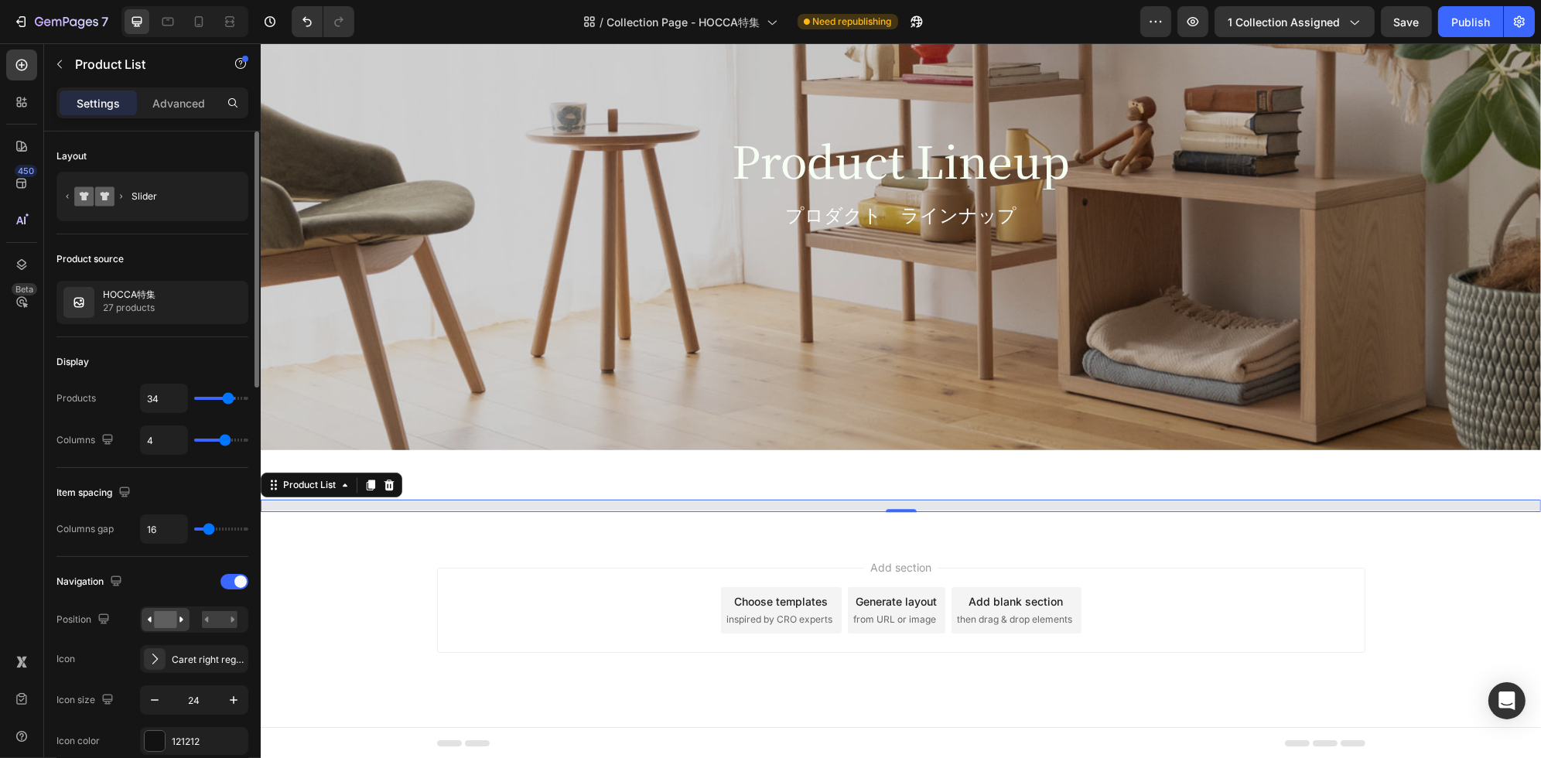
type input "33"
type input "32"
type input "30"
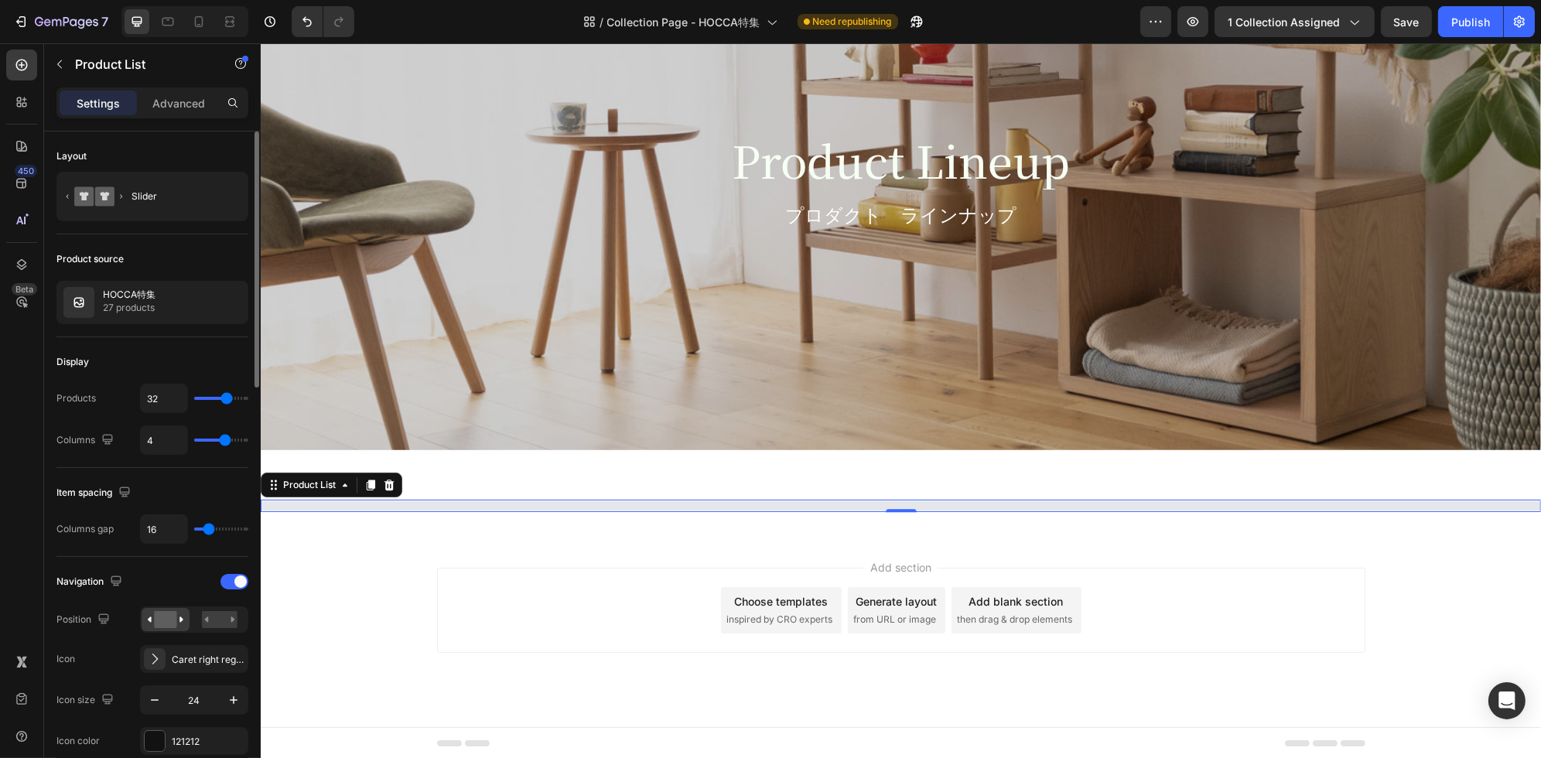
type input "30"
type input "29"
type input "28"
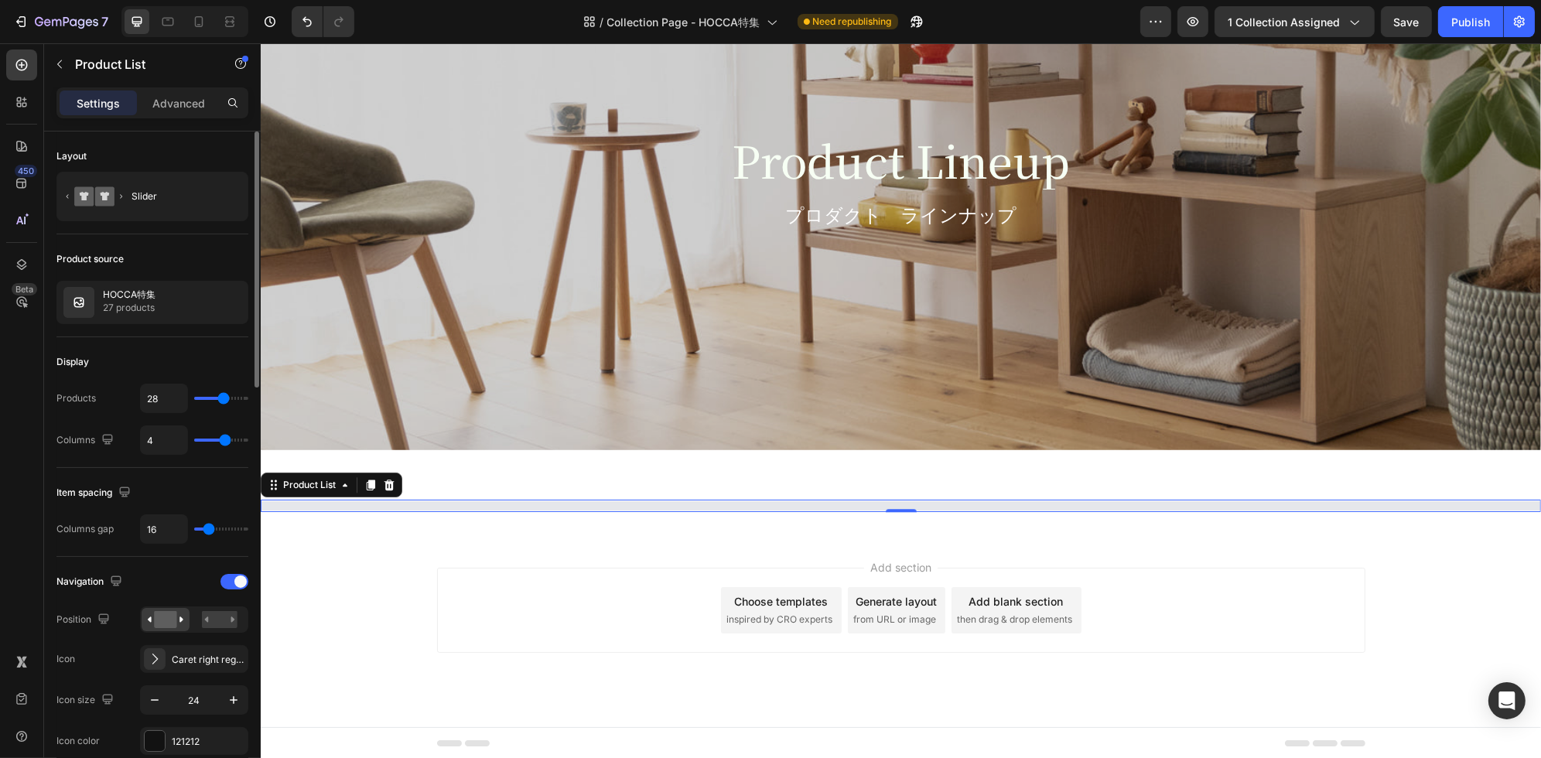
type input "27"
type input "26"
type input "27"
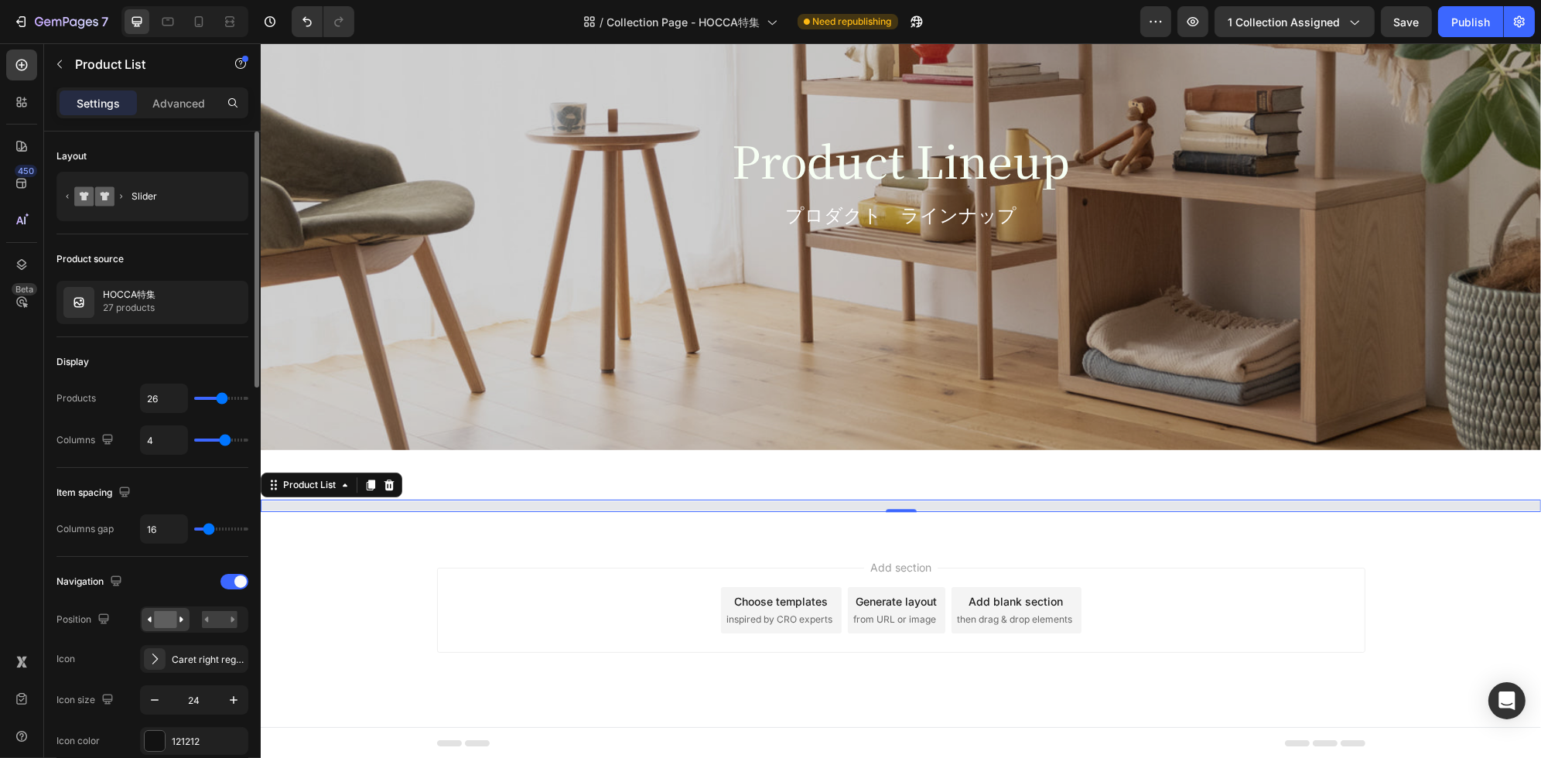
type input "27"
type input "28"
type input "30"
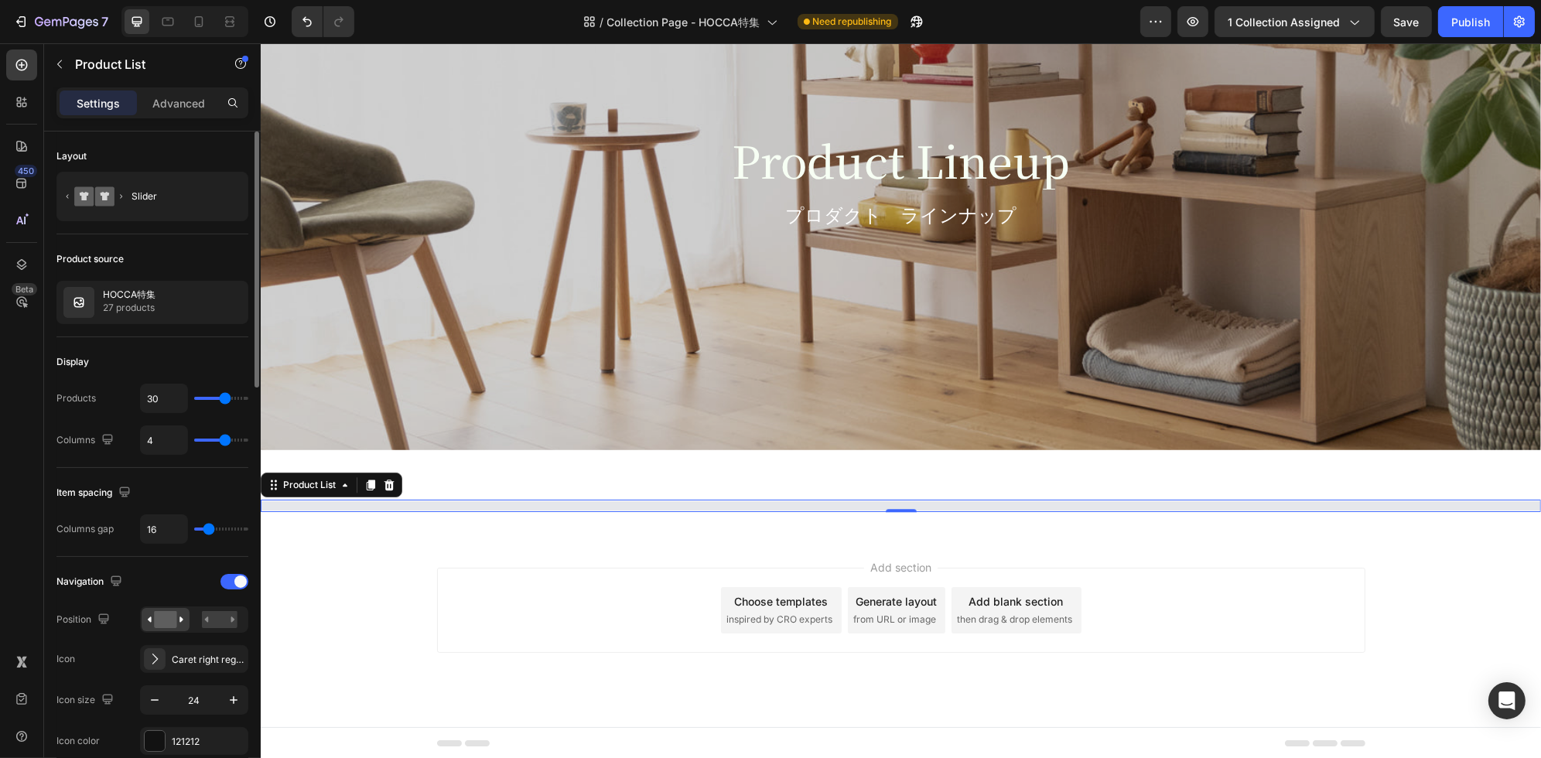
type input "31"
type input "30"
type input "29"
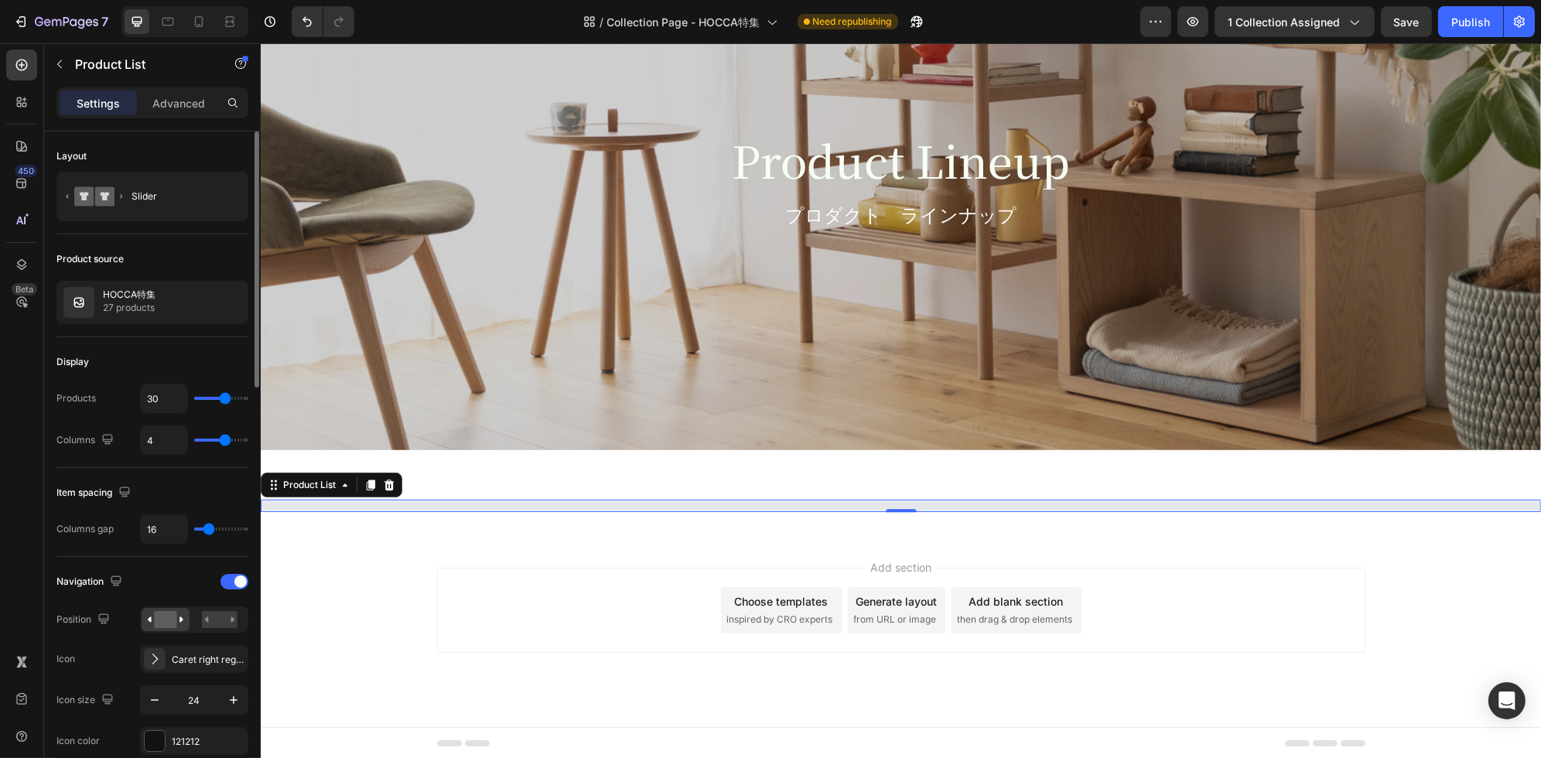
type input "29"
type input "28"
type input "27"
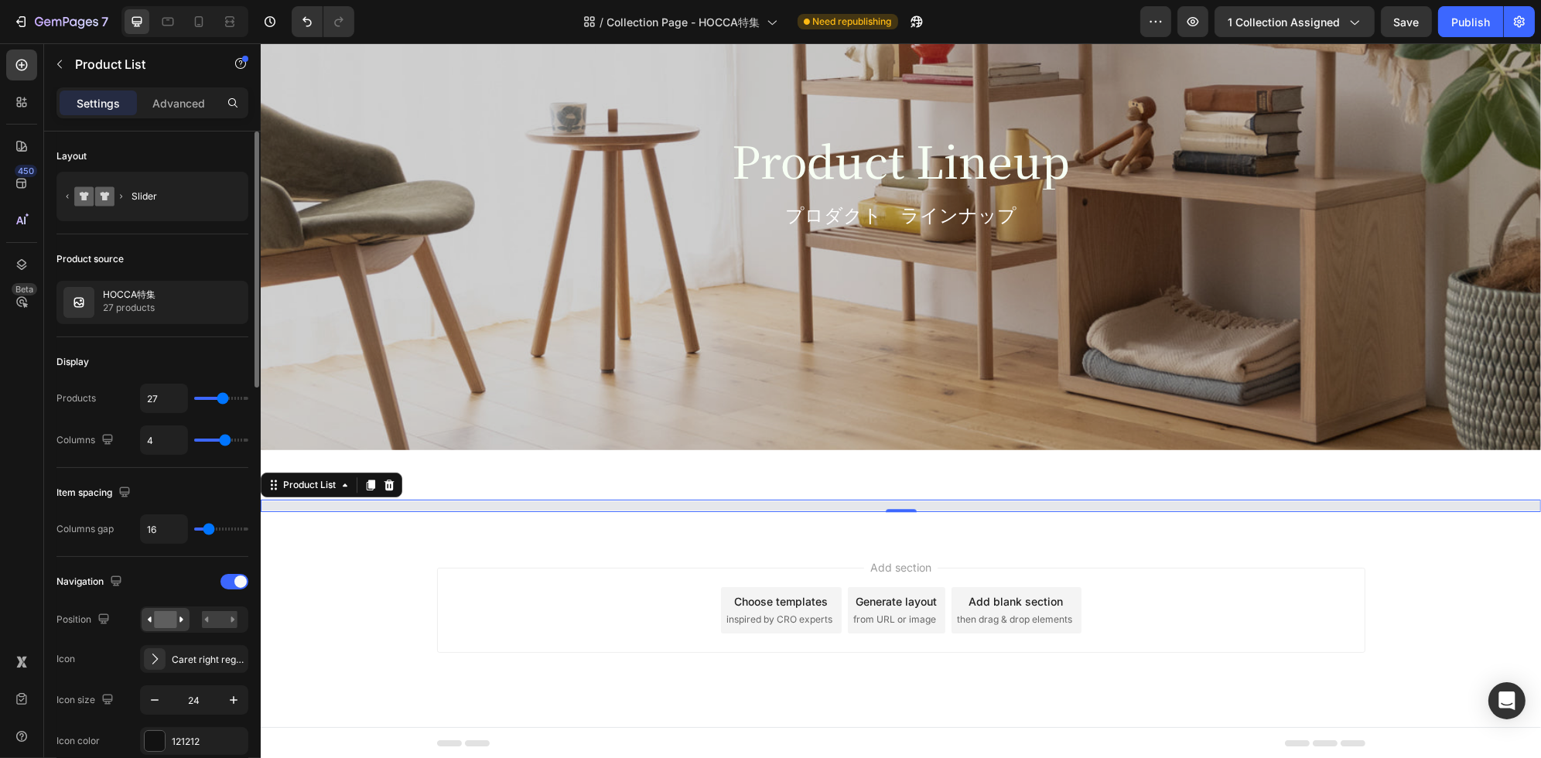
type input "26"
drag, startPoint x: 210, startPoint y: 397, endPoint x: 221, endPoint y: 403, distance: 12.5
type input "26"
click at [221, 400] on input "range" at bounding box center [221, 398] width 54 height 3
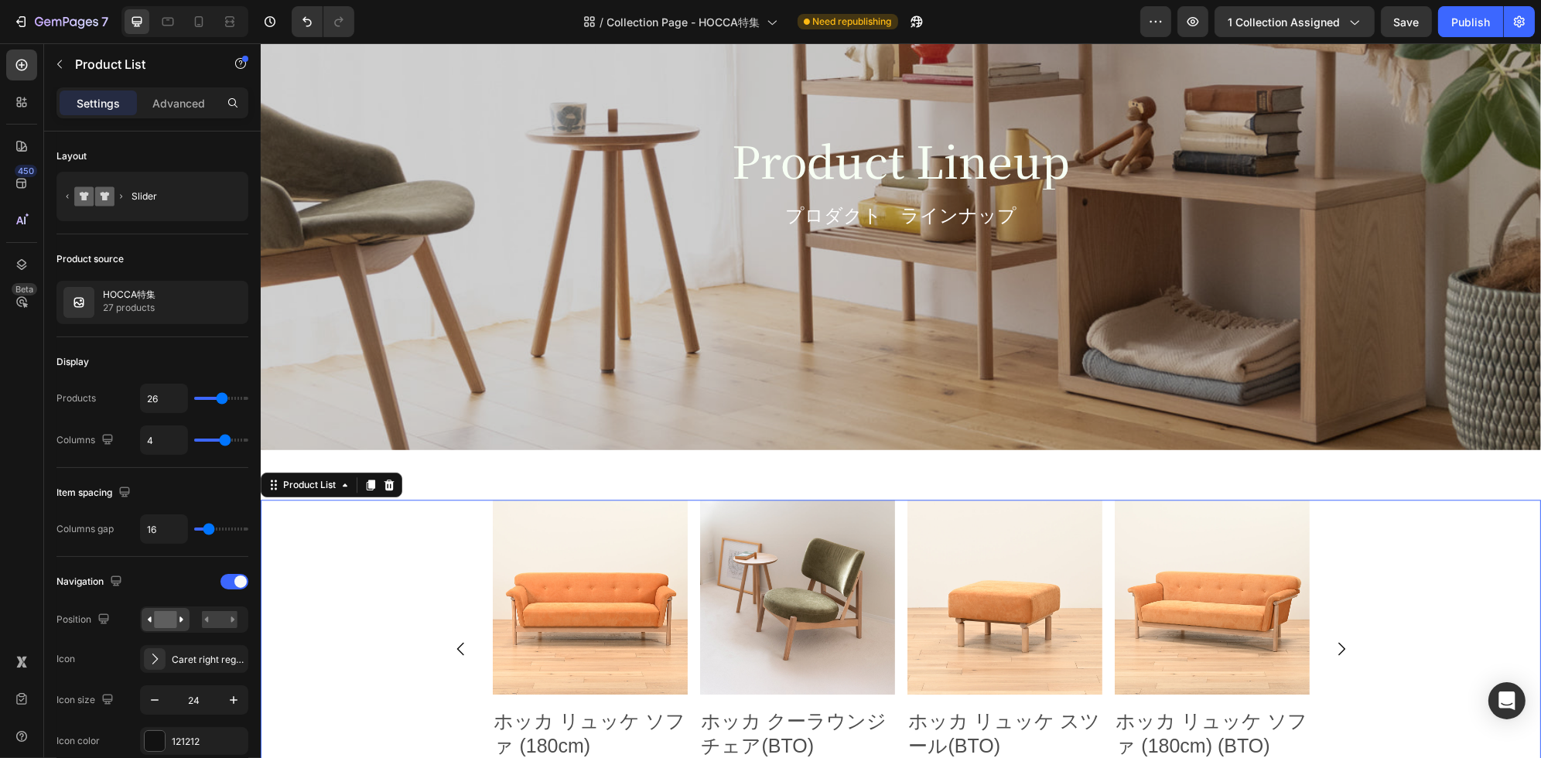
scroll to position [5749, 0]
